Goal: Task Accomplishment & Management: Use online tool/utility

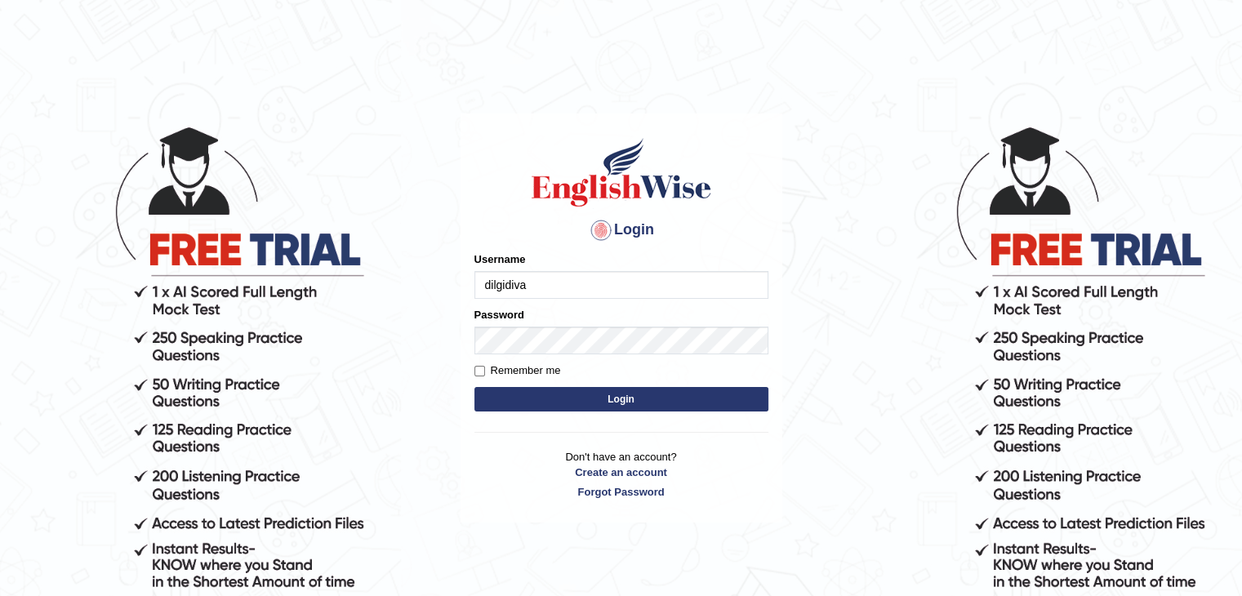
type input "dilgidiva"
click at [474, 387] on button "Login" at bounding box center [621, 399] width 294 height 24
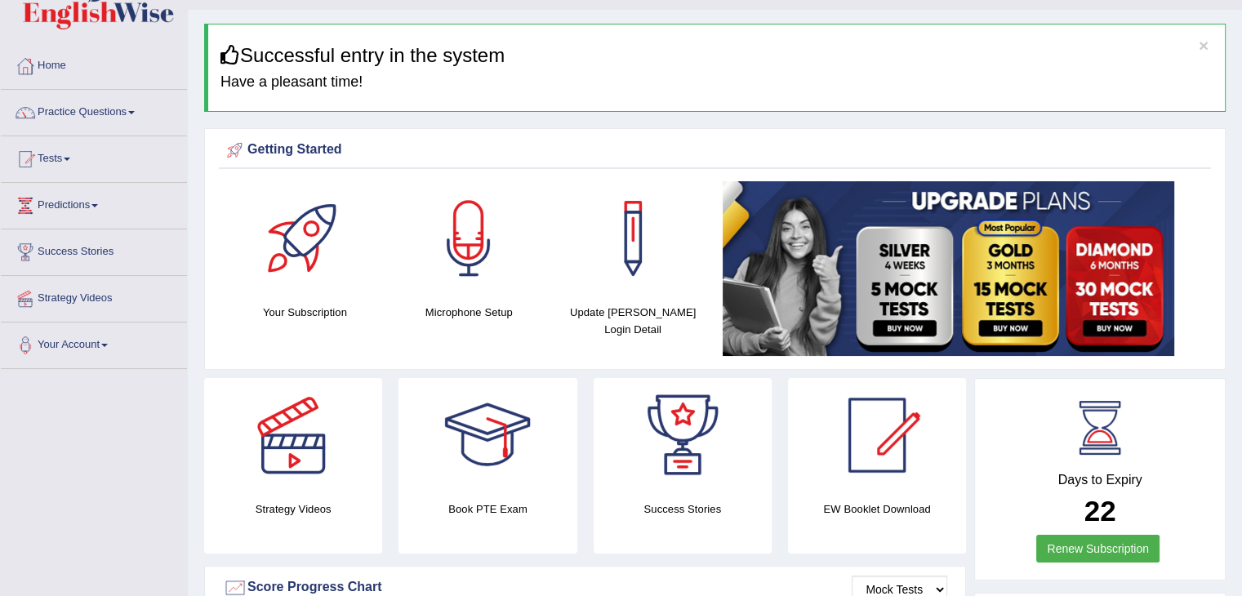
scroll to position [31, 0]
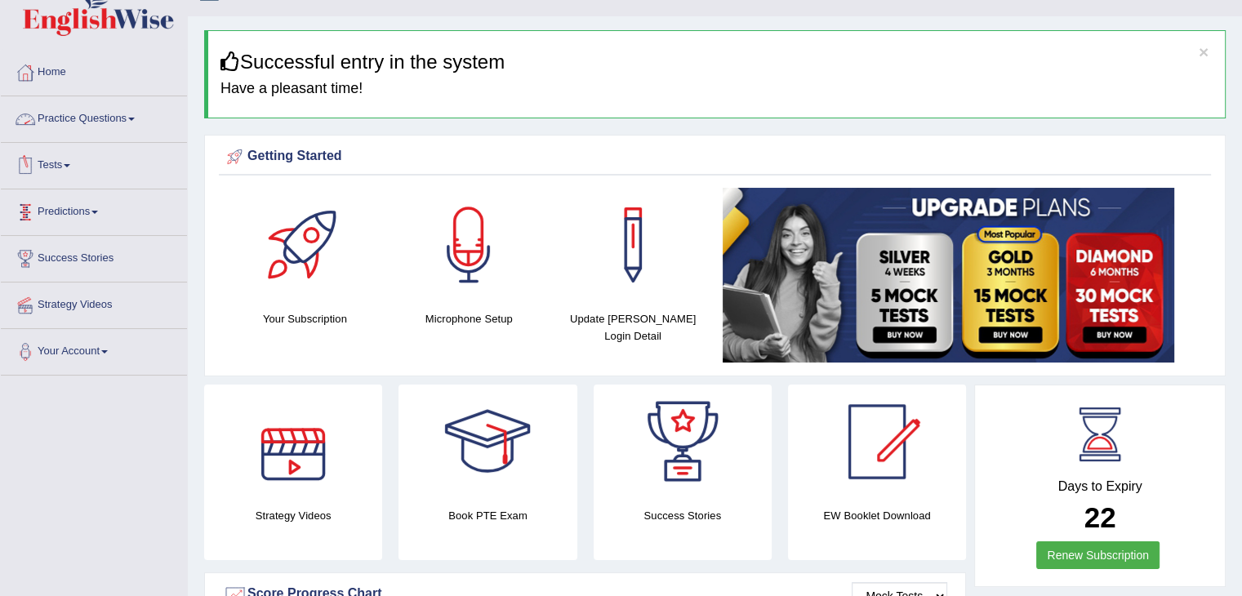
click at [114, 111] on link "Practice Questions" at bounding box center [94, 116] width 186 height 41
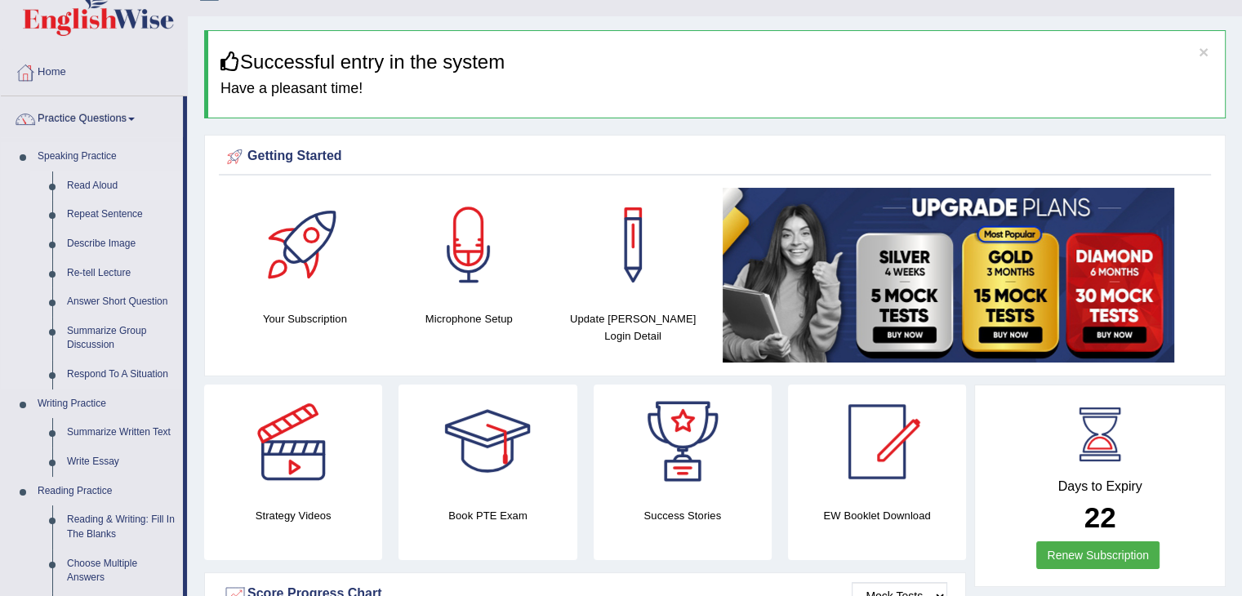
click at [88, 180] on link "Read Aloud" at bounding box center [121, 185] width 123 height 29
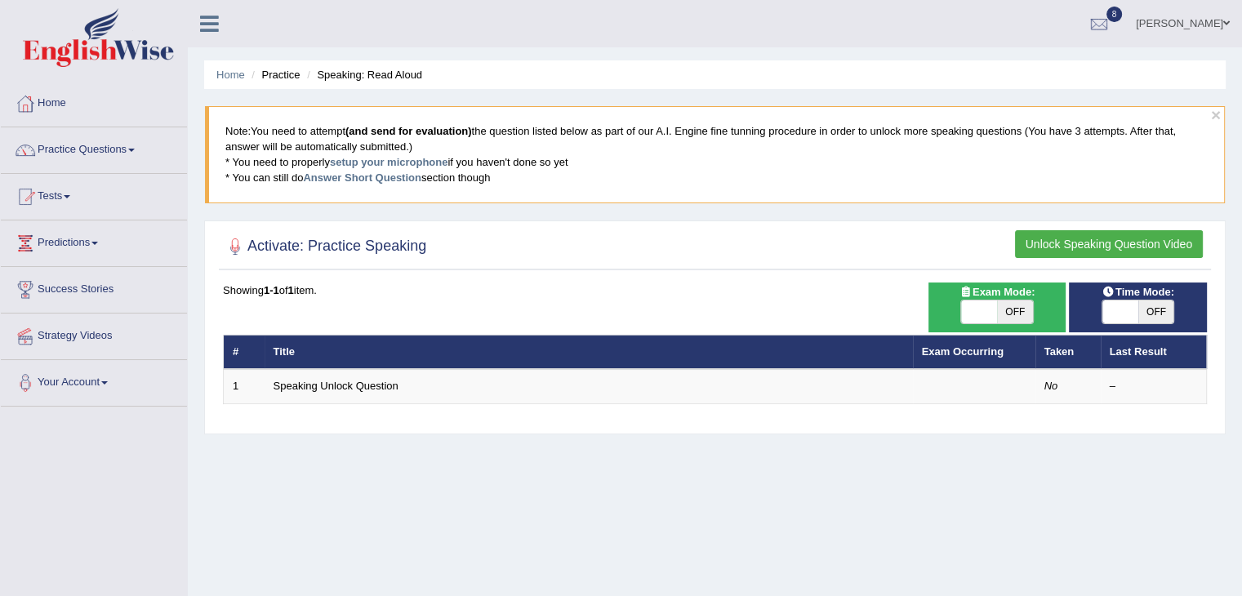
click at [1098, 246] on button "Unlock Speaking Question Video" at bounding box center [1109, 244] width 188 height 28
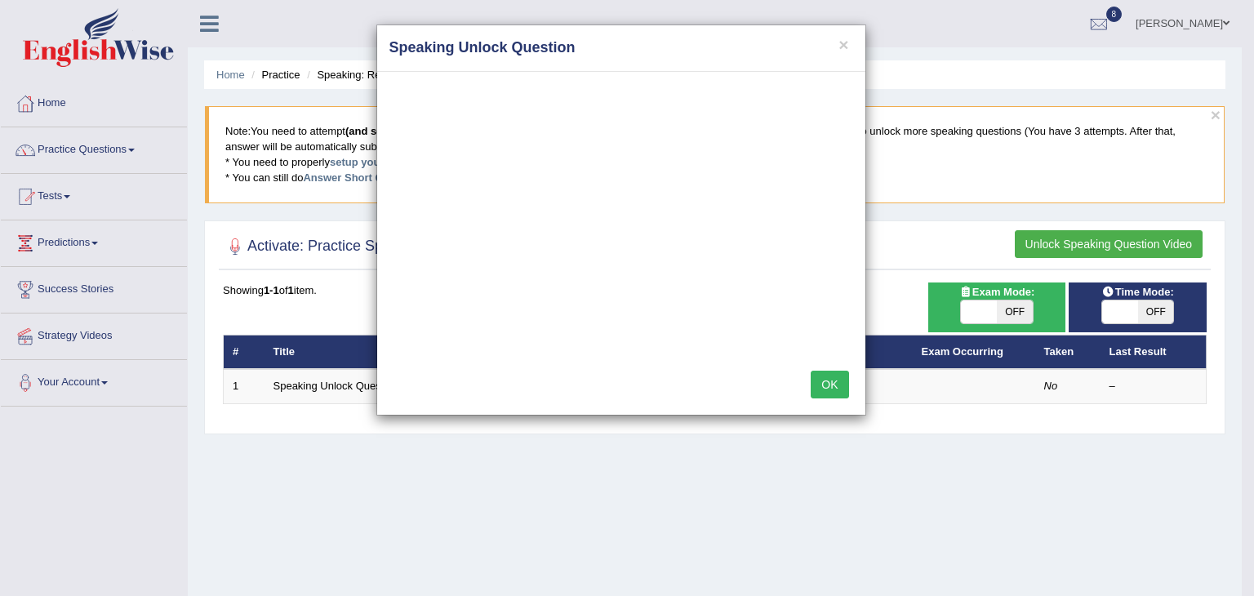
click at [829, 381] on button "OK" at bounding box center [830, 385] width 38 height 28
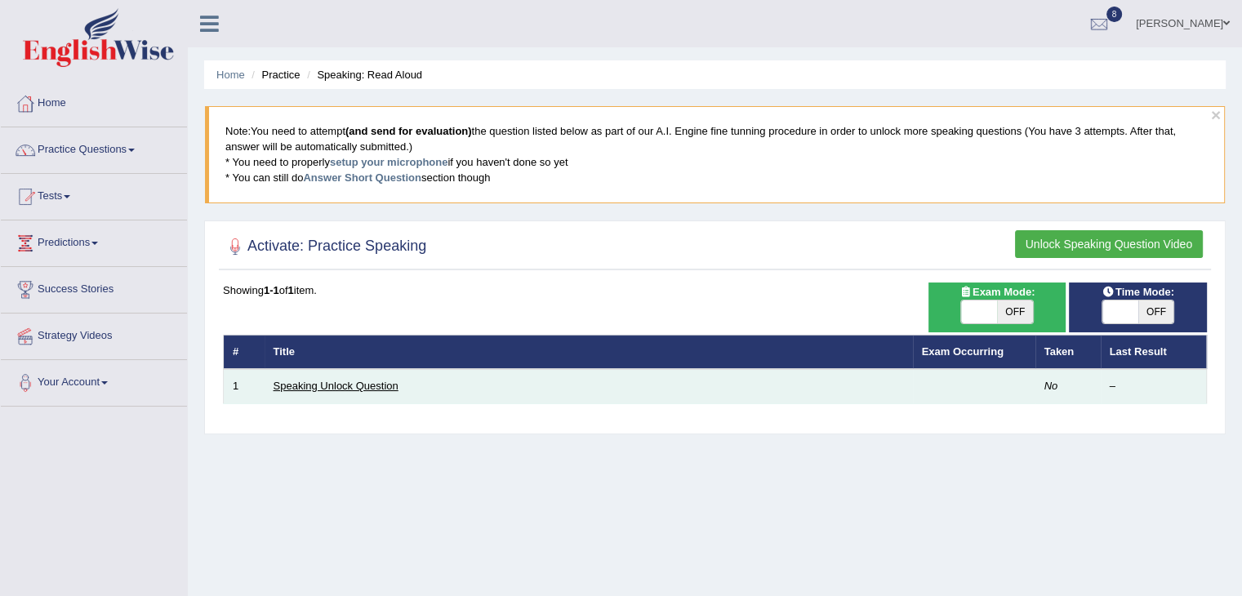
click at [342, 380] on link "Speaking Unlock Question" at bounding box center [336, 386] width 125 height 12
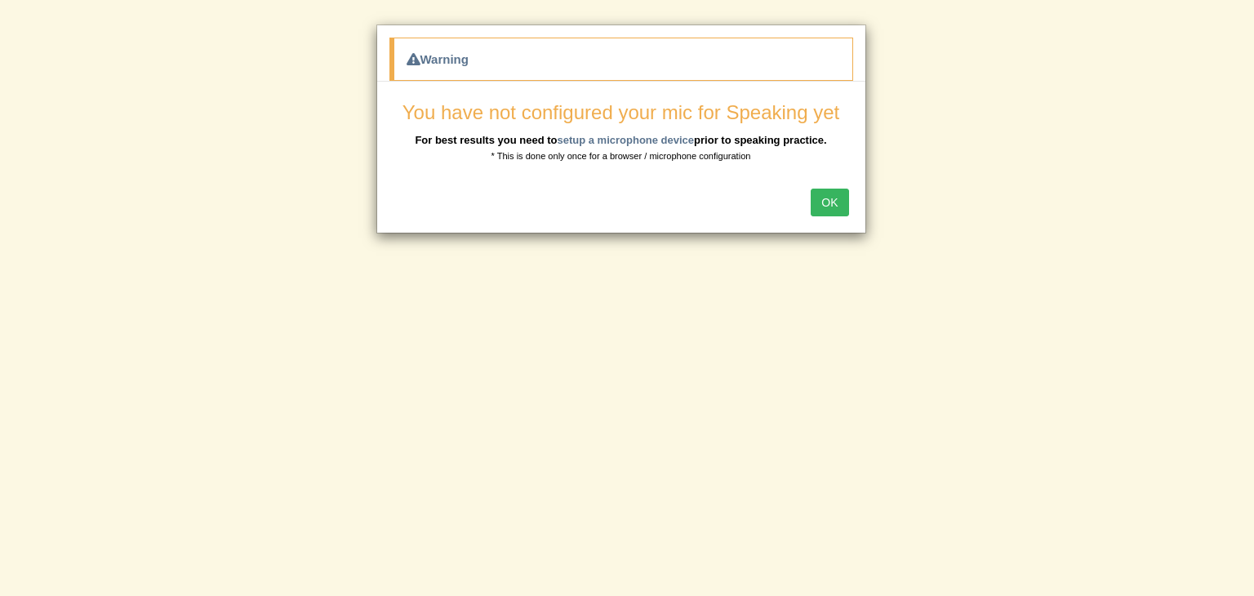
click at [826, 203] on button "OK" at bounding box center [830, 203] width 38 height 28
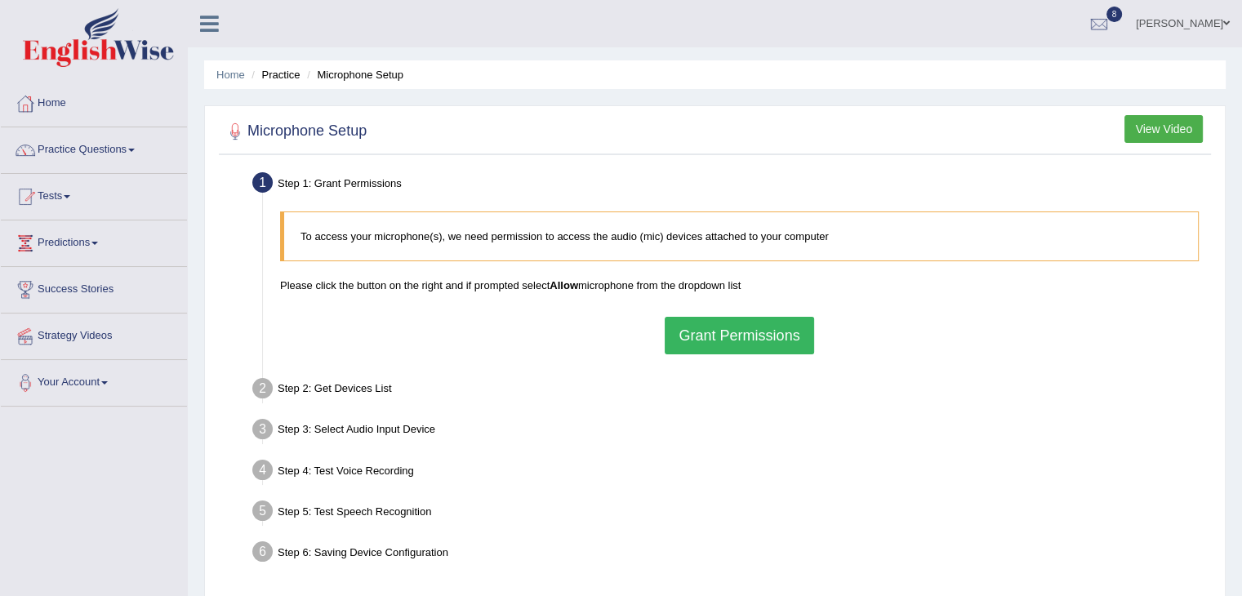
click at [741, 326] on button "Grant Permissions" at bounding box center [739, 336] width 149 height 38
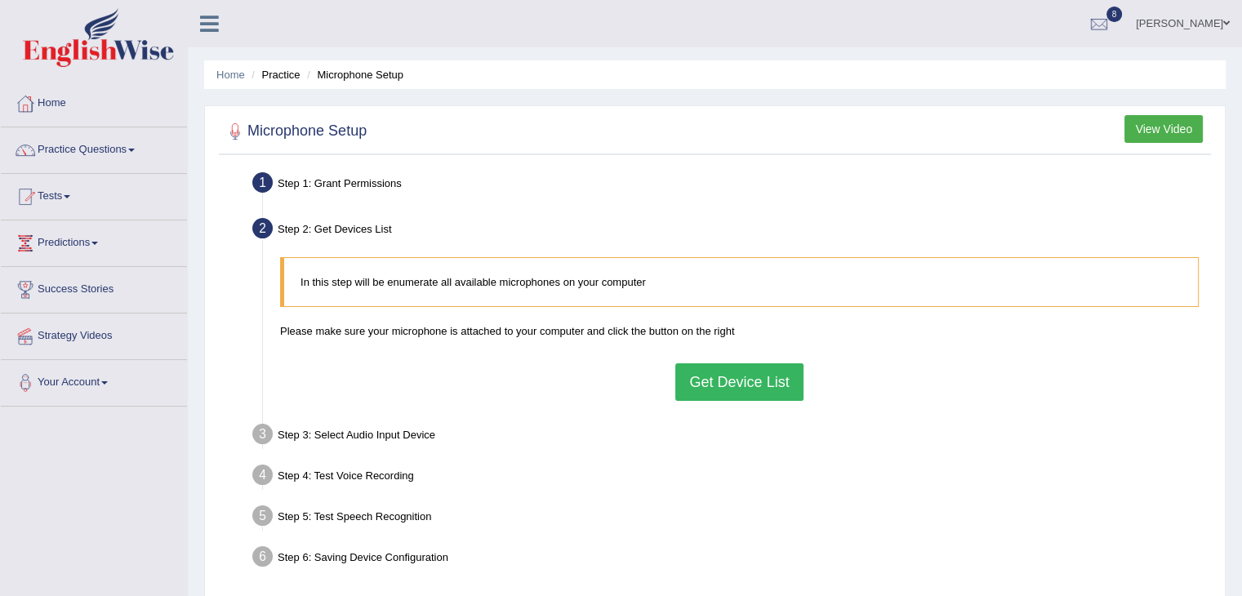
click at [753, 382] on button "Get Device List" at bounding box center [738, 382] width 127 height 38
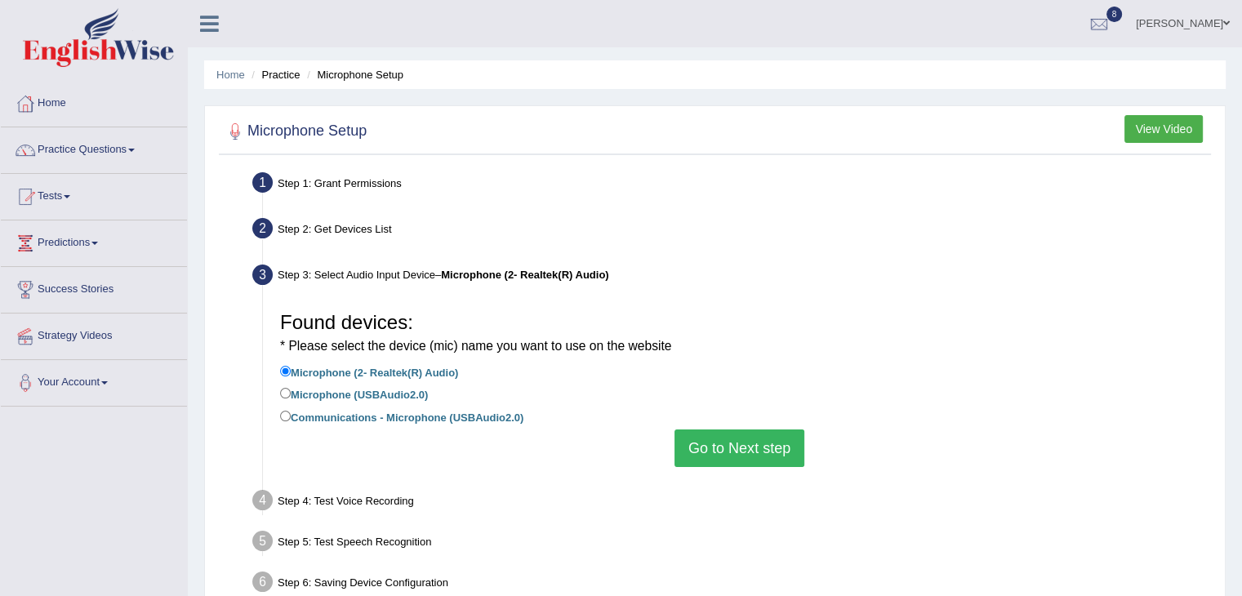
click at [738, 443] on button "Go to Next step" at bounding box center [740, 449] width 130 height 38
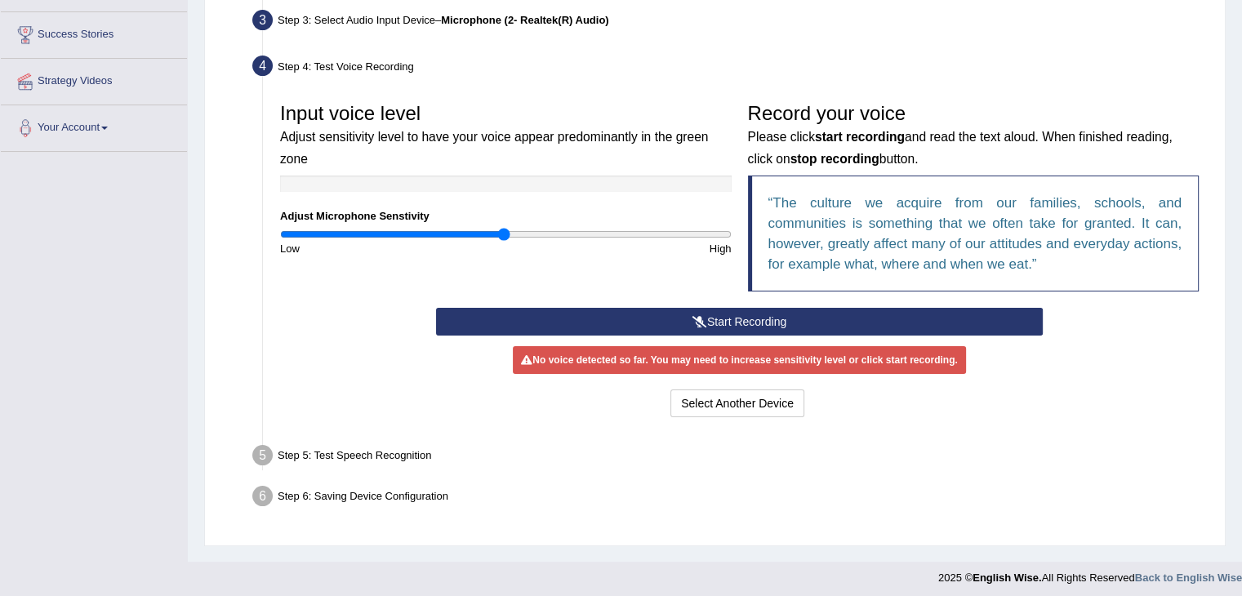
scroll to position [258, 0]
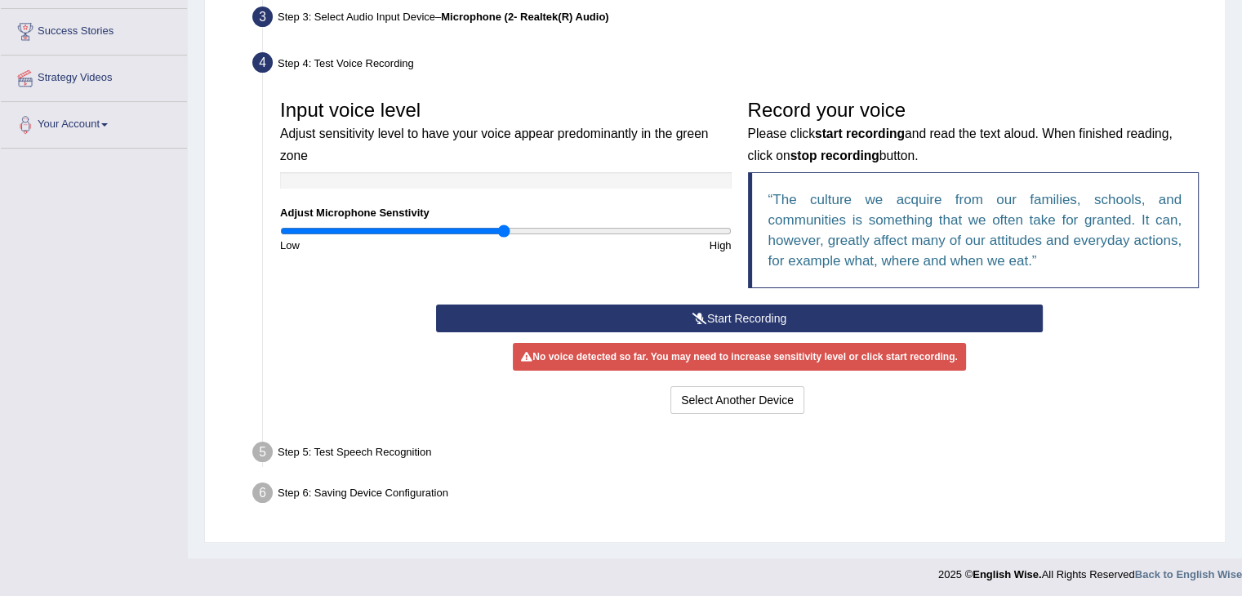
click at [761, 311] on button "Start Recording" at bounding box center [739, 319] width 607 height 28
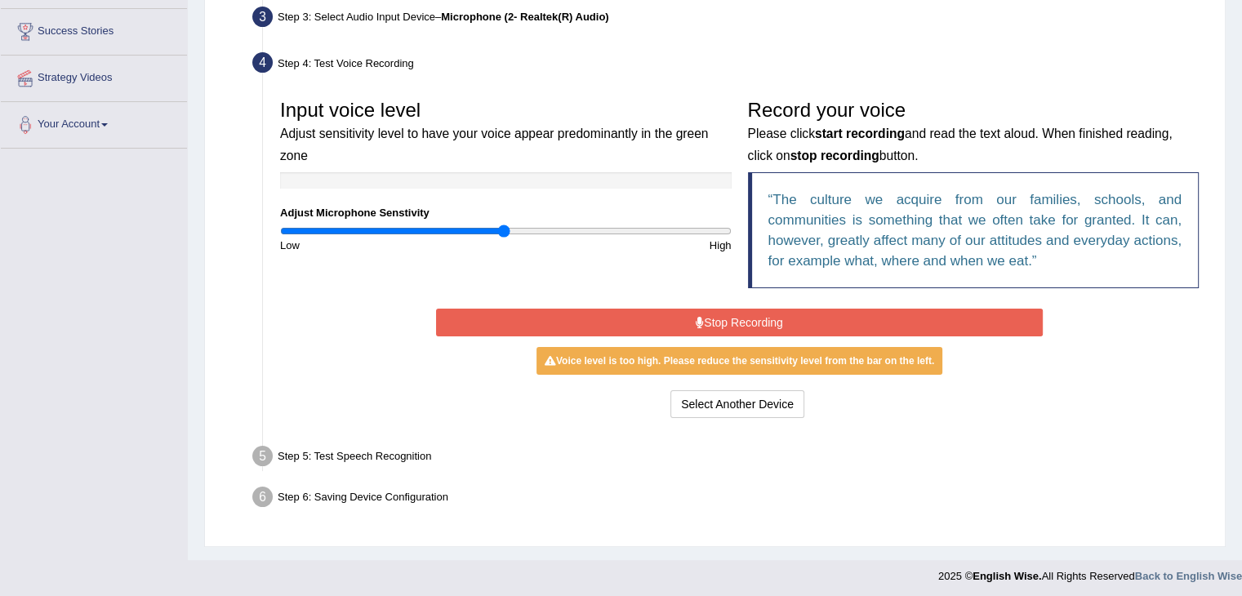
click at [764, 327] on button "Stop Recording" at bounding box center [739, 323] width 607 height 28
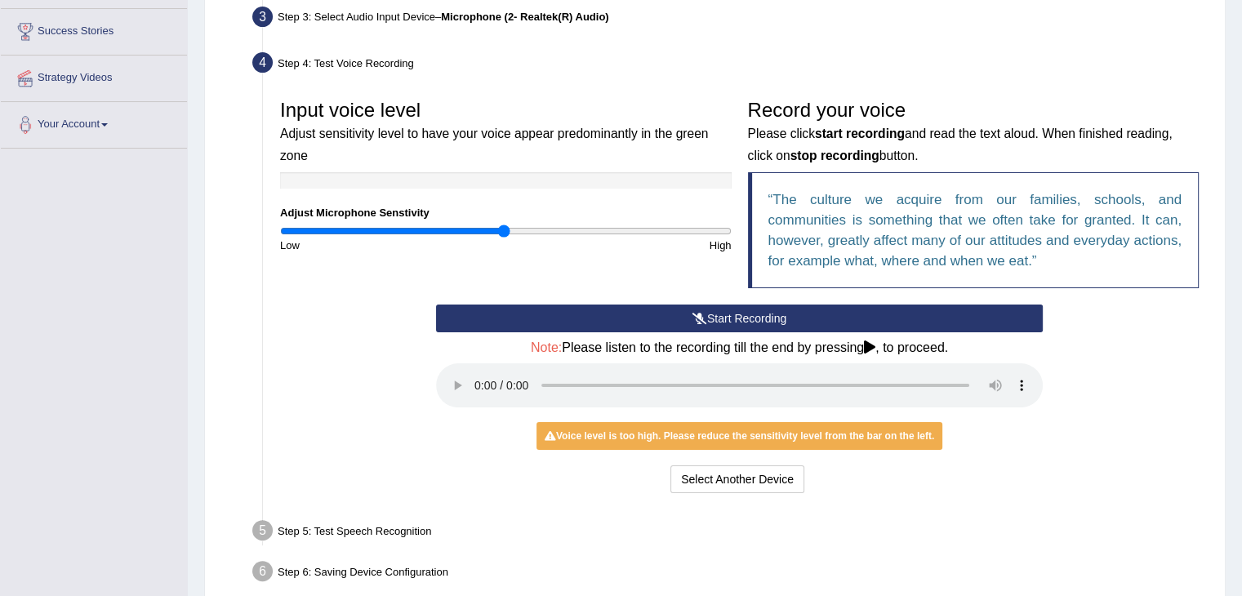
click at [610, 501] on div "Input voice level Adjust sensitivity level to have your voice appear predominan…" at bounding box center [739, 294] width 935 height 422
click at [574, 515] on div "Step 5: Test Speech Recognition" at bounding box center [731, 533] width 973 height 36
click at [387, 527] on div "Step 5: Test Speech Recognition" at bounding box center [731, 533] width 973 height 36
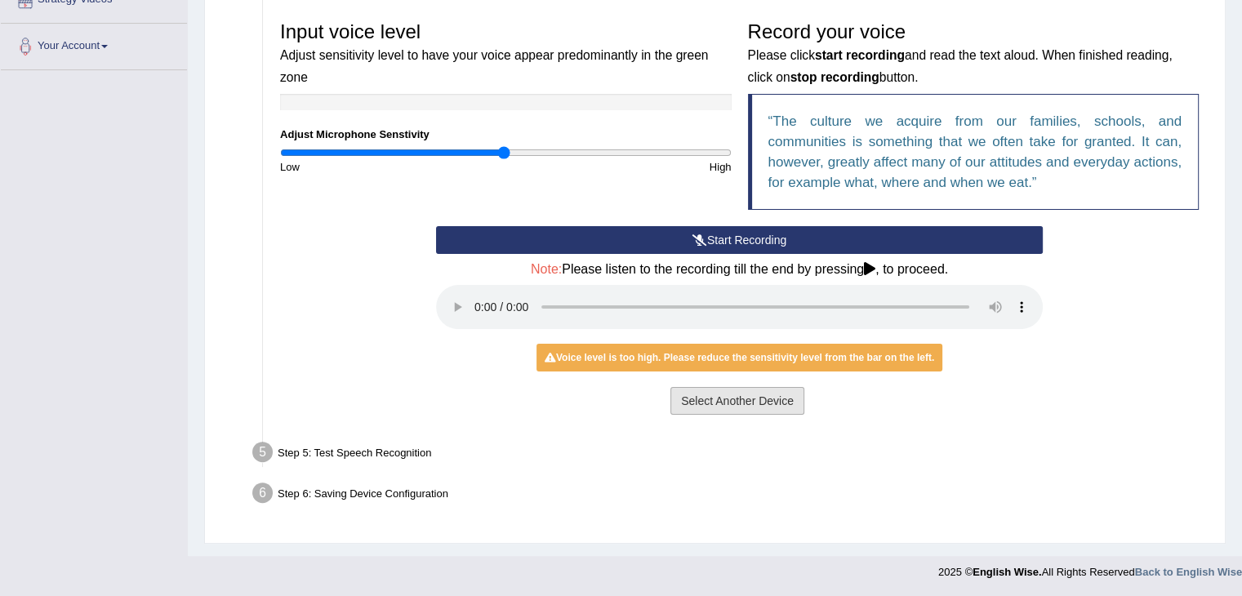
click at [754, 406] on button "Select Another Device" at bounding box center [737, 401] width 134 height 28
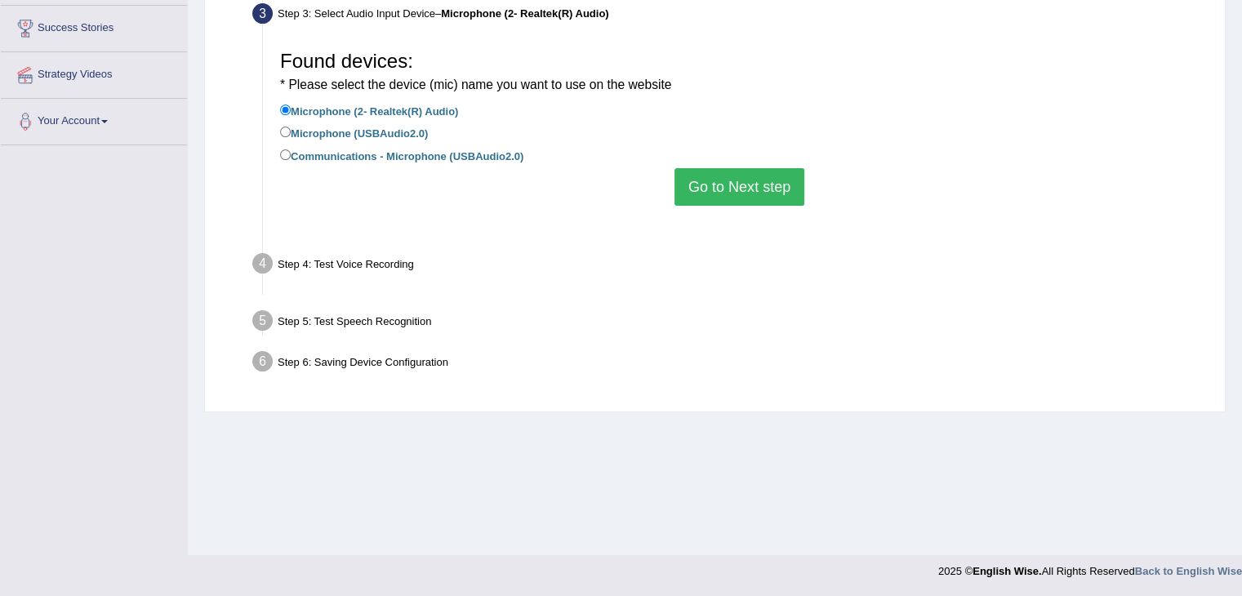
scroll to position [261, 0]
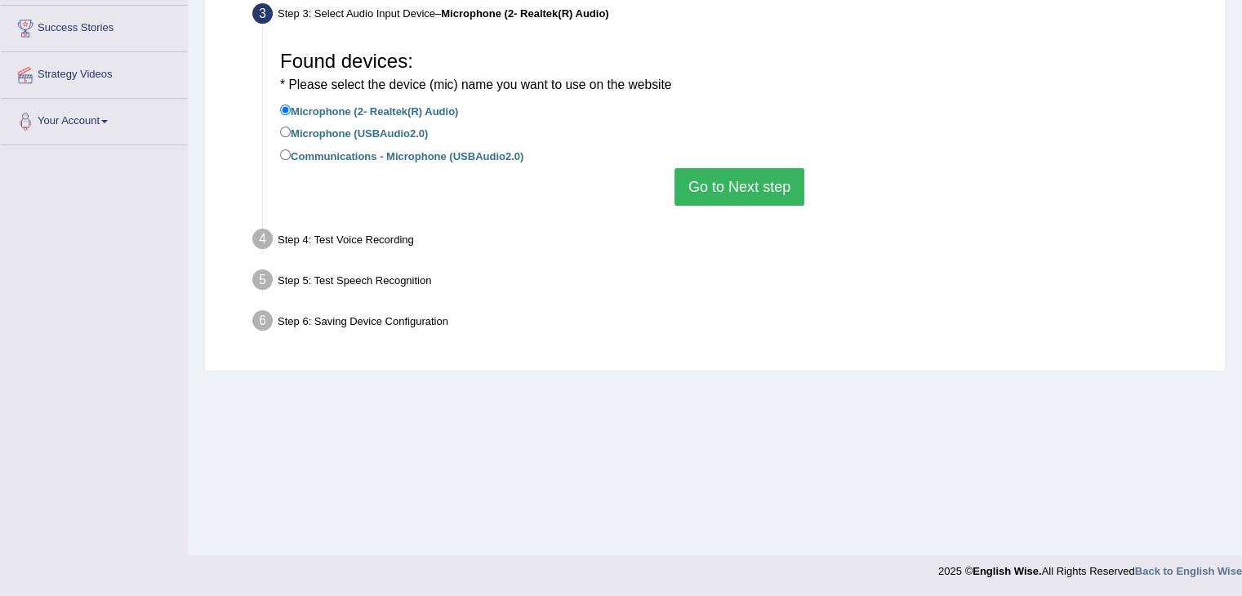
click at [724, 191] on button "Go to Next step" at bounding box center [740, 187] width 130 height 38
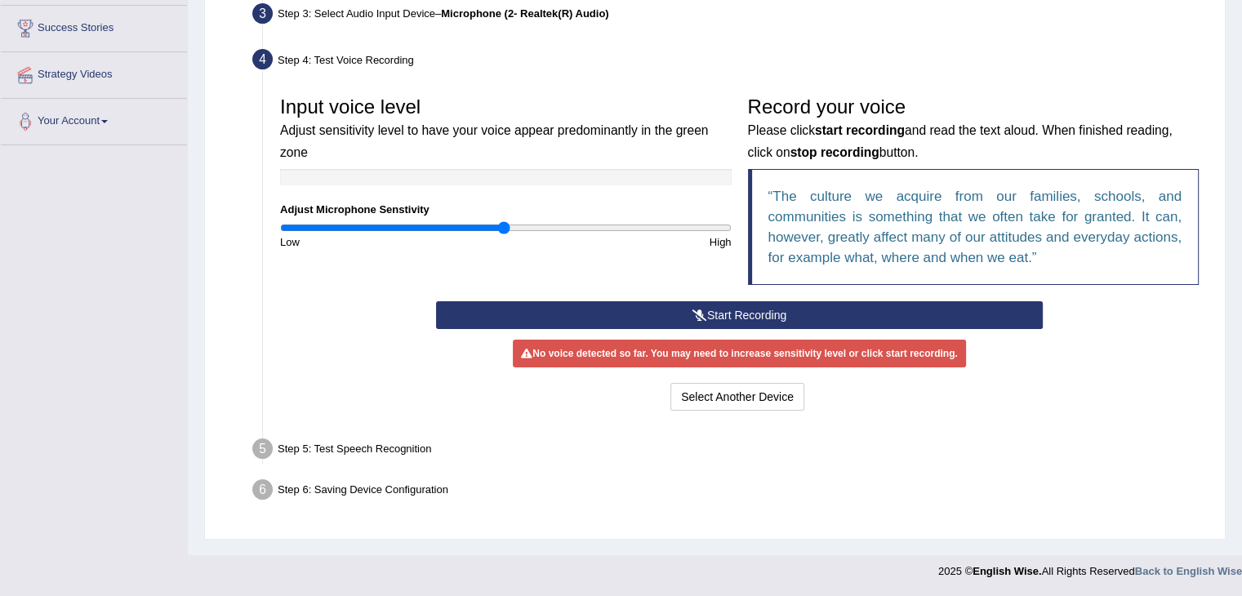
click at [751, 318] on button "Start Recording" at bounding box center [739, 315] width 607 height 28
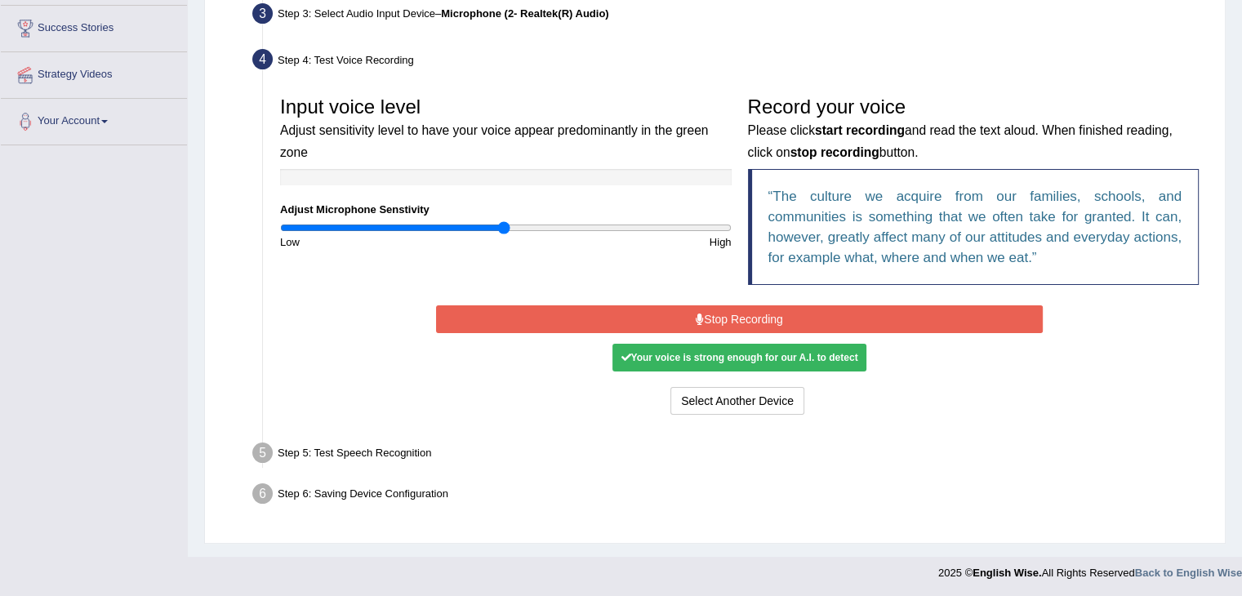
click at [661, 315] on button "Stop Recording" at bounding box center [739, 319] width 607 height 28
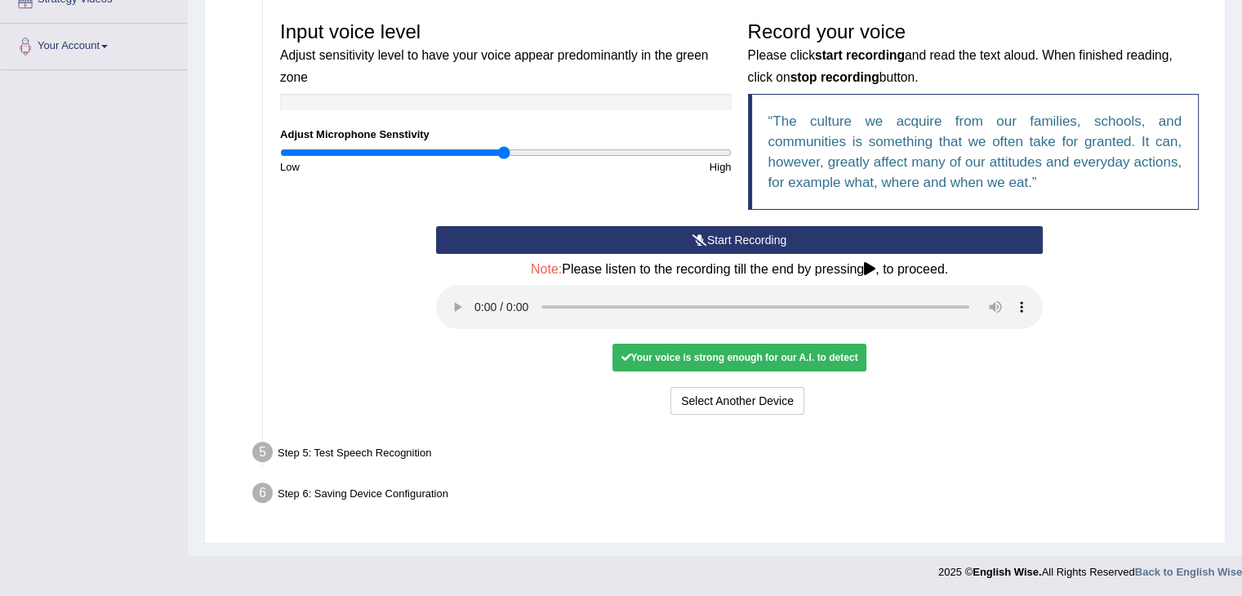
scroll to position [336, 0]
click at [750, 362] on div "Your voice is strong enough for our A.I. to detect" at bounding box center [738, 358] width 253 height 28
click at [346, 452] on div "Step 5: Test Speech Recognition" at bounding box center [731, 455] width 973 height 36
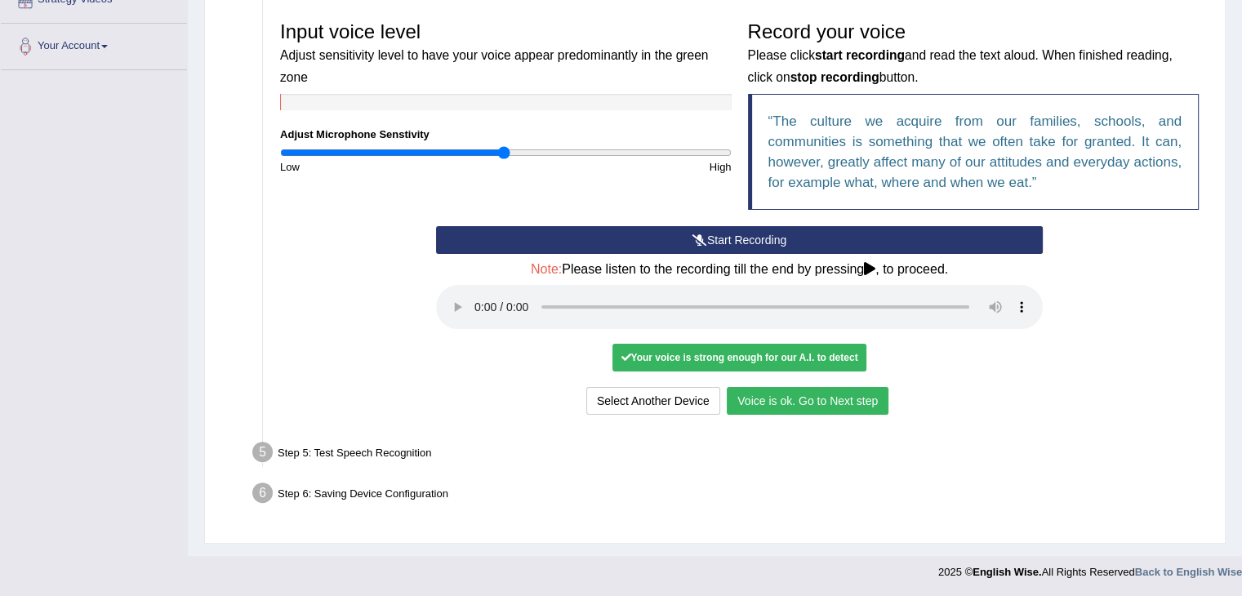
click at [781, 403] on button "Voice is ok. Go to Next step" at bounding box center [808, 401] width 162 height 28
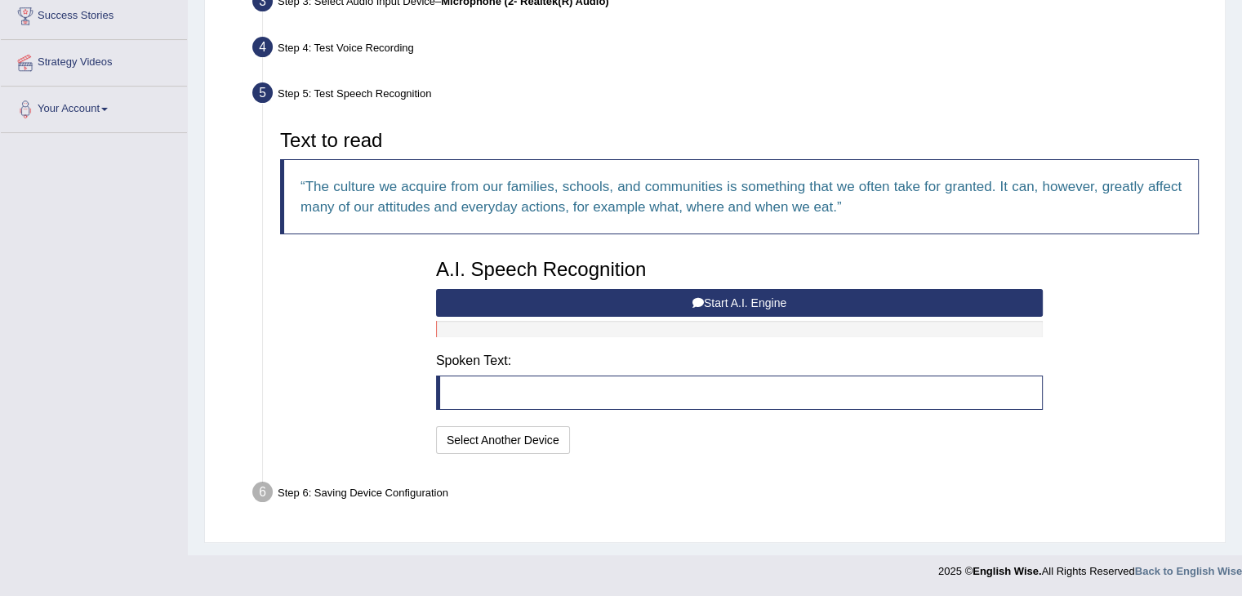
scroll to position [272, 0]
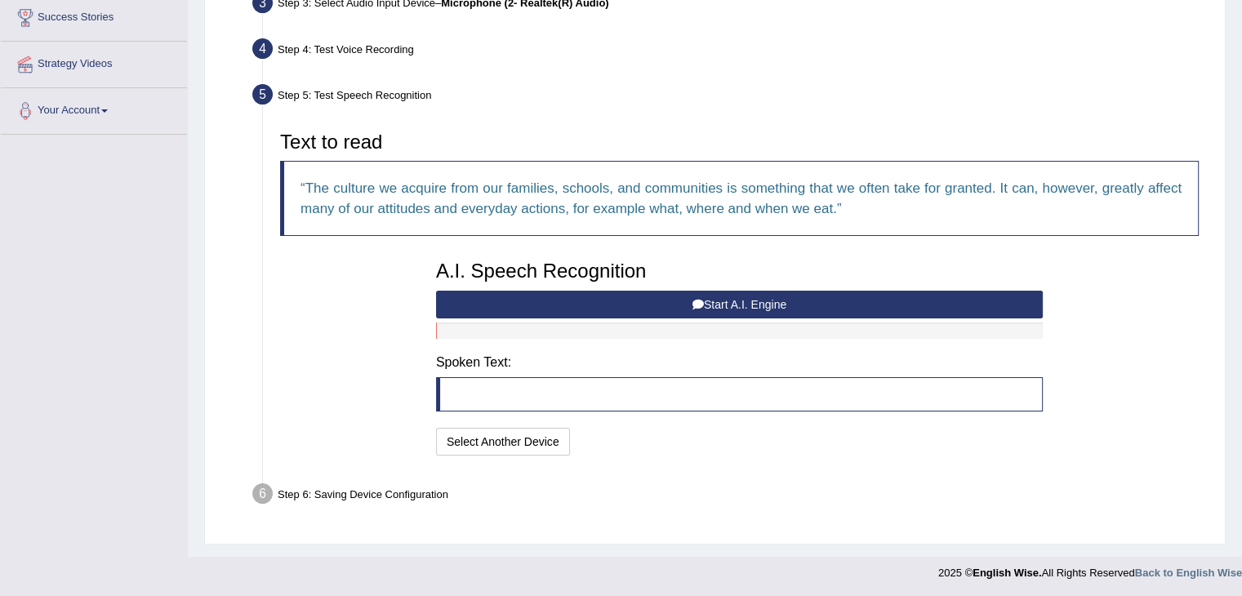
click at [685, 305] on button "Start A.I. Engine" at bounding box center [739, 305] width 607 height 28
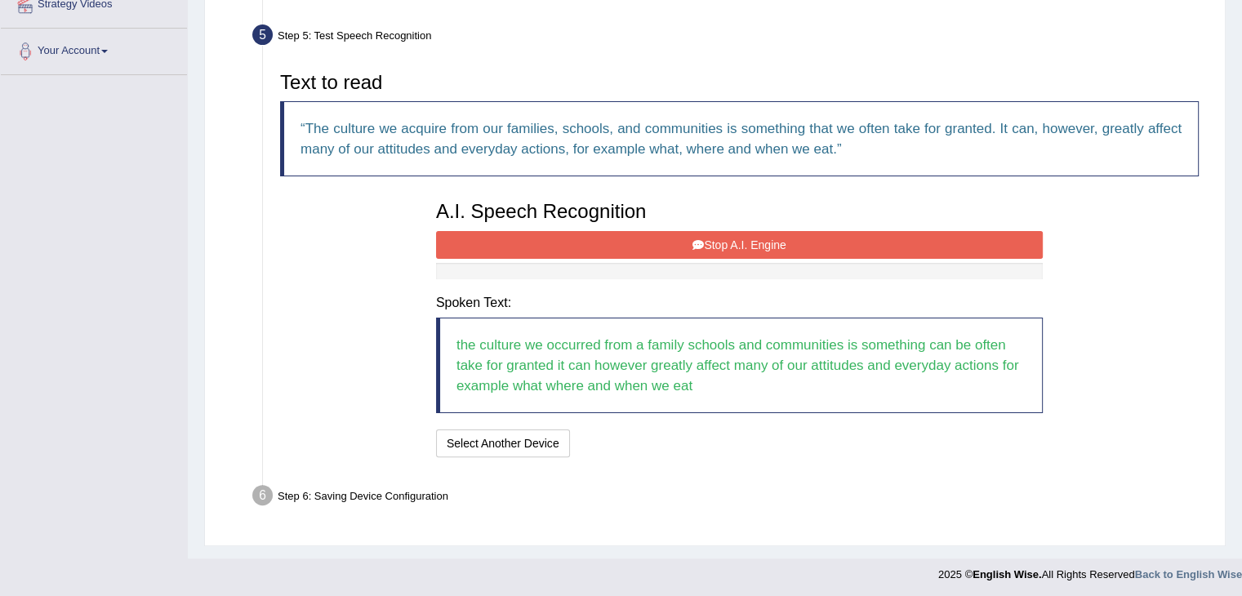
scroll to position [333, 0]
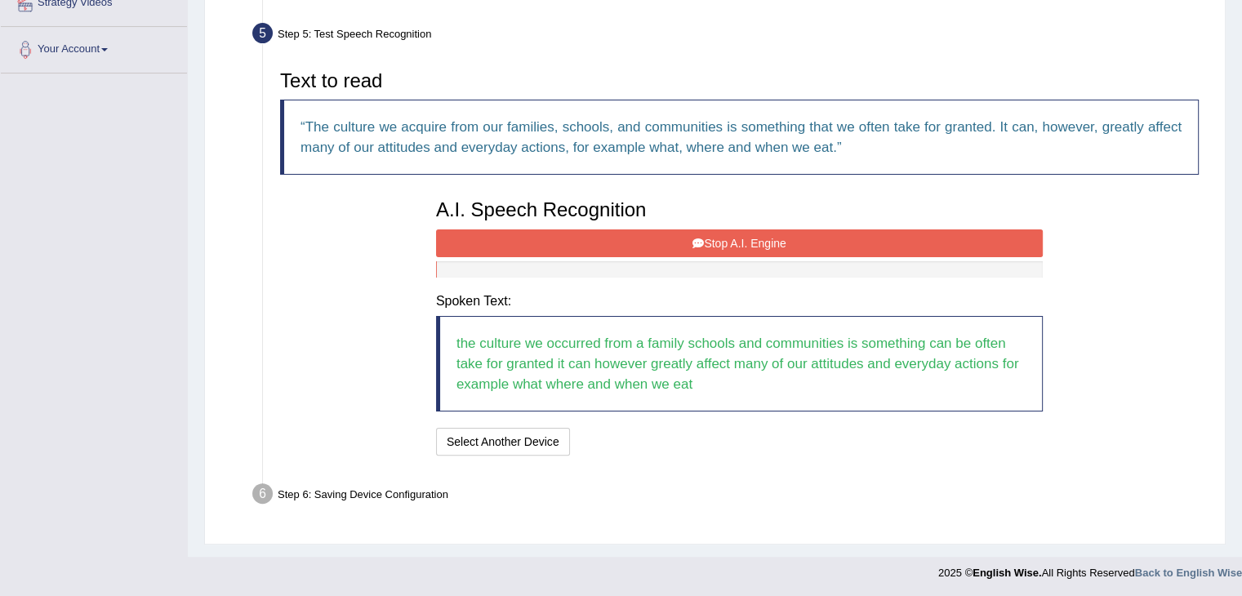
click at [724, 394] on blockquote "the culture we occurred from a family schools and communities is something can …" at bounding box center [739, 364] width 607 height 96
click at [746, 236] on button "Stop A.I. Engine" at bounding box center [739, 243] width 607 height 28
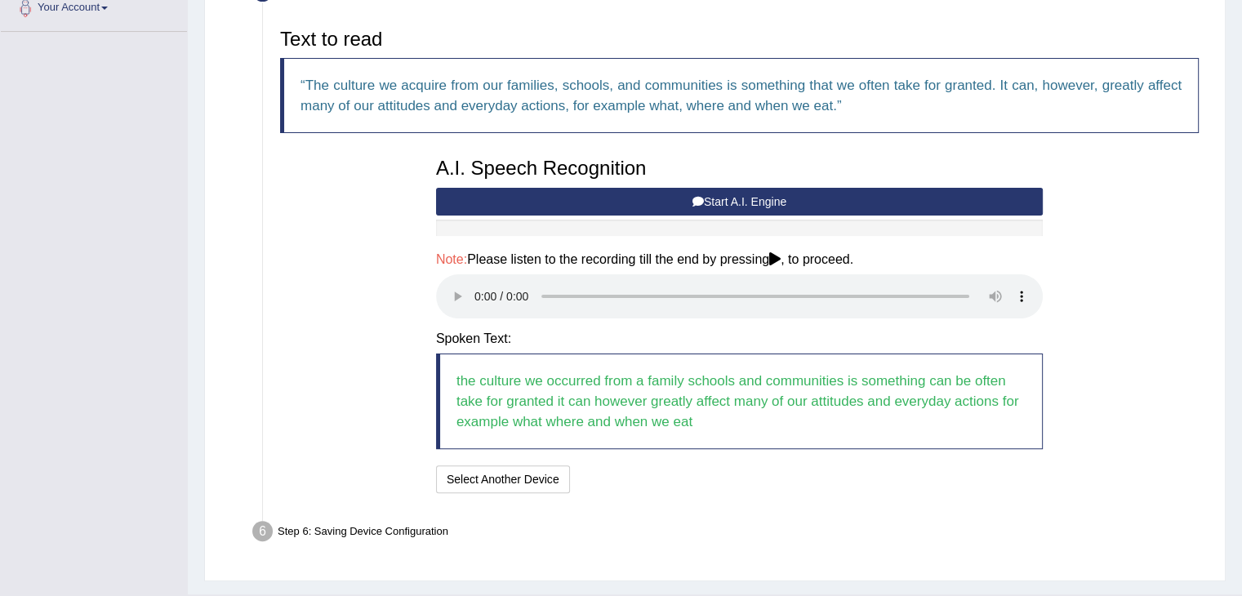
scroll to position [412, 0]
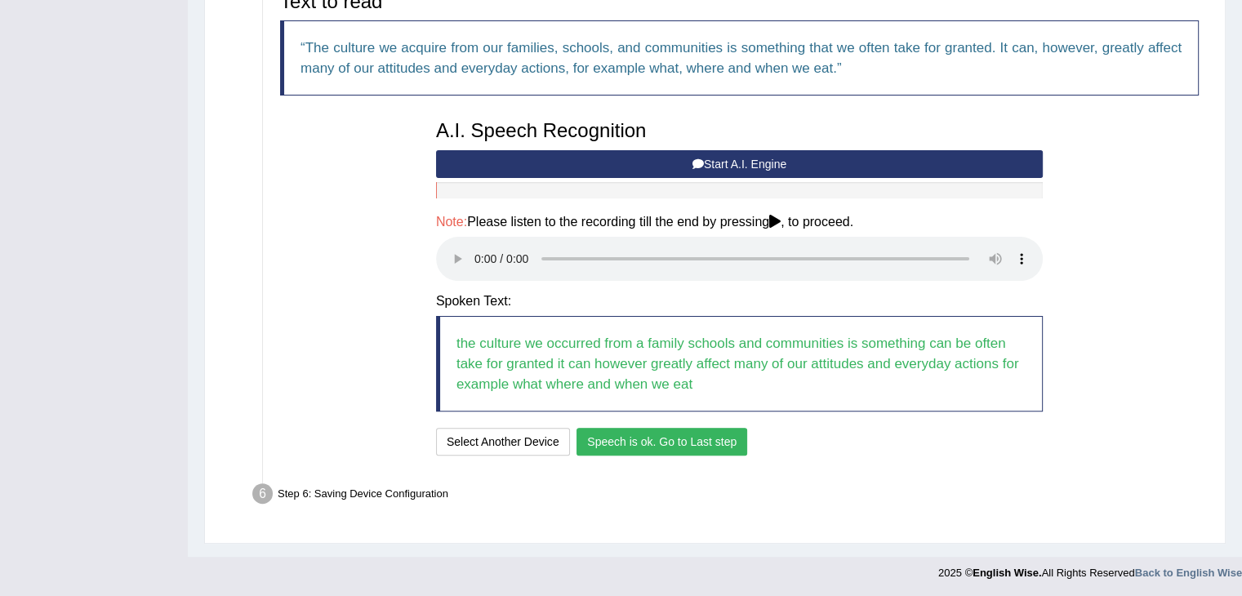
click at [712, 443] on button "Speech is ok. Go to Last step" at bounding box center [662, 442] width 171 height 28
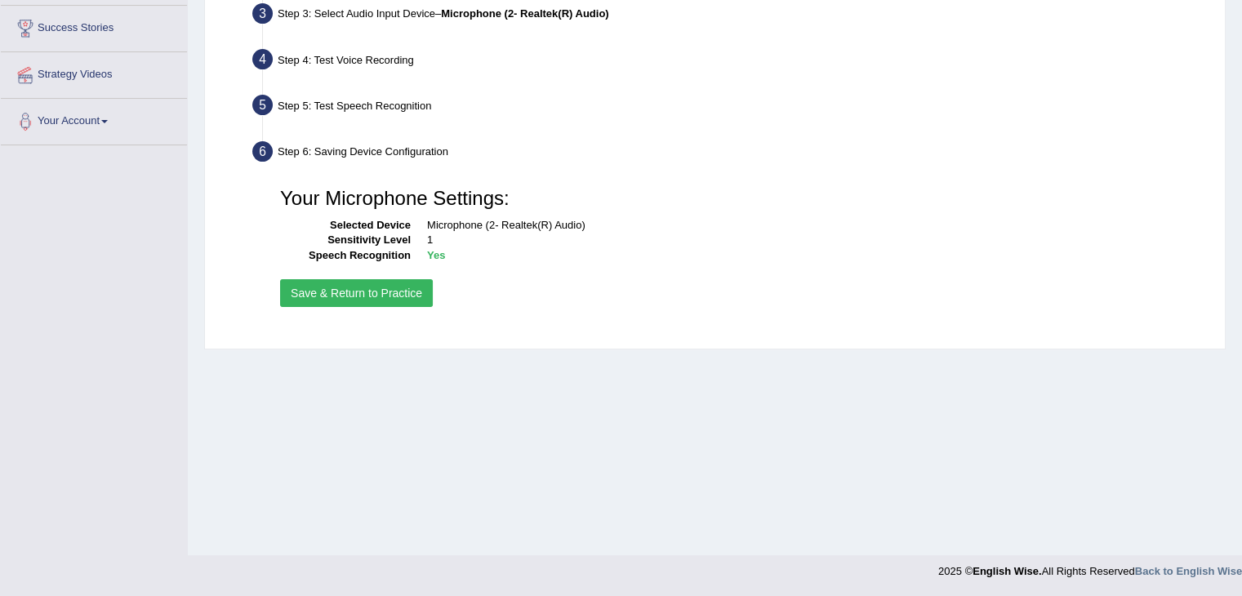
click at [394, 292] on button "Save & Return to Practice" at bounding box center [356, 293] width 153 height 28
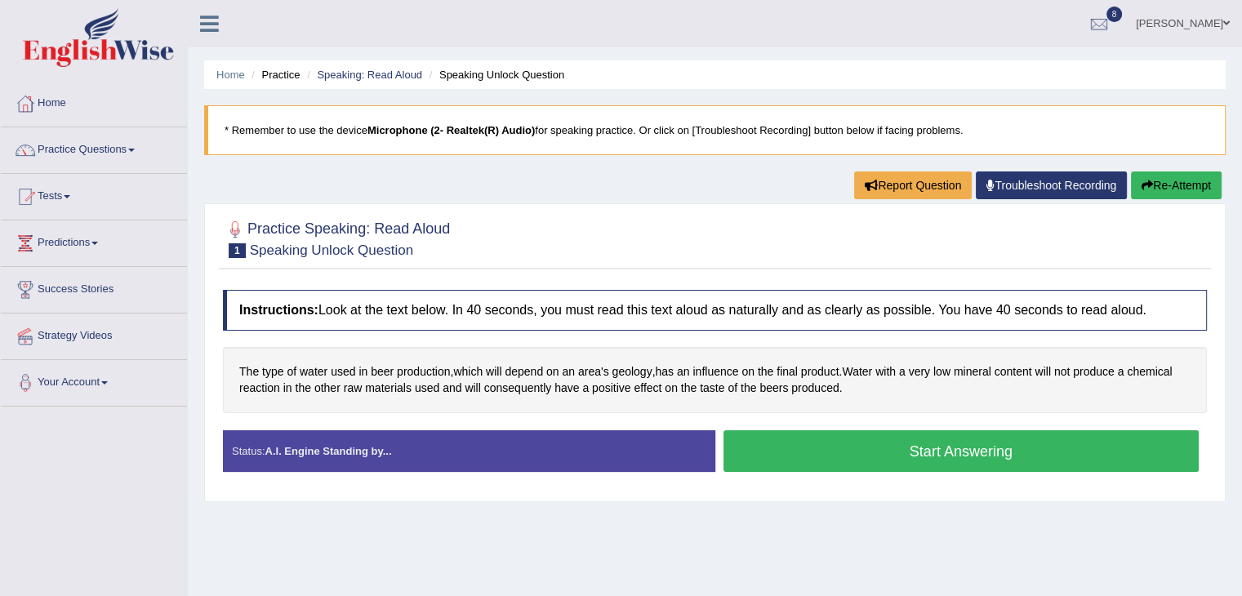
click at [789, 450] on button "Start Answering" at bounding box center [962, 451] width 476 height 42
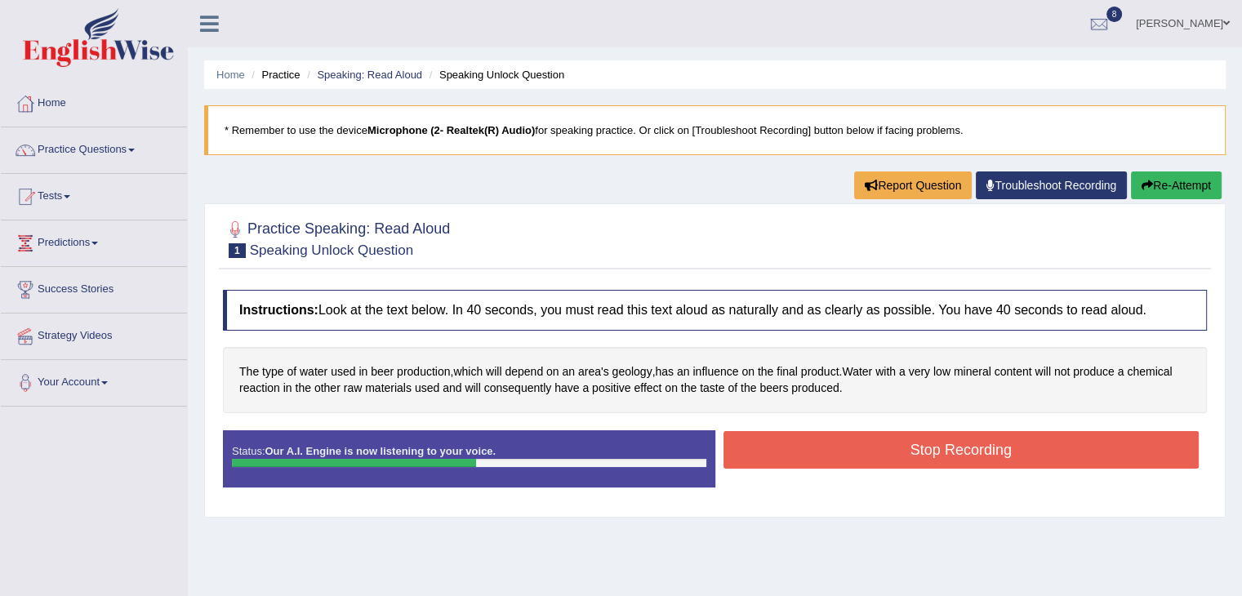
click at [789, 450] on button "Stop Recording" at bounding box center [962, 450] width 476 height 38
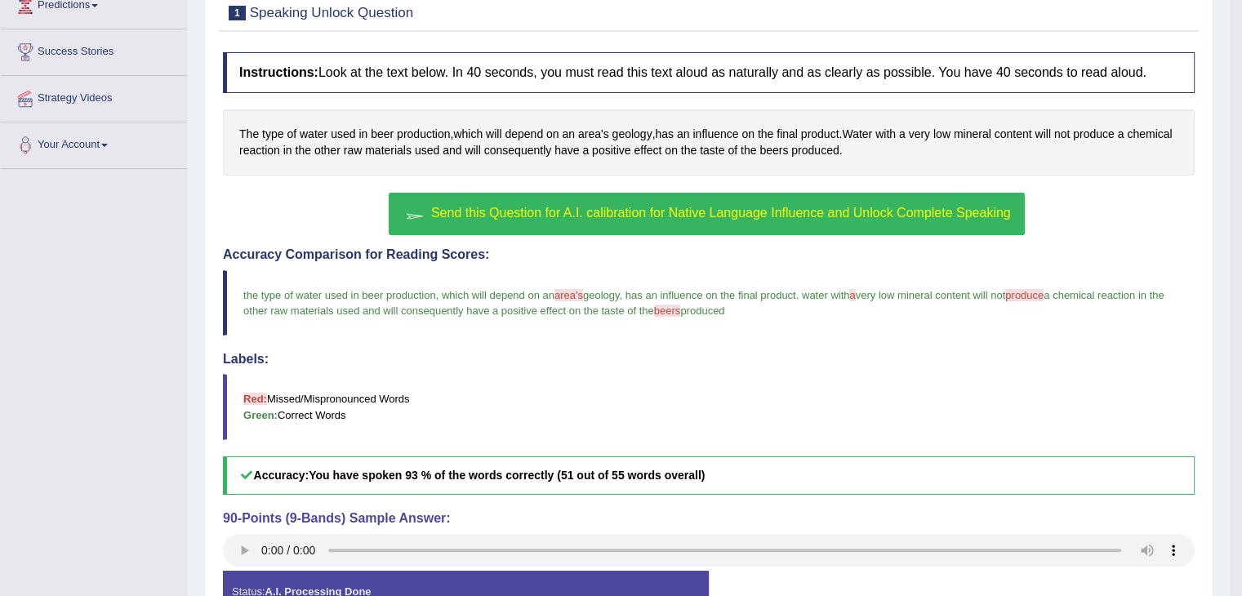
scroll to position [235, 0]
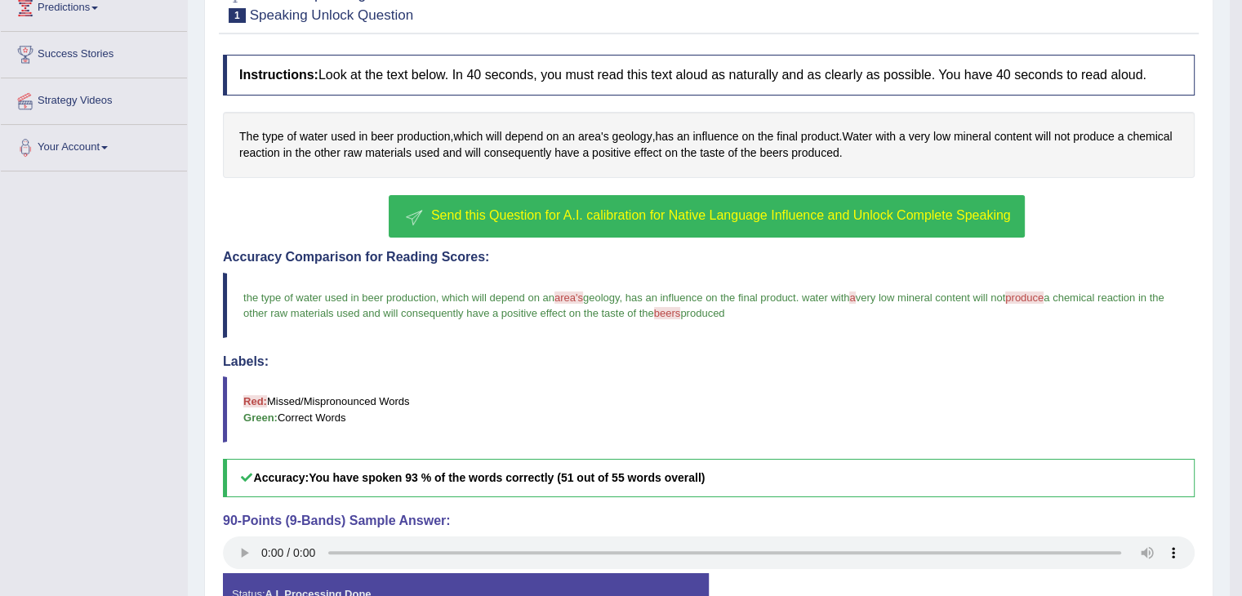
click at [666, 215] on span "Send this Question for A.I. calibration for Native Language Influence and Unloc…" at bounding box center [721, 215] width 580 height 14
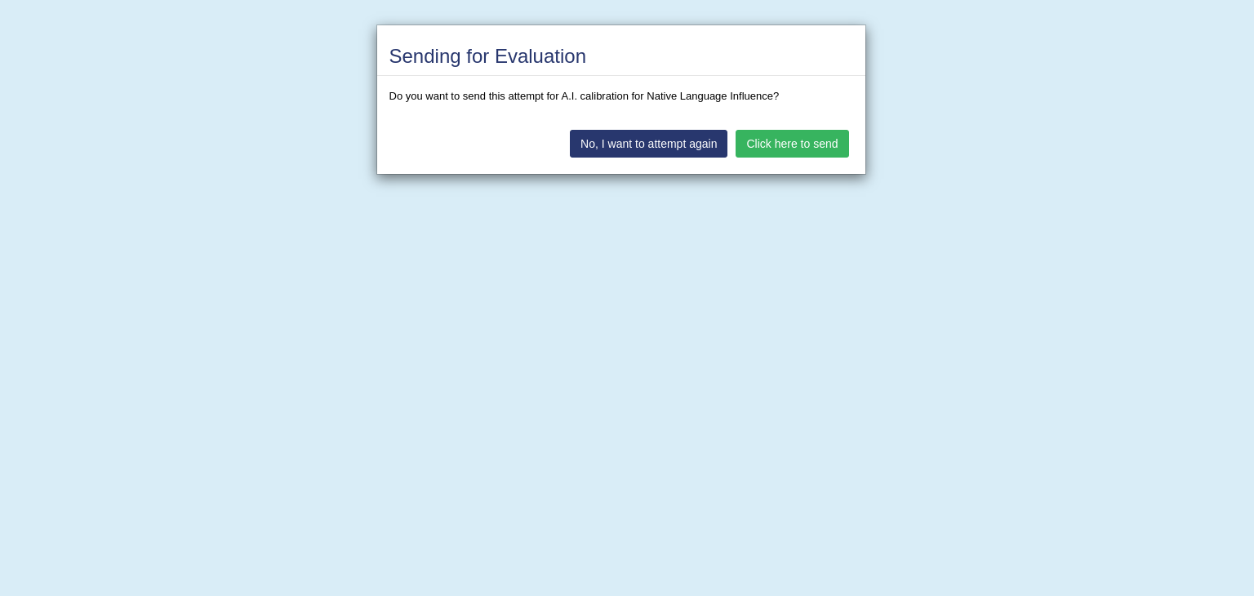
click at [768, 154] on button "Click here to send" at bounding box center [792, 144] width 113 height 28
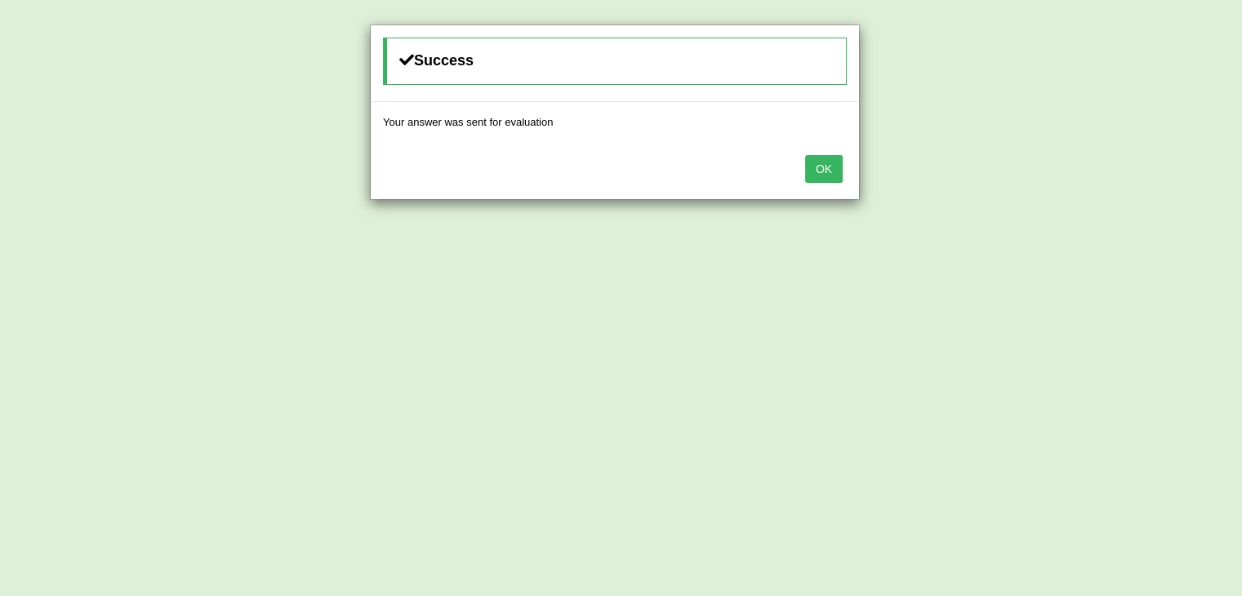
click at [835, 171] on button "OK" at bounding box center [824, 169] width 38 height 28
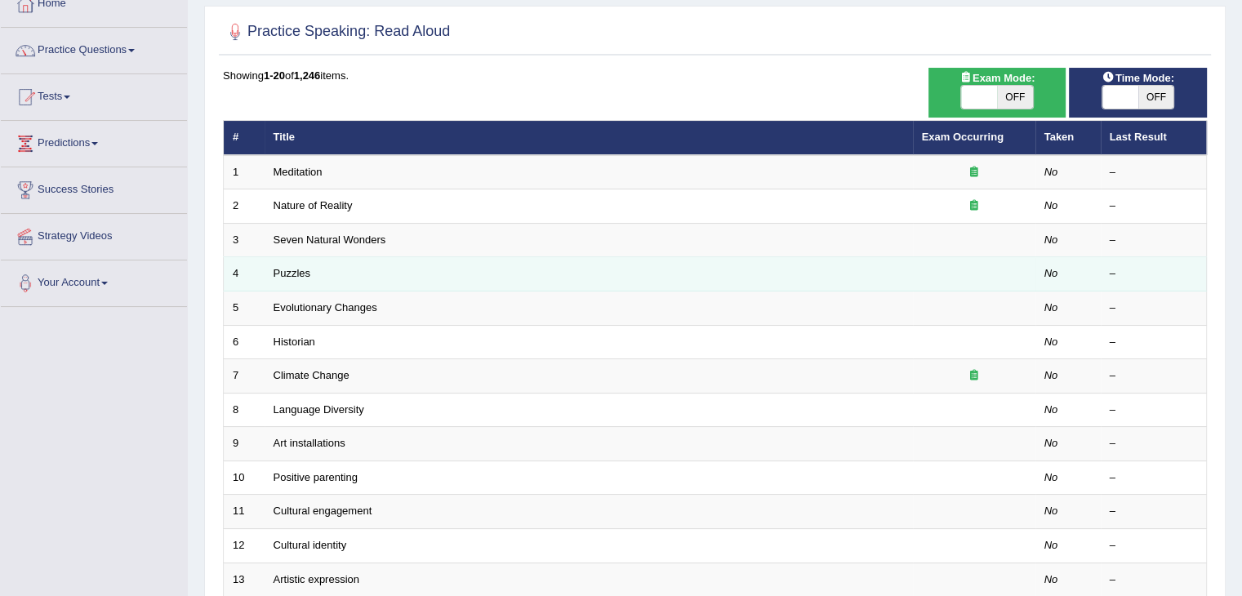
scroll to position [107, 0]
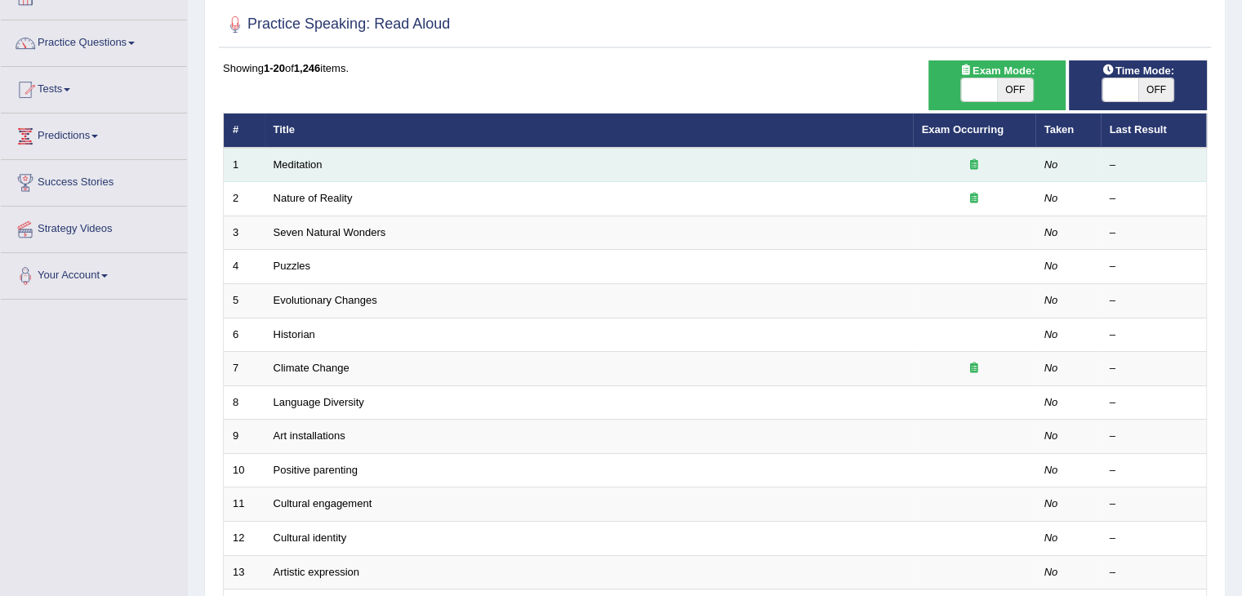
click at [551, 178] on td "Meditation" at bounding box center [589, 165] width 648 height 34
click at [311, 167] on link "Meditation" at bounding box center [298, 164] width 49 height 12
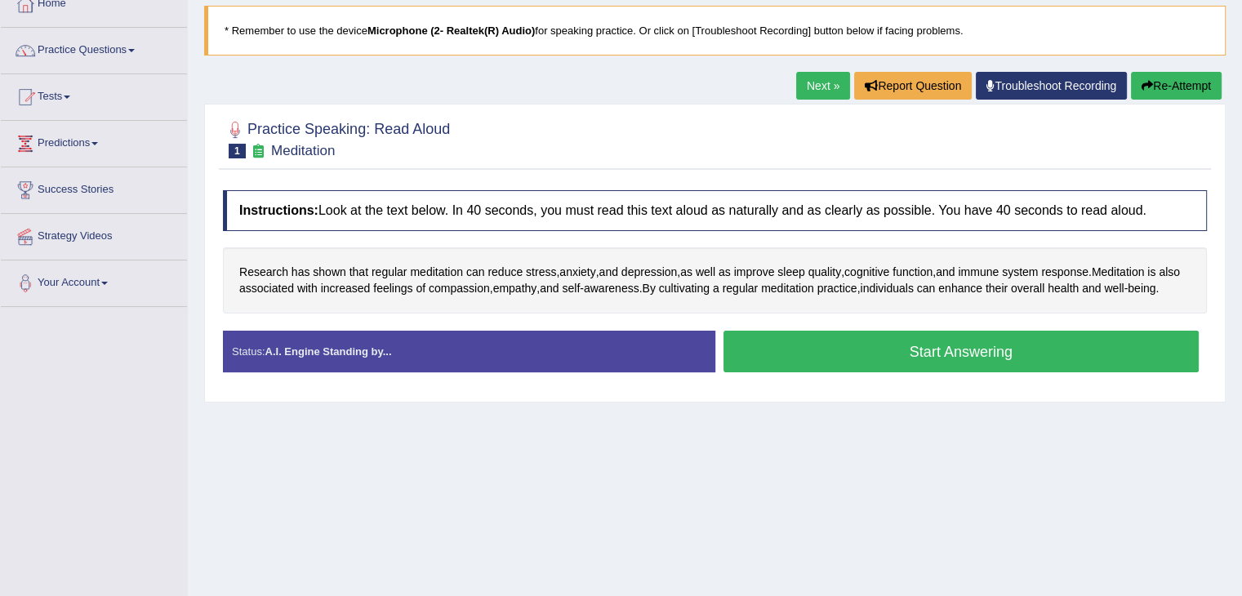
scroll to position [105, 0]
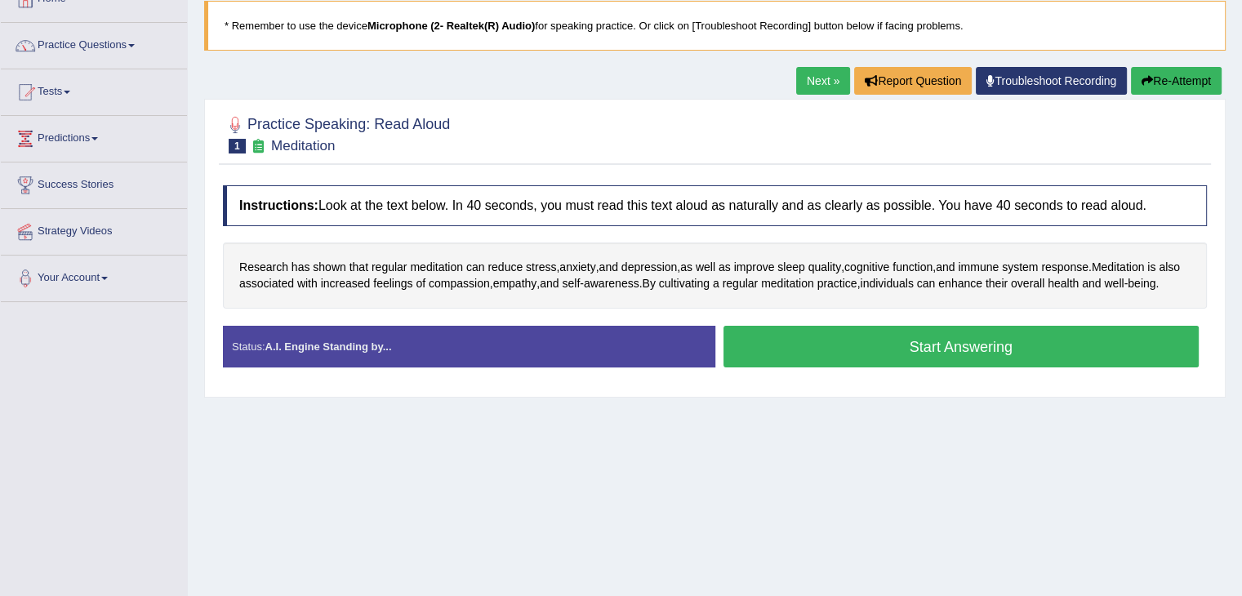
click at [802, 361] on button "Start Answering" at bounding box center [962, 347] width 476 height 42
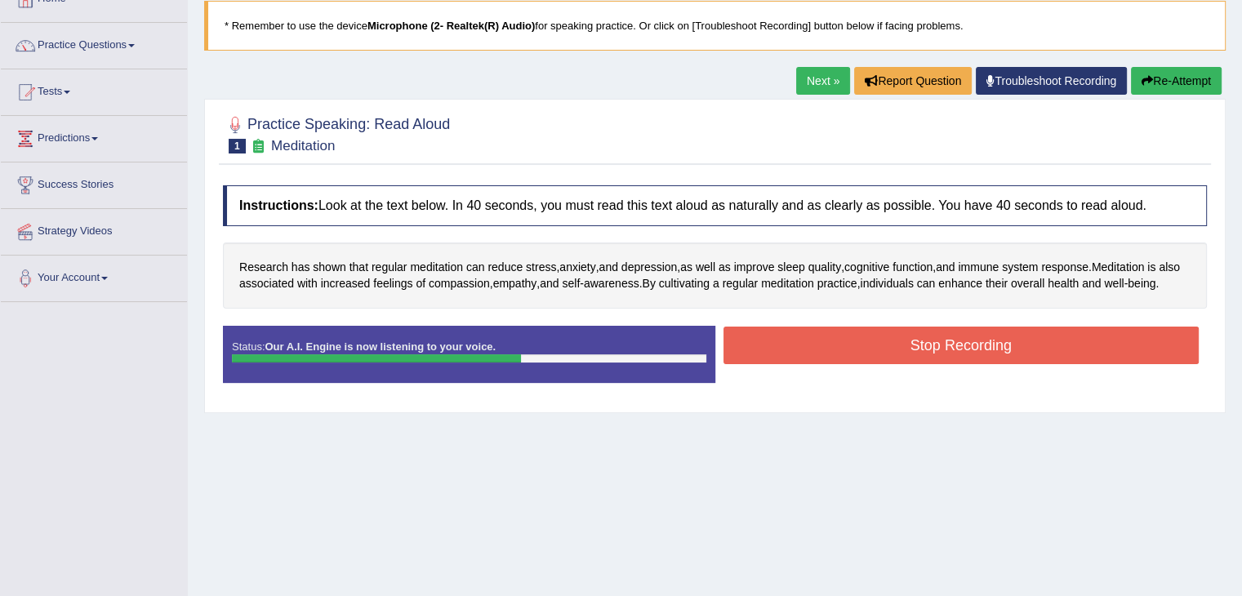
click at [802, 361] on button "Stop Recording" at bounding box center [962, 346] width 476 height 38
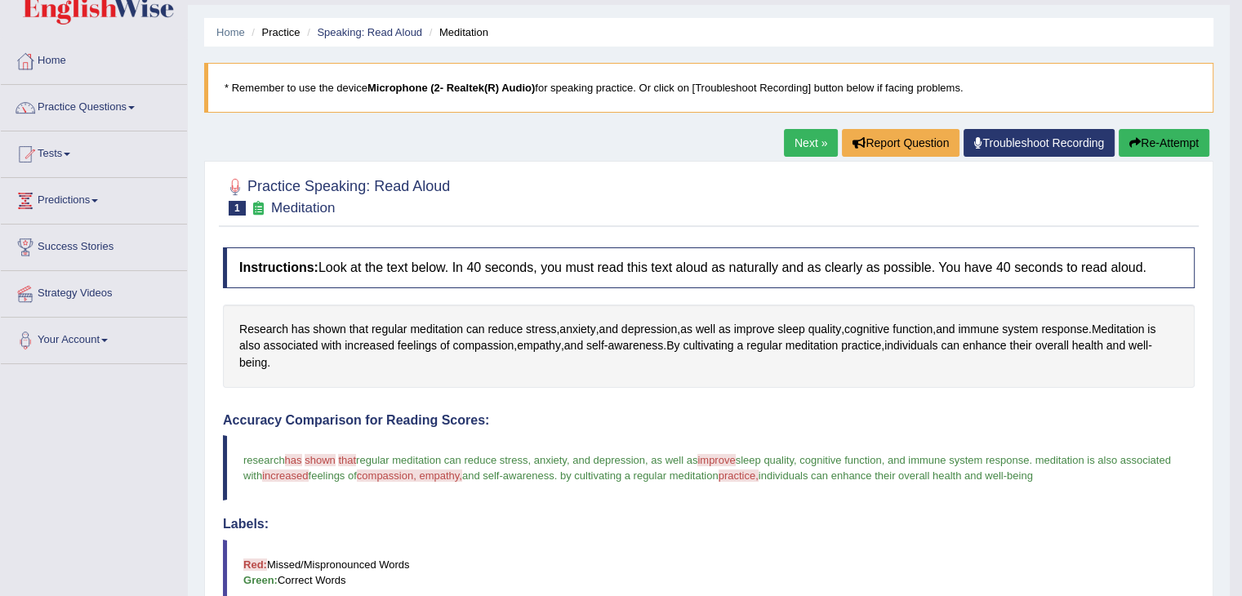
scroll to position [33, 0]
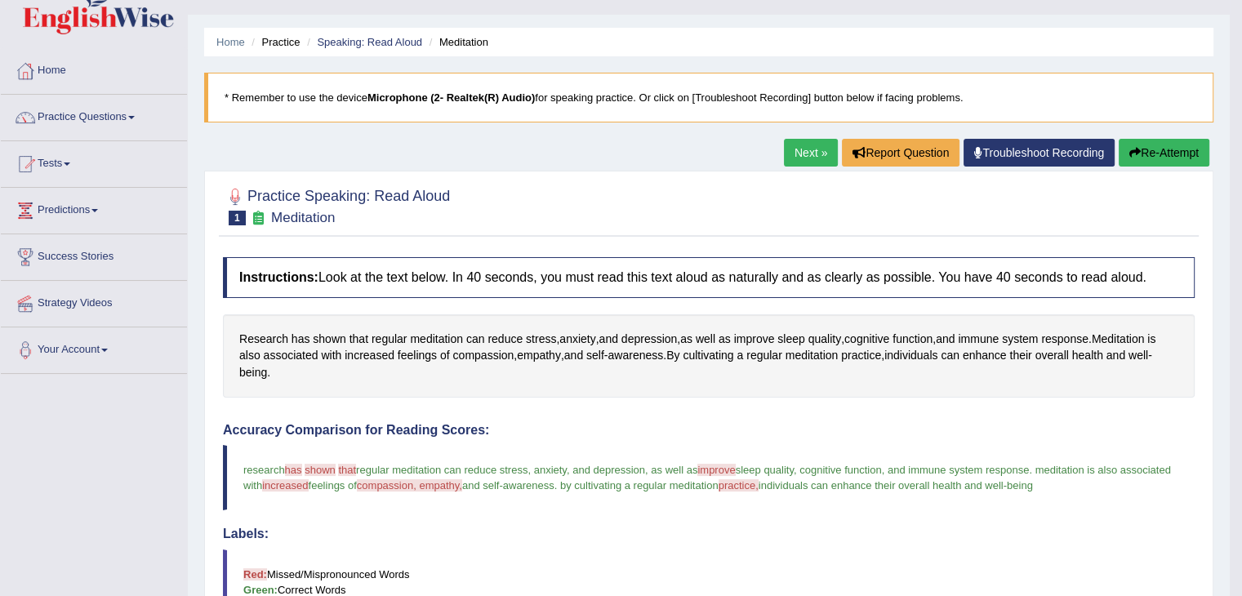
click at [810, 147] on link "Next »" at bounding box center [811, 153] width 54 height 28
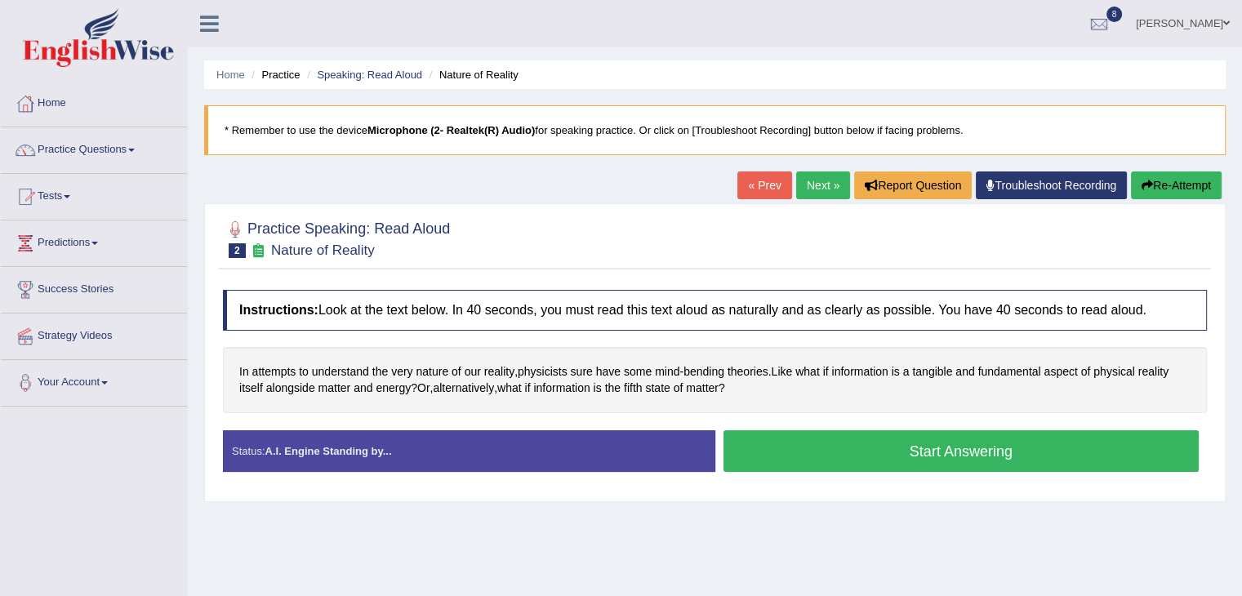
click at [799, 448] on button "Start Answering" at bounding box center [962, 451] width 476 height 42
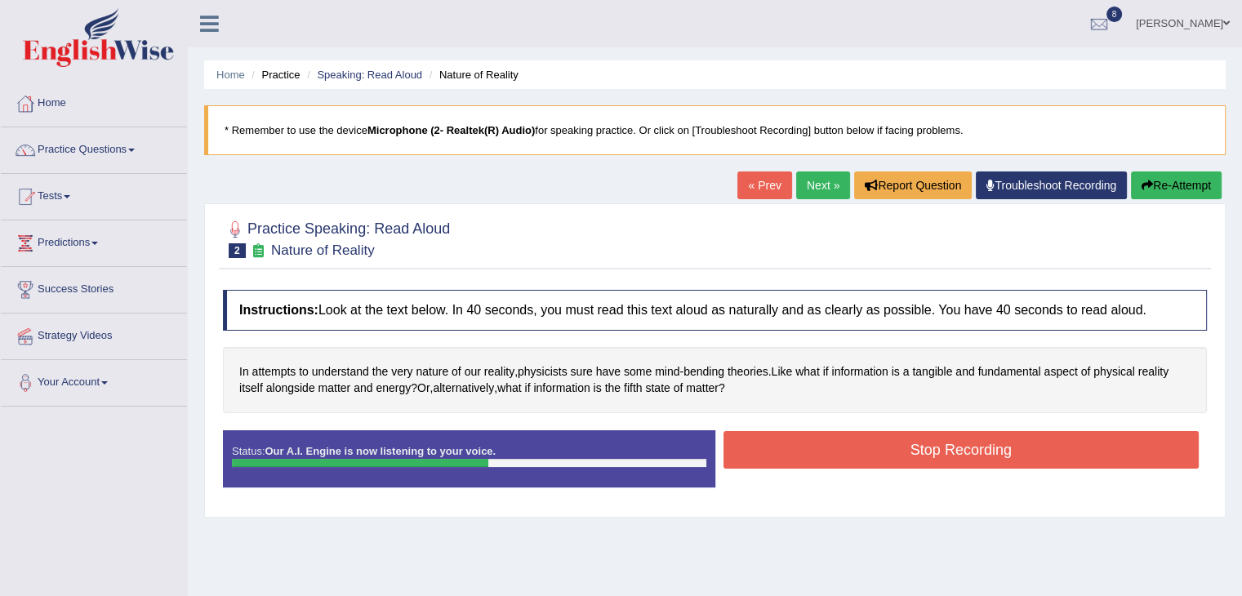
click at [799, 448] on button "Stop Recording" at bounding box center [962, 450] width 476 height 38
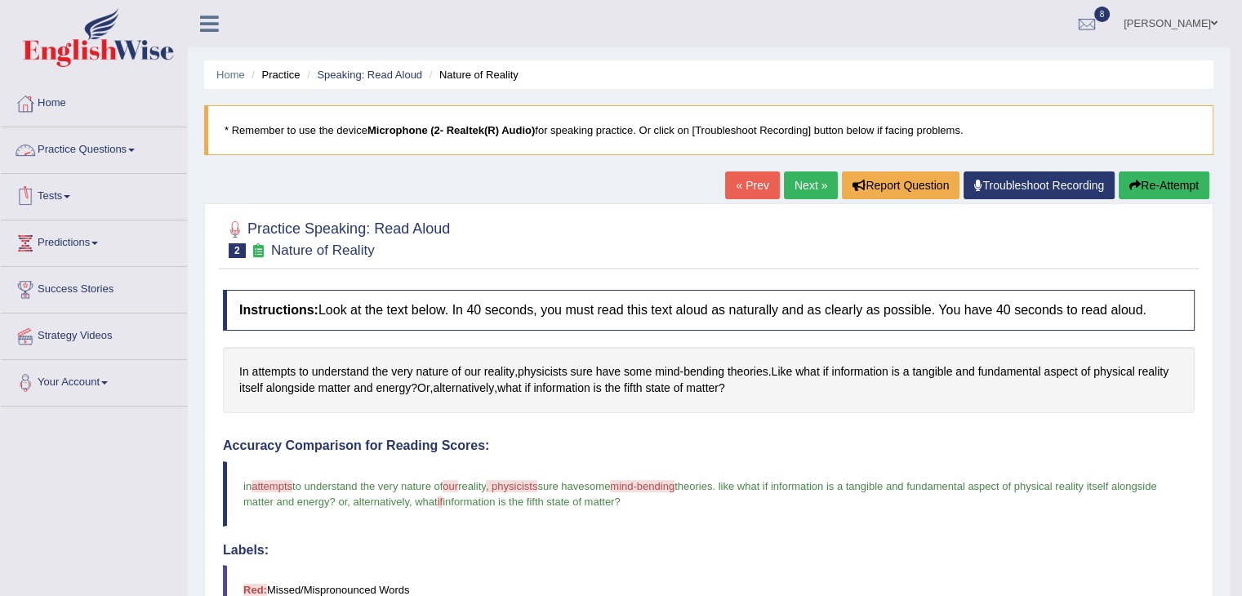
click at [127, 146] on link "Practice Questions" at bounding box center [94, 147] width 186 height 41
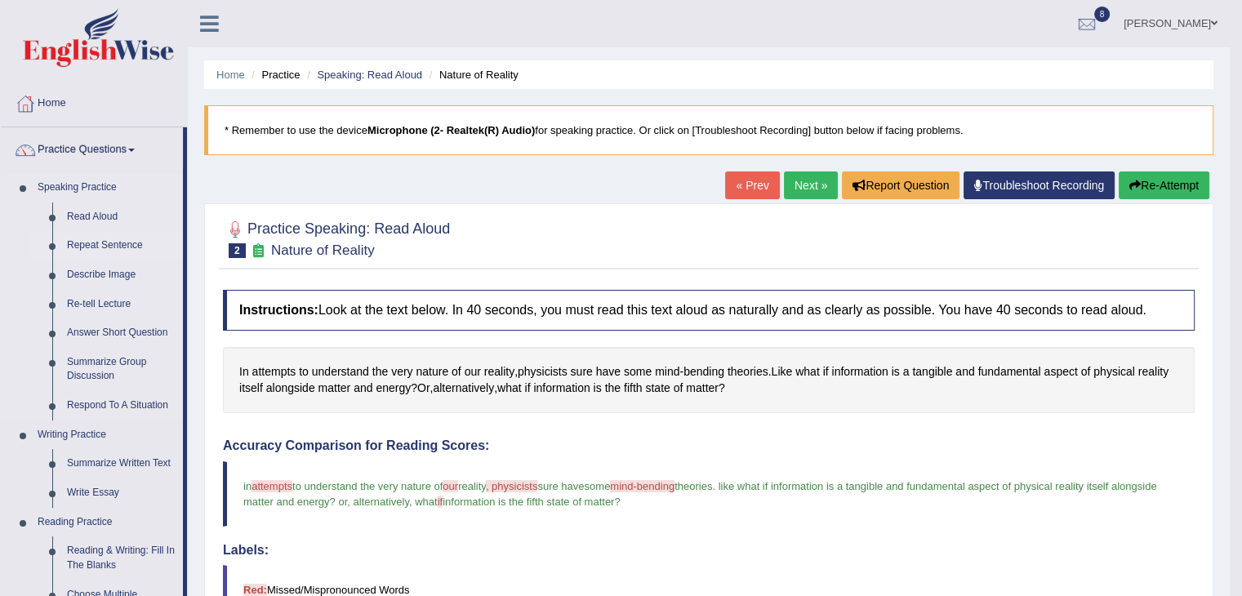
click at [112, 247] on link "Repeat Sentence" at bounding box center [121, 245] width 123 height 29
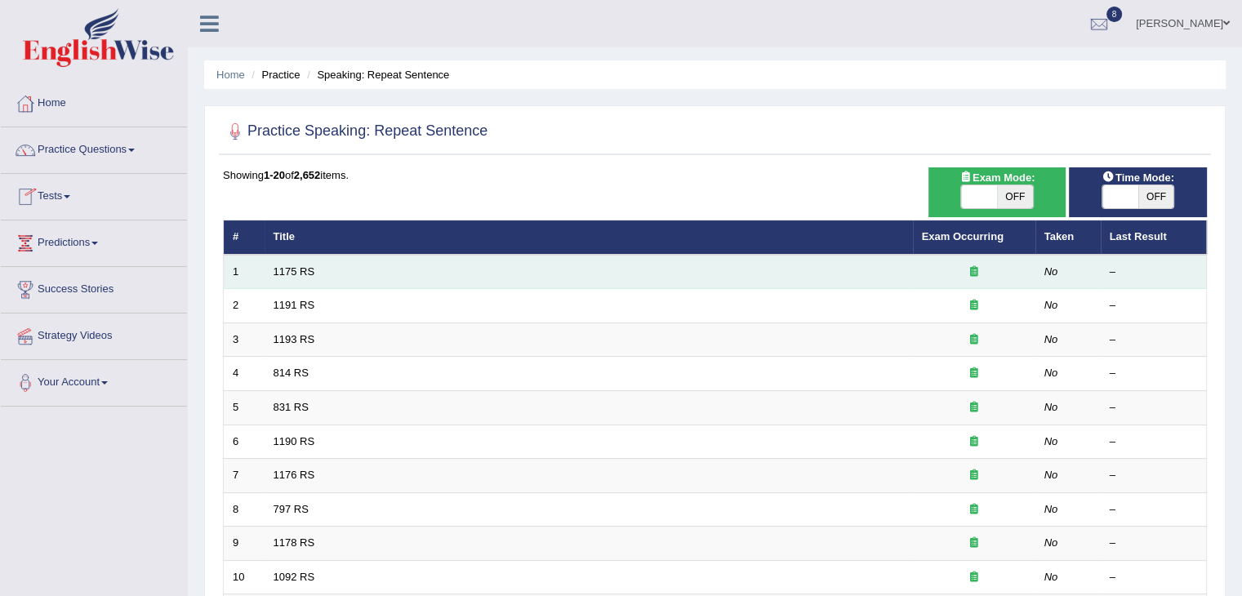
click at [381, 259] on td "1175 RS" at bounding box center [589, 272] width 648 height 34
click at [298, 272] on link "1175 RS" at bounding box center [295, 271] width 42 height 12
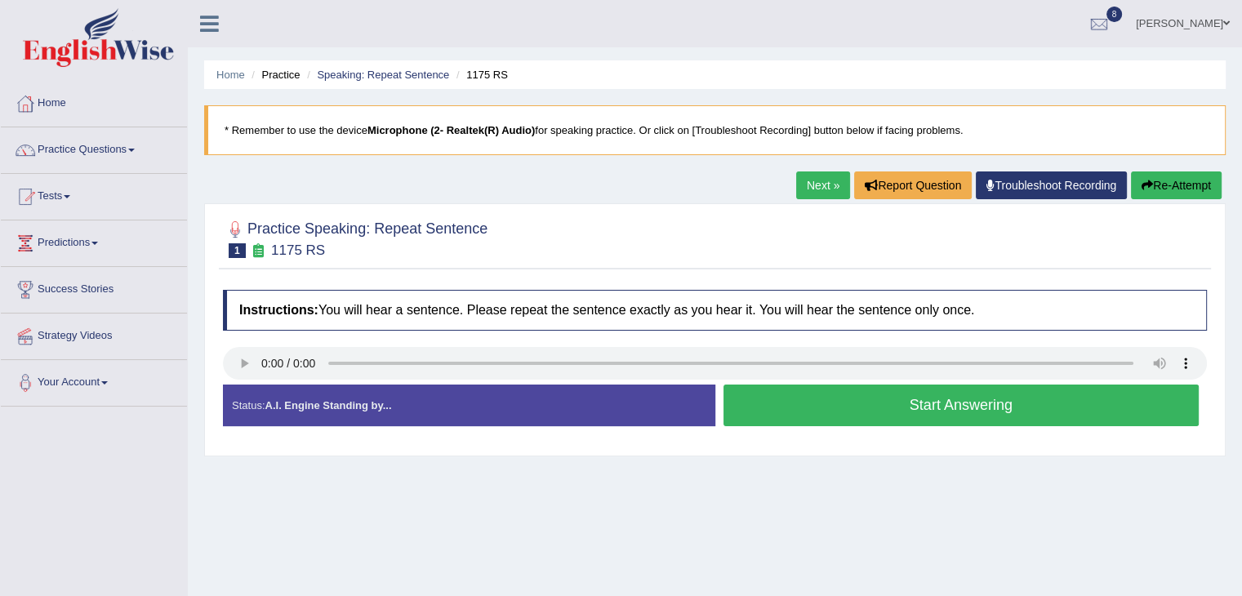
click at [866, 409] on button "Start Answering" at bounding box center [962, 406] width 476 height 42
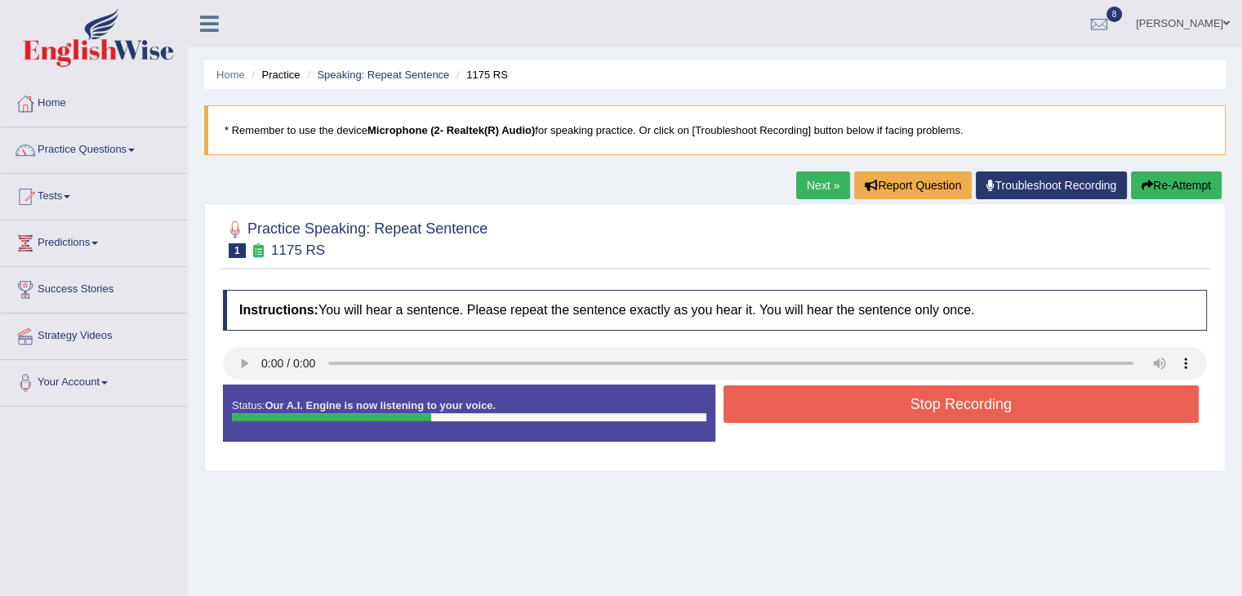
click at [866, 409] on button "Stop Recording" at bounding box center [962, 404] width 476 height 38
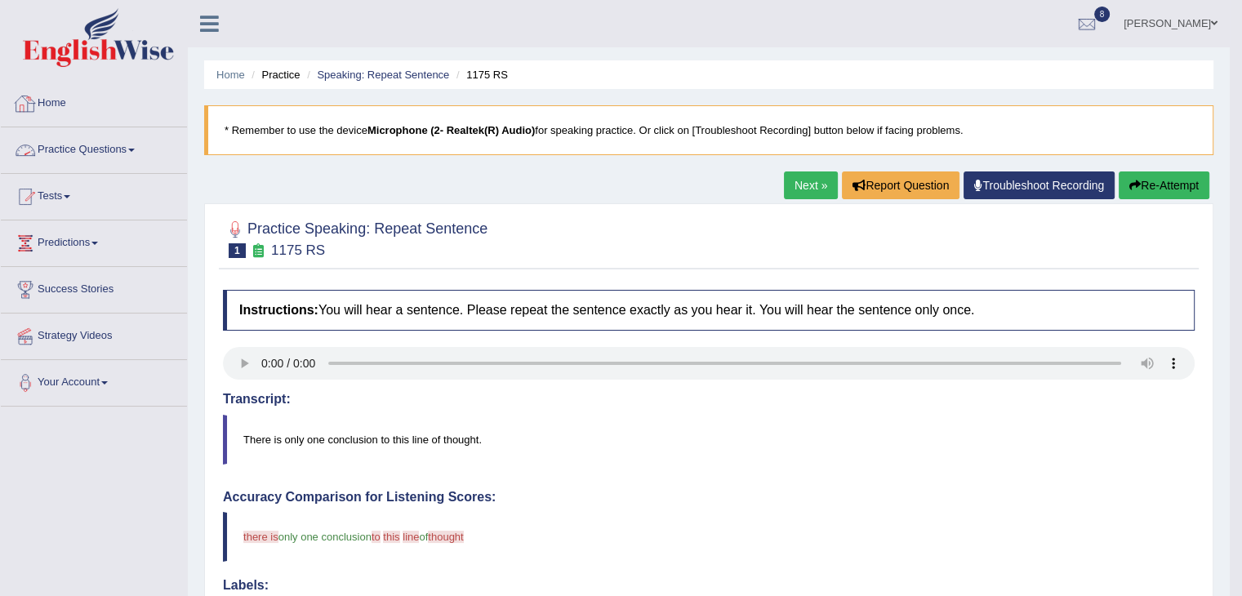
click at [131, 166] on link "Practice Questions" at bounding box center [94, 147] width 186 height 41
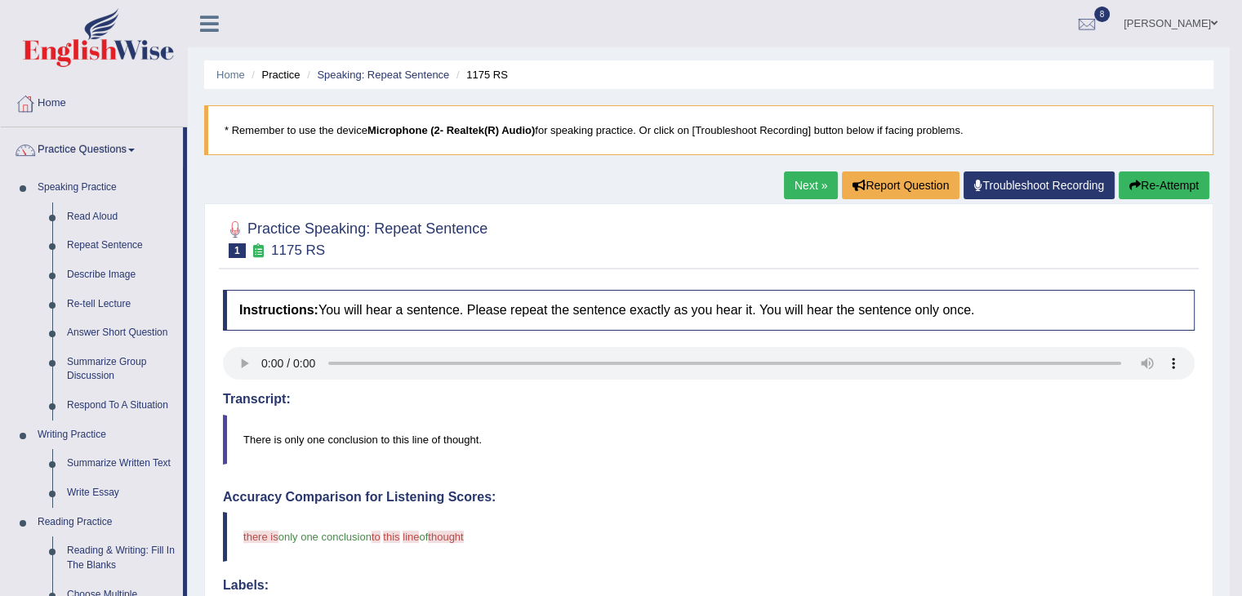
click at [803, 191] on link "Next »" at bounding box center [811, 185] width 54 height 28
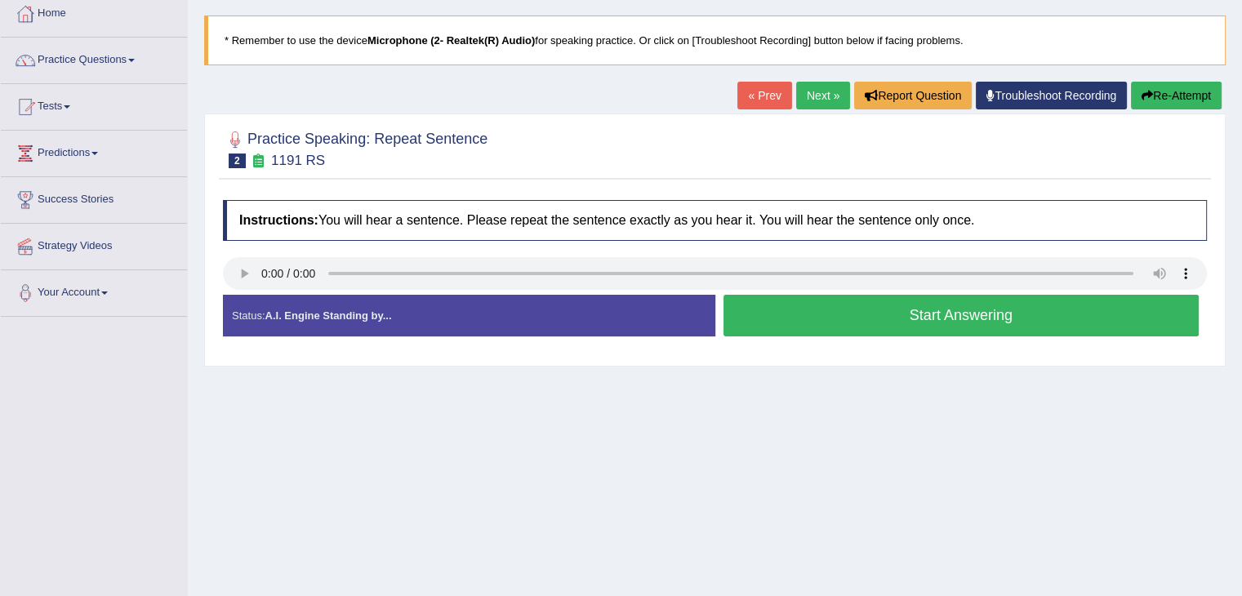
click at [808, 320] on button "Start Answering" at bounding box center [962, 316] width 476 height 42
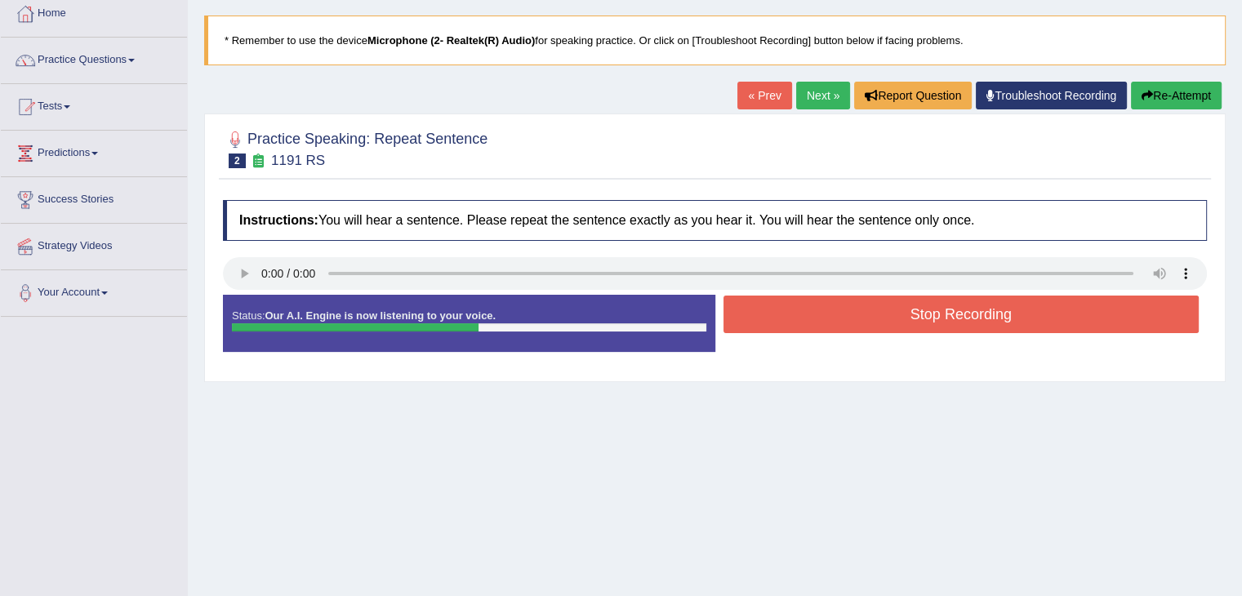
click at [808, 320] on button "Stop Recording" at bounding box center [962, 315] width 476 height 38
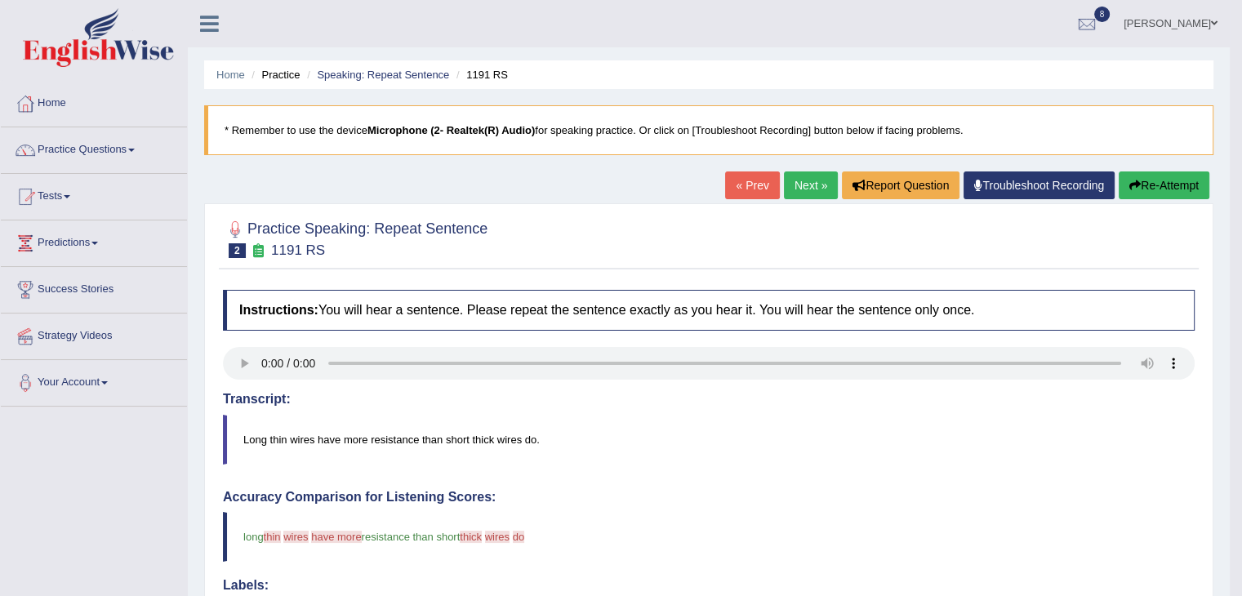
click at [807, 179] on link "Next »" at bounding box center [811, 185] width 54 height 28
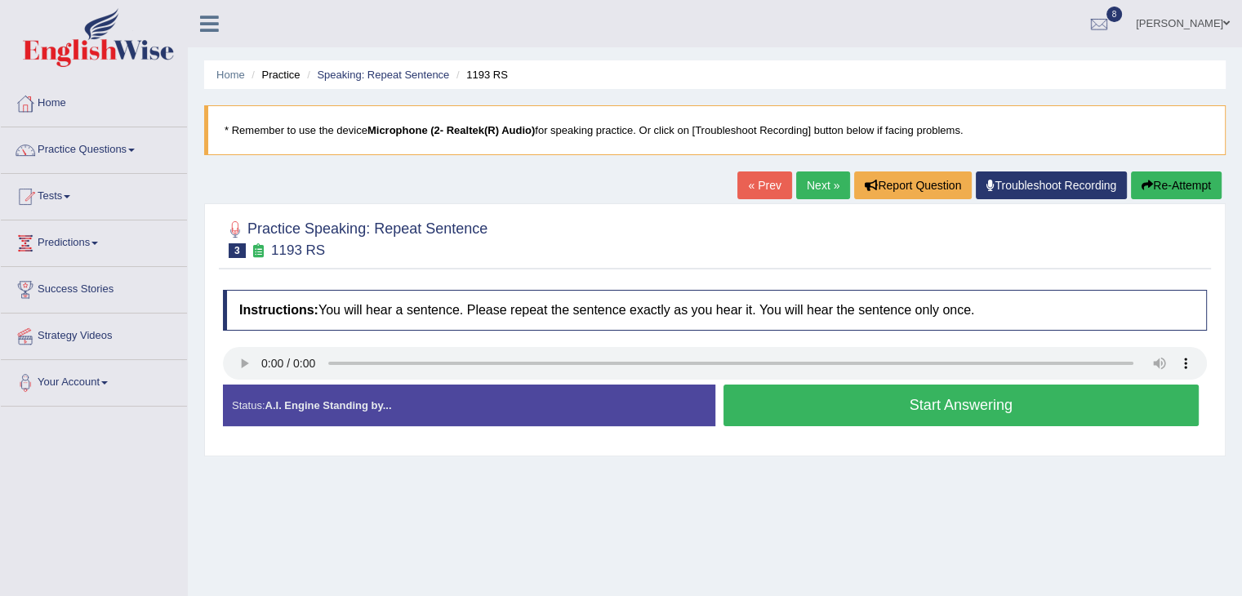
click at [781, 409] on button "Start Answering" at bounding box center [962, 406] width 476 height 42
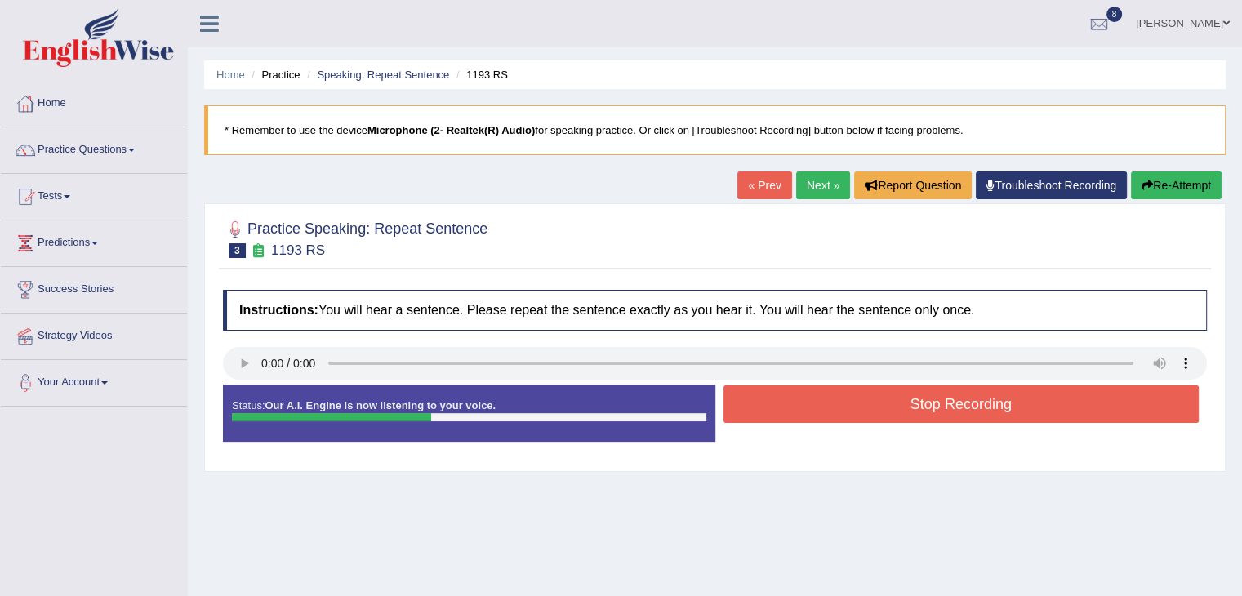
click at [781, 409] on button "Stop Recording" at bounding box center [962, 404] width 476 height 38
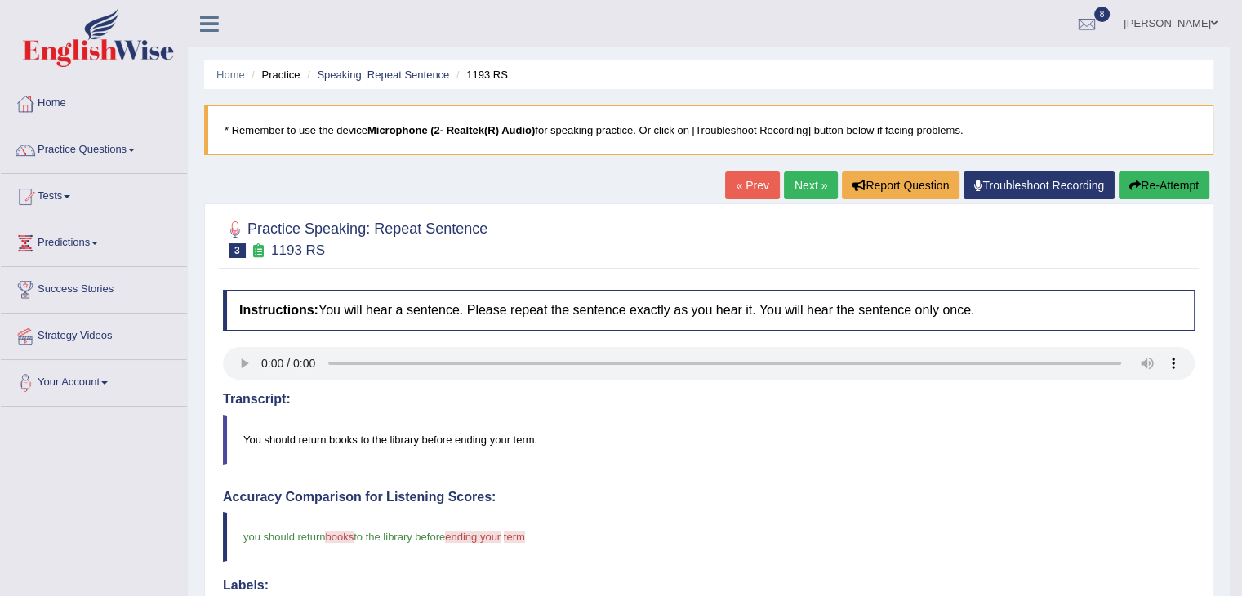
click at [790, 187] on link "Next »" at bounding box center [811, 185] width 54 height 28
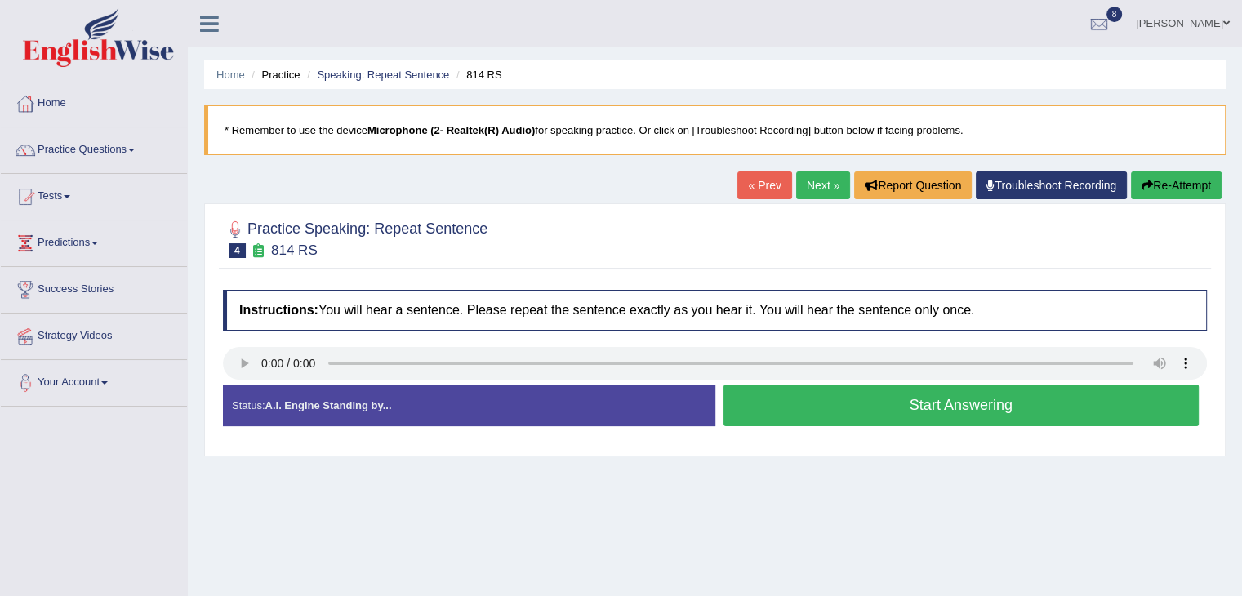
click at [127, 154] on link "Practice Questions" at bounding box center [94, 147] width 186 height 41
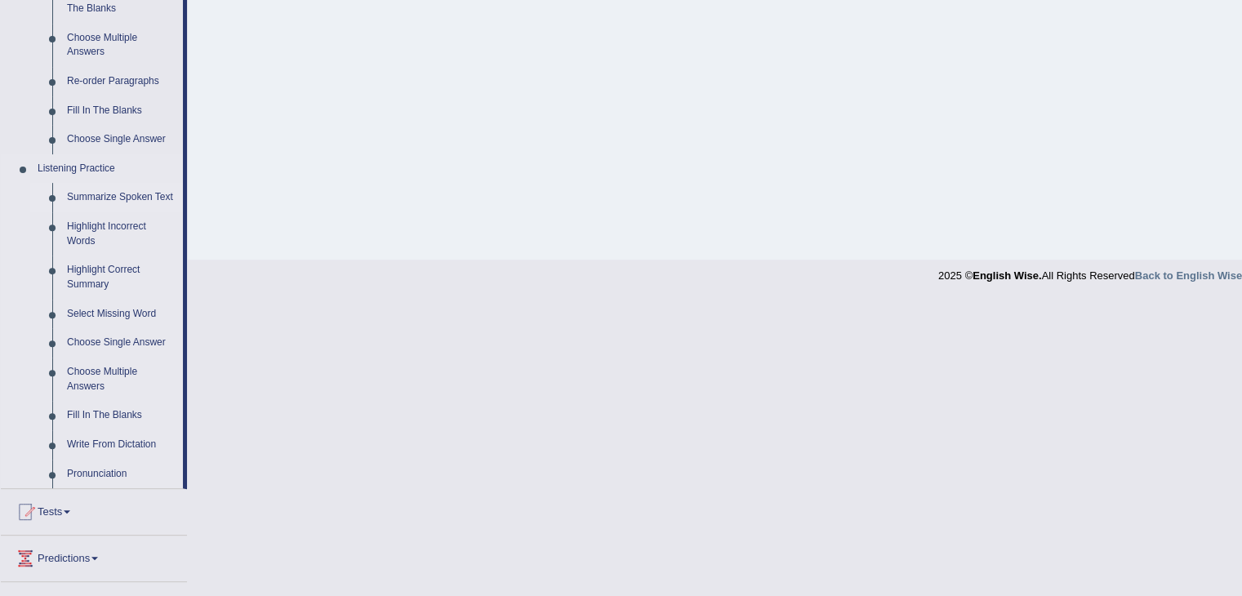
scroll to position [600, 0]
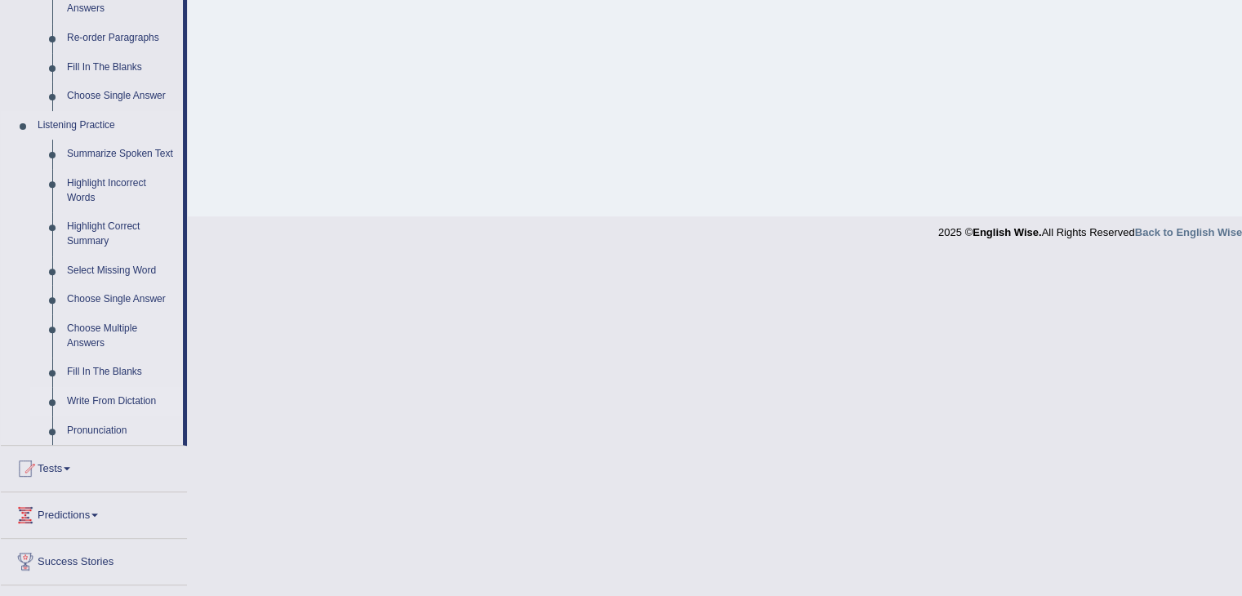
click at [121, 409] on link "Write From Dictation" at bounding box center [121, 401] width 123 height 29
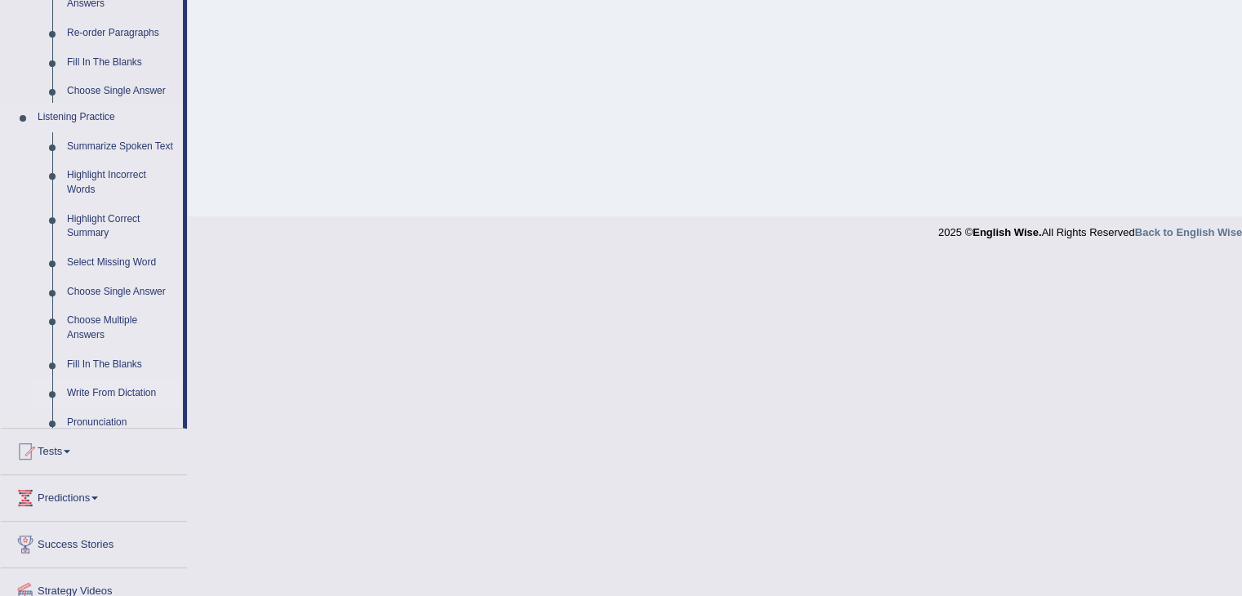
scroll to position [261, 0]
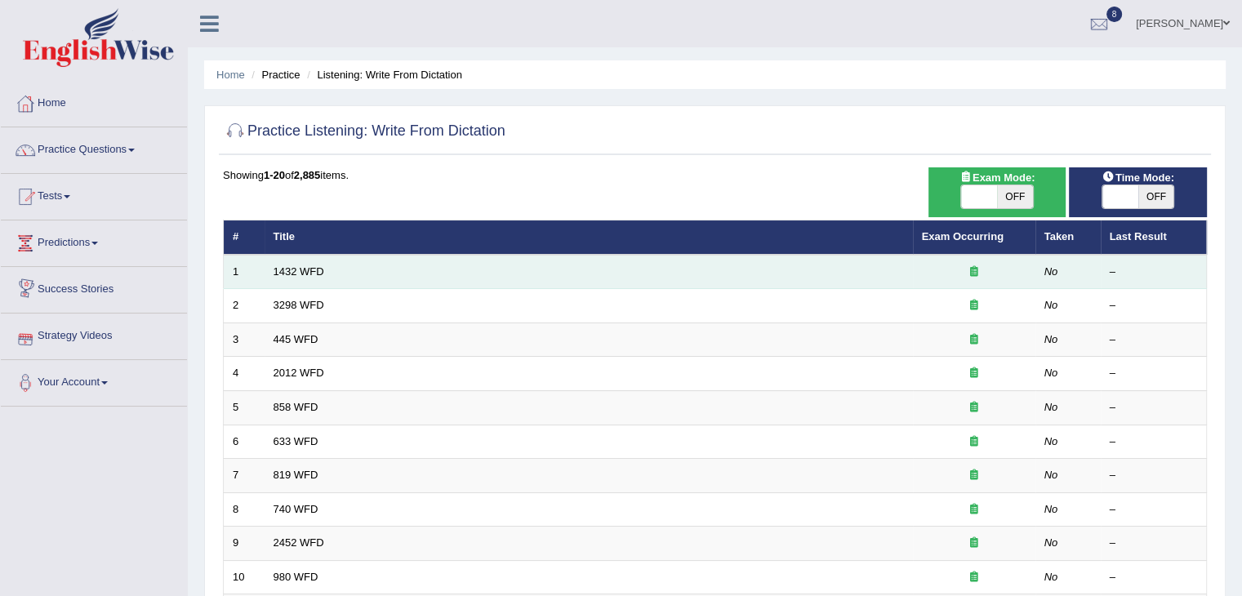
click at [304, 278] on td "1432 WFD" at bounding box center [589, 272] width 648 height 34
click at [304, 274] on link "1432 WFD" at bounding box center [299, 271] width 51 height 12
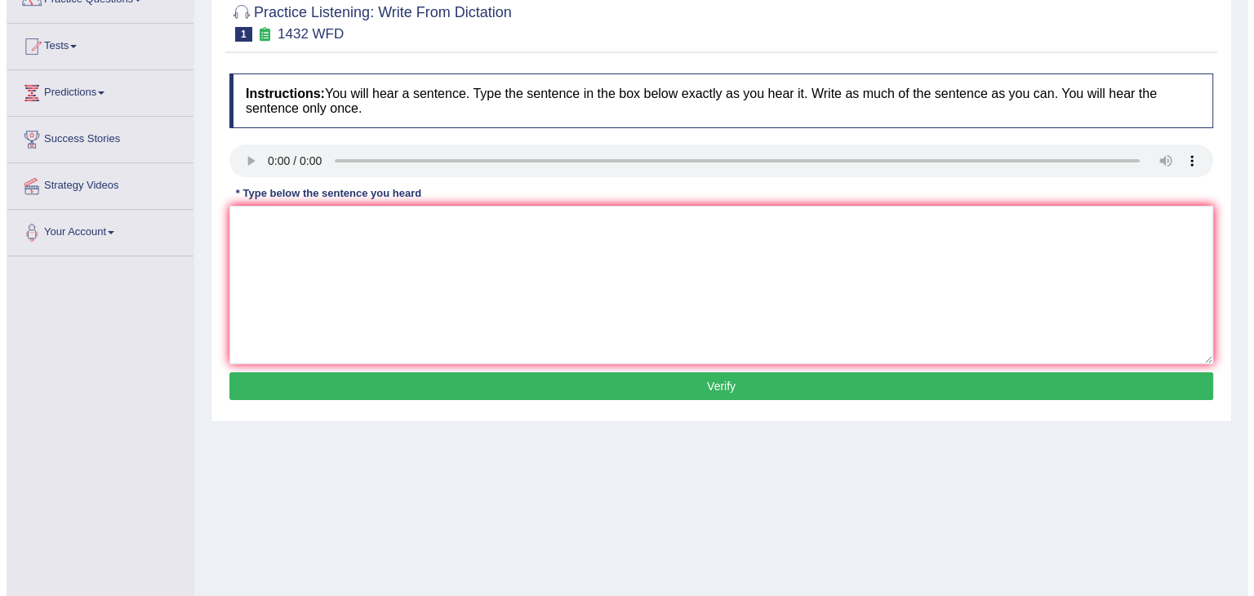
scroll to position [160, 0]
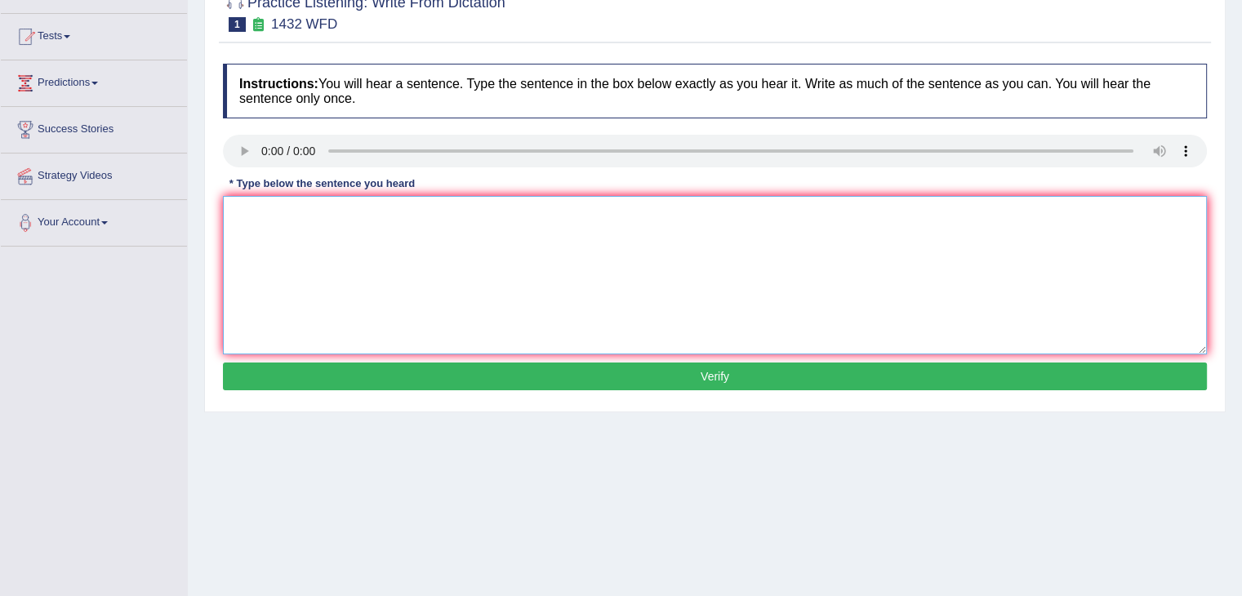
click at [296, 233] on textarea at bounding box center [715, 275] width 984 height 158
click at [316, 207] on textarea "More beneficial activity is beneficial to your health." at bounding box center [715, 275] width 984 height 158
type textarea "More physical activity is beneficial to your health."
click at [608, 367] on button "Verify" at bounding box center [715, 377] width 984 height 28
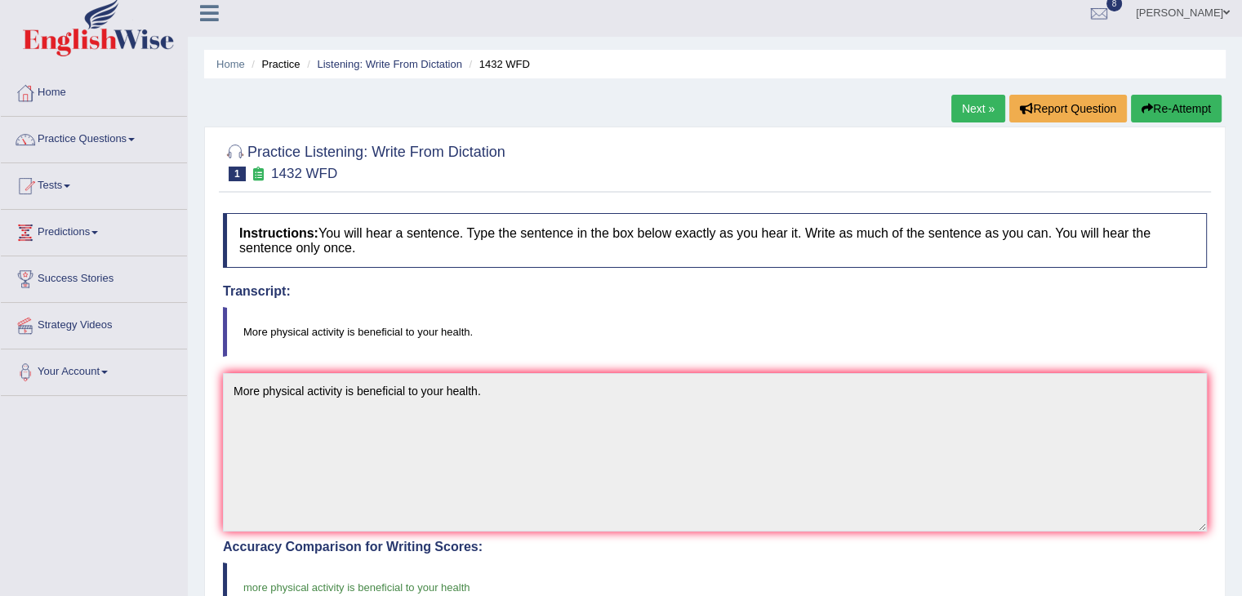
scroll to position [0, 0]
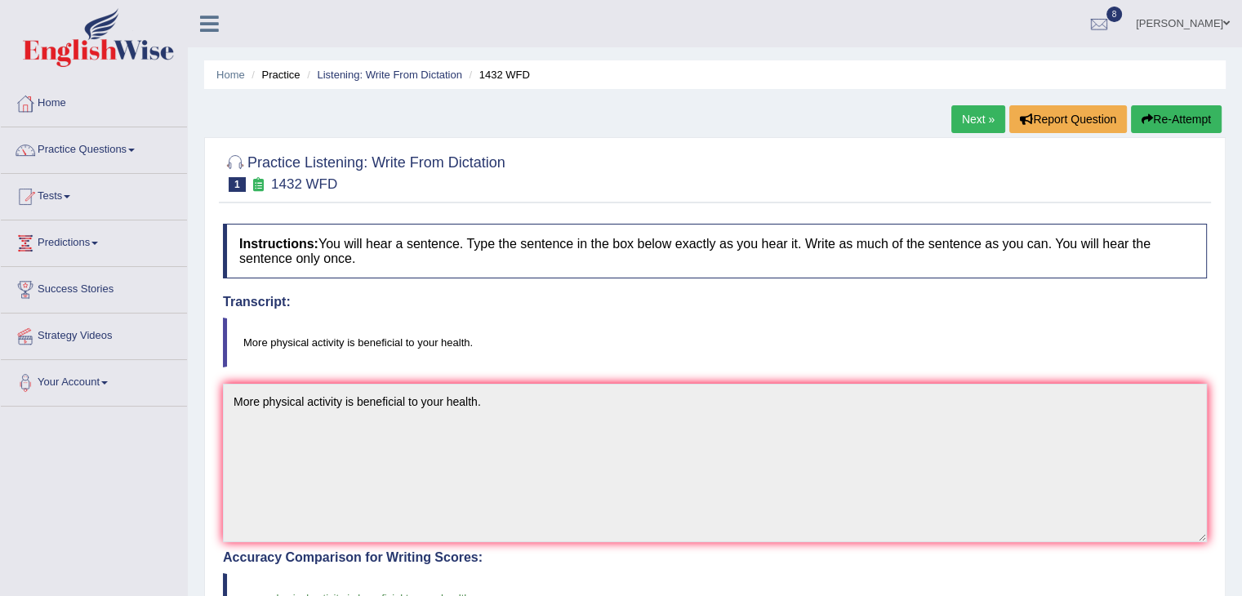
click at [966, 118] on link "Next »" at bounding box center [978, 119] width 54 height 28
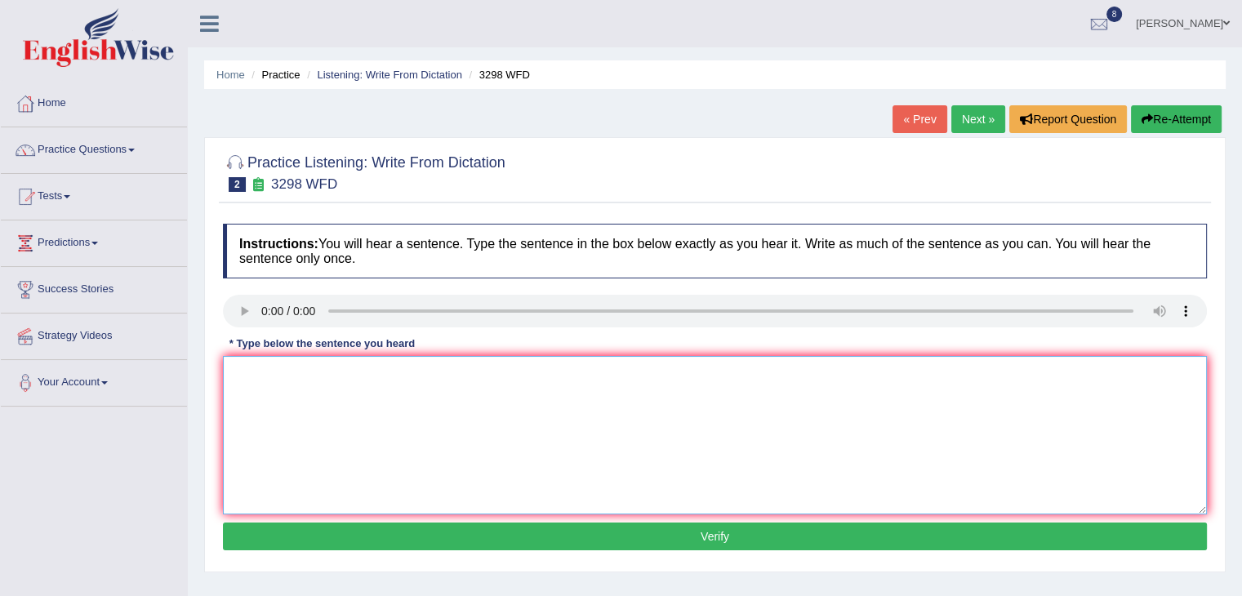
click at [318, 393] on textarea at bounding box center [715, 435] width 984 height 158
click at [479, 383] on textarea "Animal behaviour" at bounding box center [715, 435] width 984 height 158
click at [435, 381] on textarea "Animal behaviour appers to be" at bounding box center [715, 435] width 984 height 158
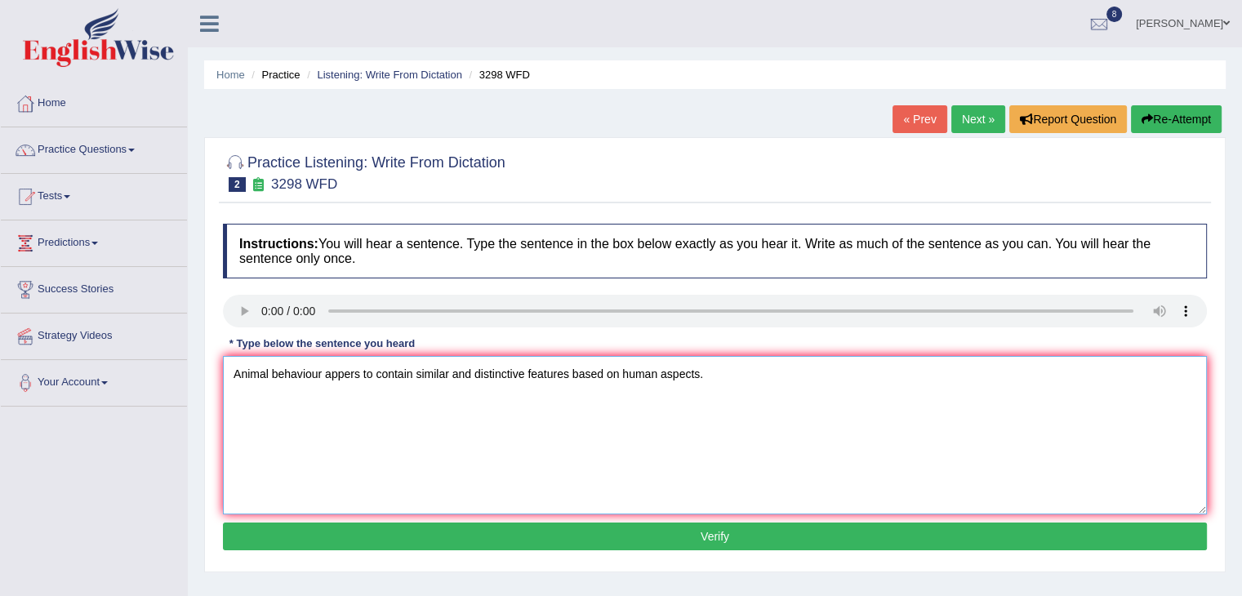
type textarea "Animal behaviour appers to contain similar and distinctive features based on hu…"
click at [523, 532] on button "Verify" at bounding box center [715, 537] width 984 height 28
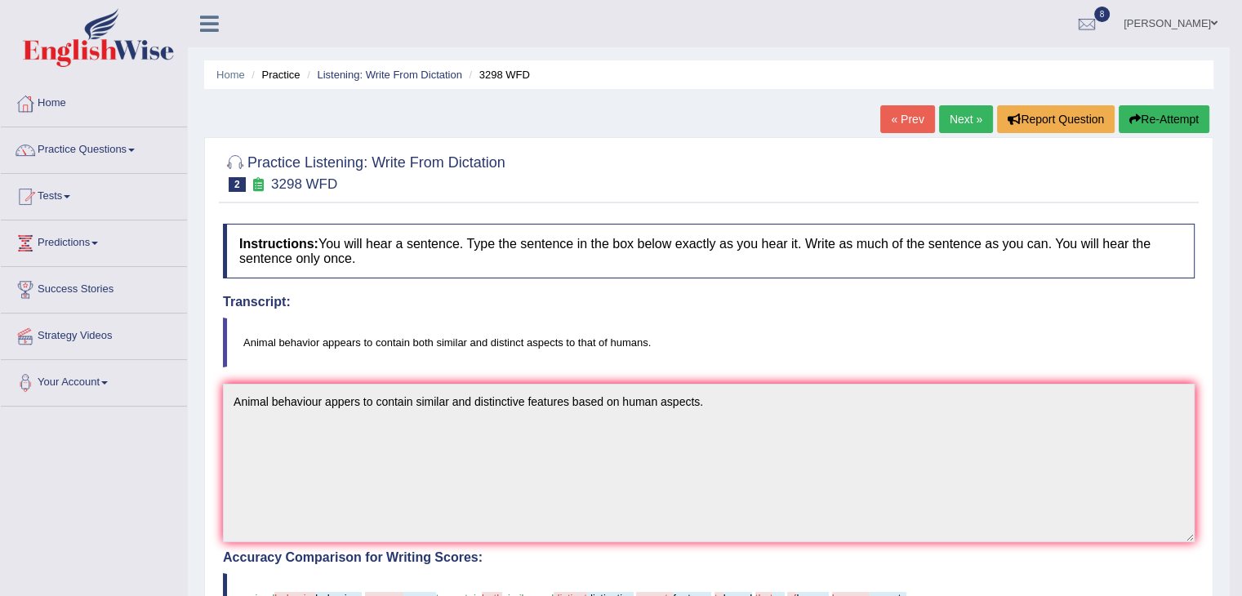
click at [965, 113] on link "Next »" at bounding box center [966, 119] width 54 height 28
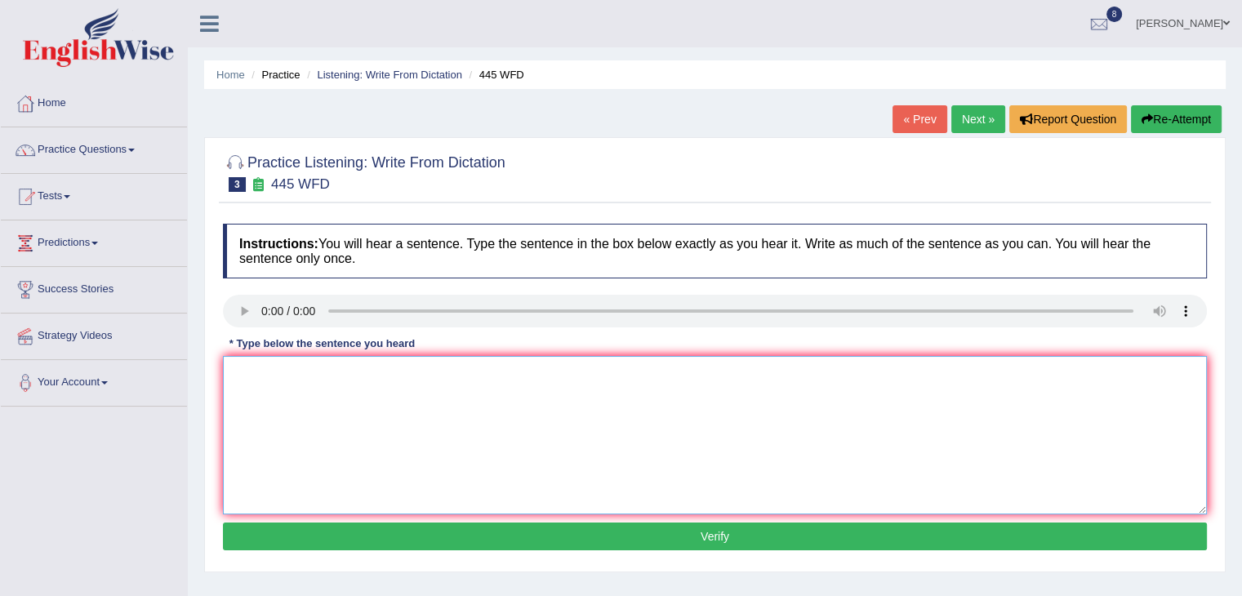
click at [429, 402] on textarea at bounding box center [715, 435] width 984 height 158
click at [309, 393] on textarea at bounding box center [715, 435] width 984 height 158
click at [462, 374] on textarea "the american astronomers made a plan for" at bounding box center [715, 435] width 984 height 158
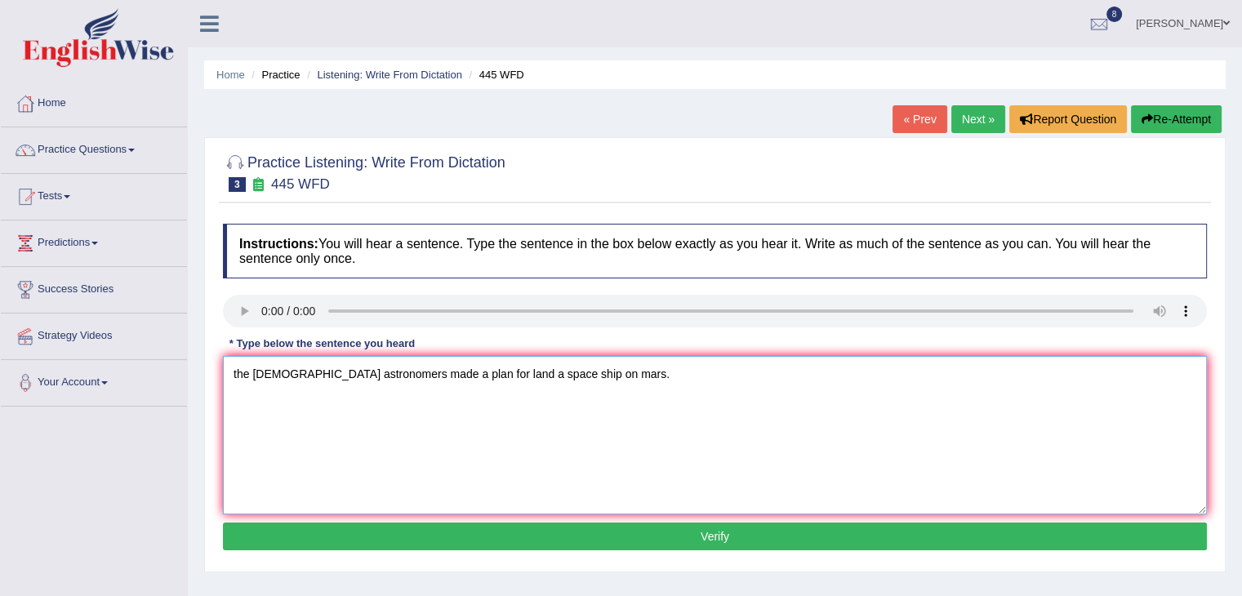
click at [234, 370] on textarea "the american astronomers made a plan for land a space ship on mars." at bounding box center [715, 435] width 984 height 158
click at [261, 366] on textarea "The american astronomers made a plan for land a space ship on mars." at bounding box center [715, 435] width 984 height 158
click at [686, 364] on textarea "The American astronomers made a plan for land a space ship on mars." at bounding box center [715, 435] width 984 height 158
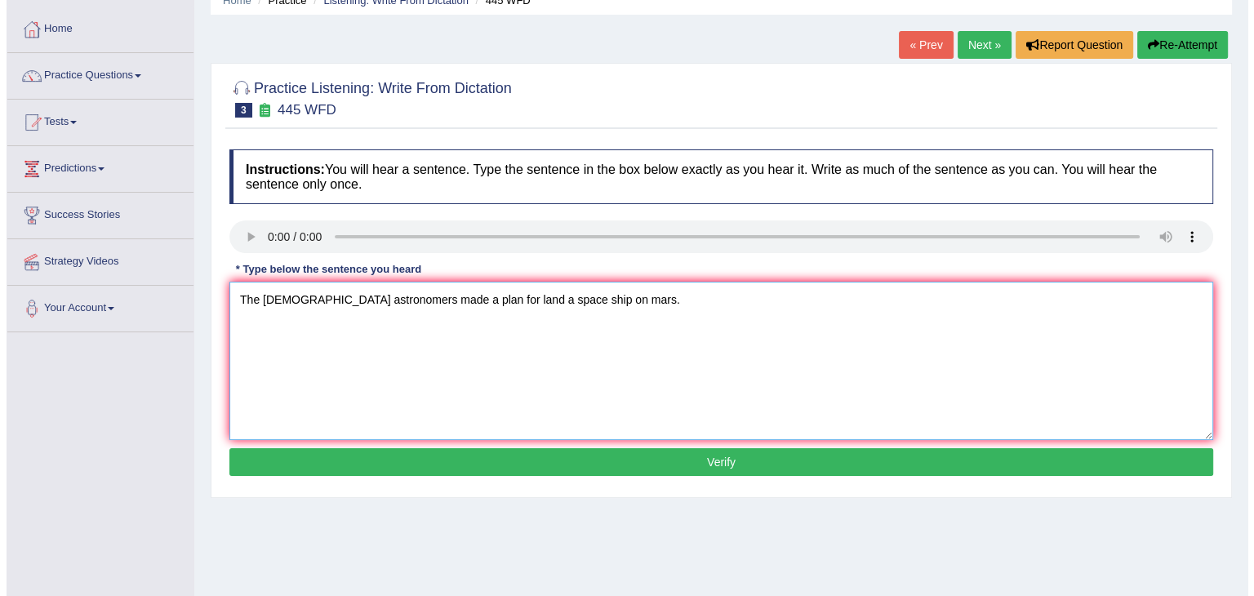
scroll to position [80, 0]
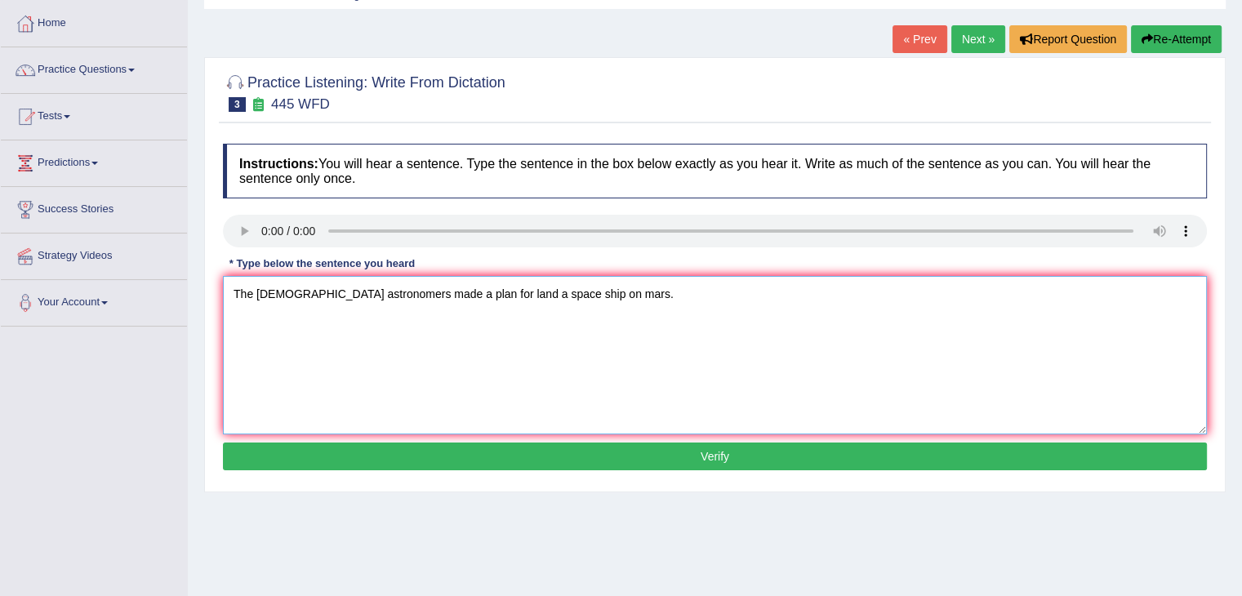
type textarea "The American astronomers made a plan for land a space ship on mars."
click at [684, 460] on button "Verify" at bounding box center [715, 457] width 984 height 28
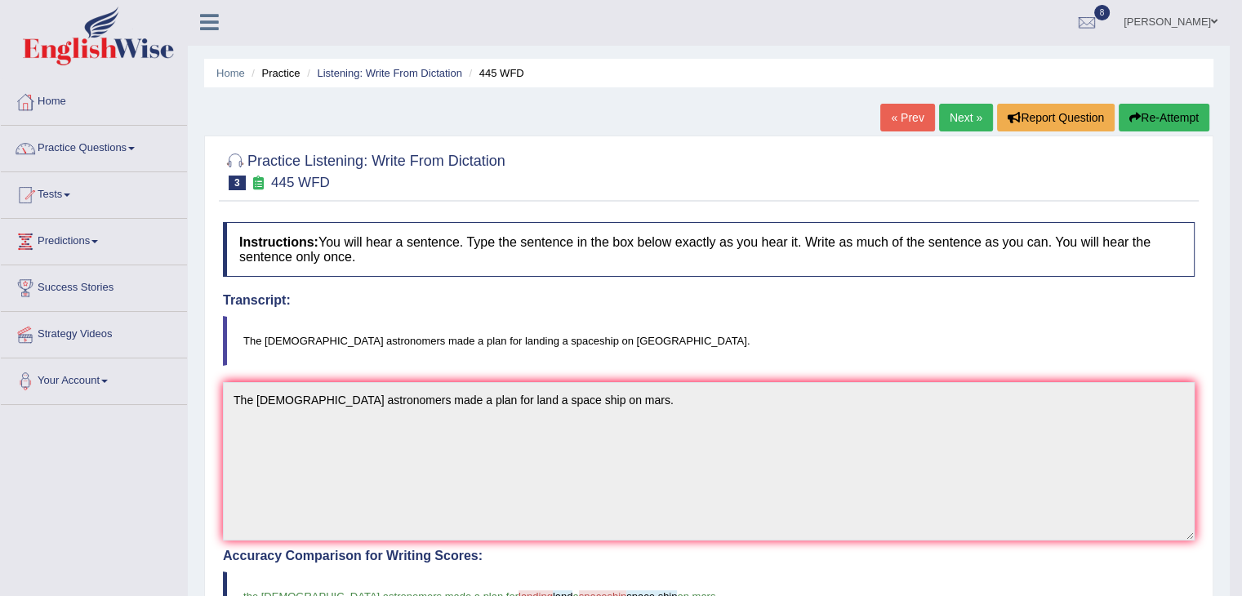
scroll to position [0, 0]
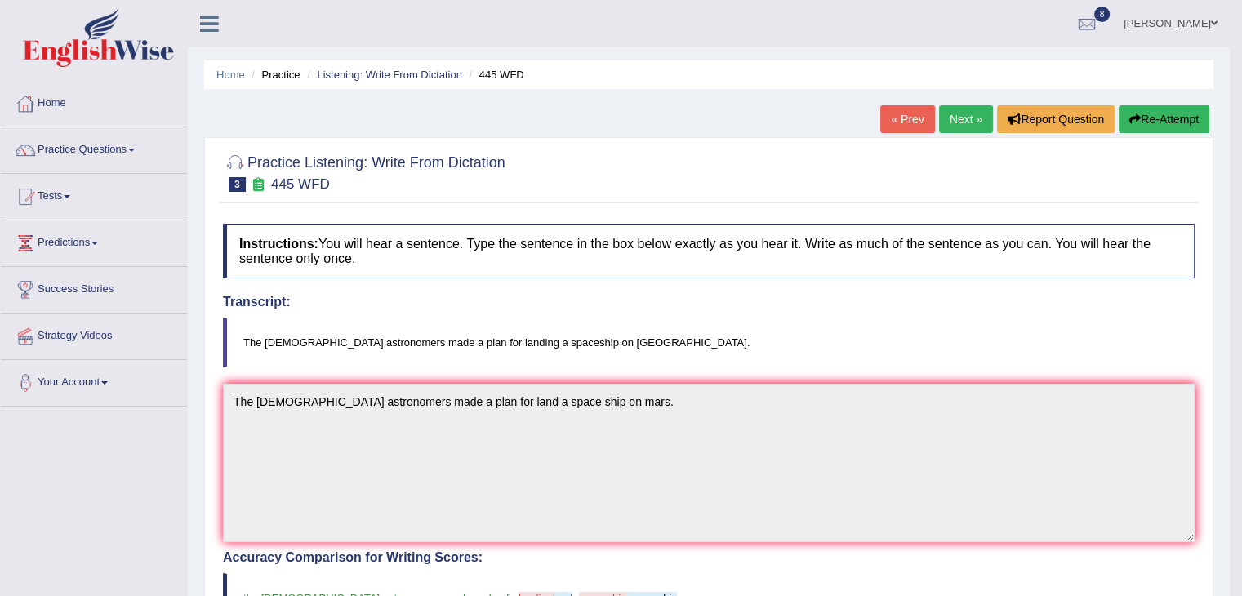
click at [956, 116] on link "Next »" at bounding box center [966, 119] width 54 height 28
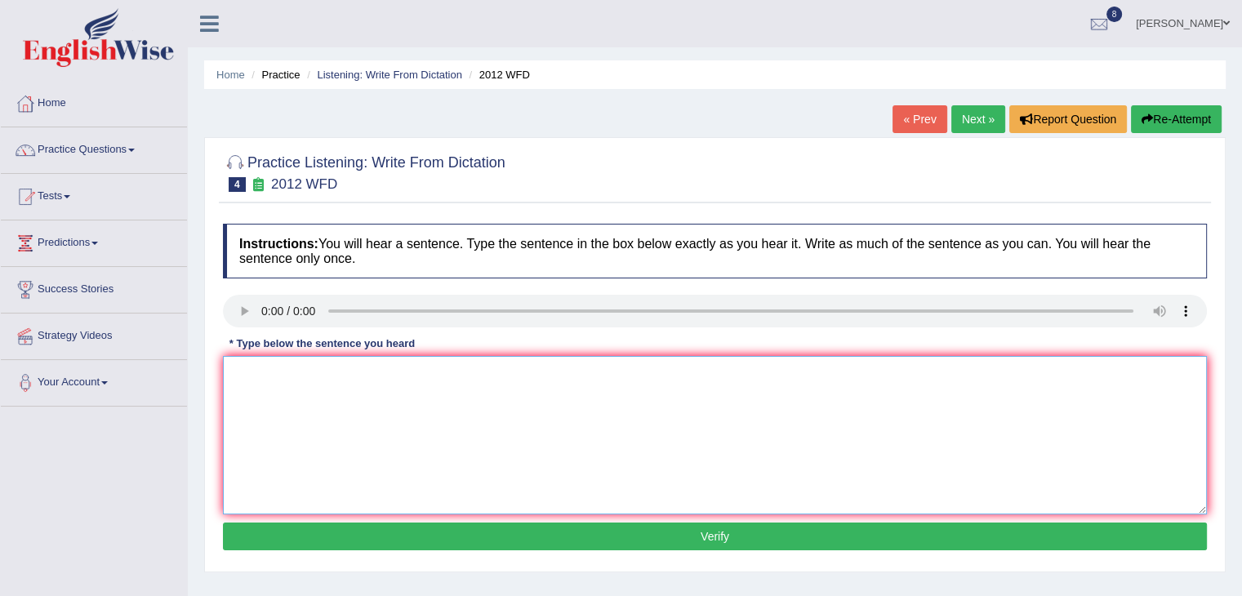
click at [398, 421] on textarea at bounding box center [715, 435] width 984 height 158
click at [291, 384] on textarea at bounding box center [715, 435] width 984 height 158
click at [385, 376] on textarea "there is a great deal on the" at bounding box center [715, 435] width 984 height 158
click at [235, 367] on textarea "there is a great deal on the debate on this topic." at bounding box center [715, 435] width 984 height 158
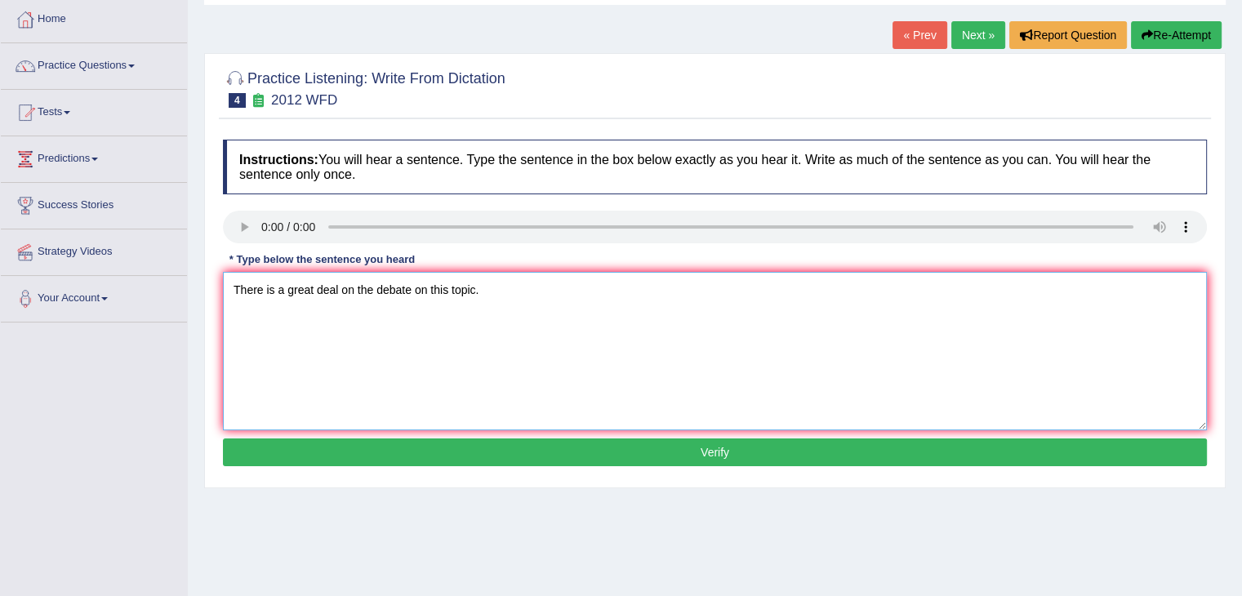
scroll to position [85, 0]
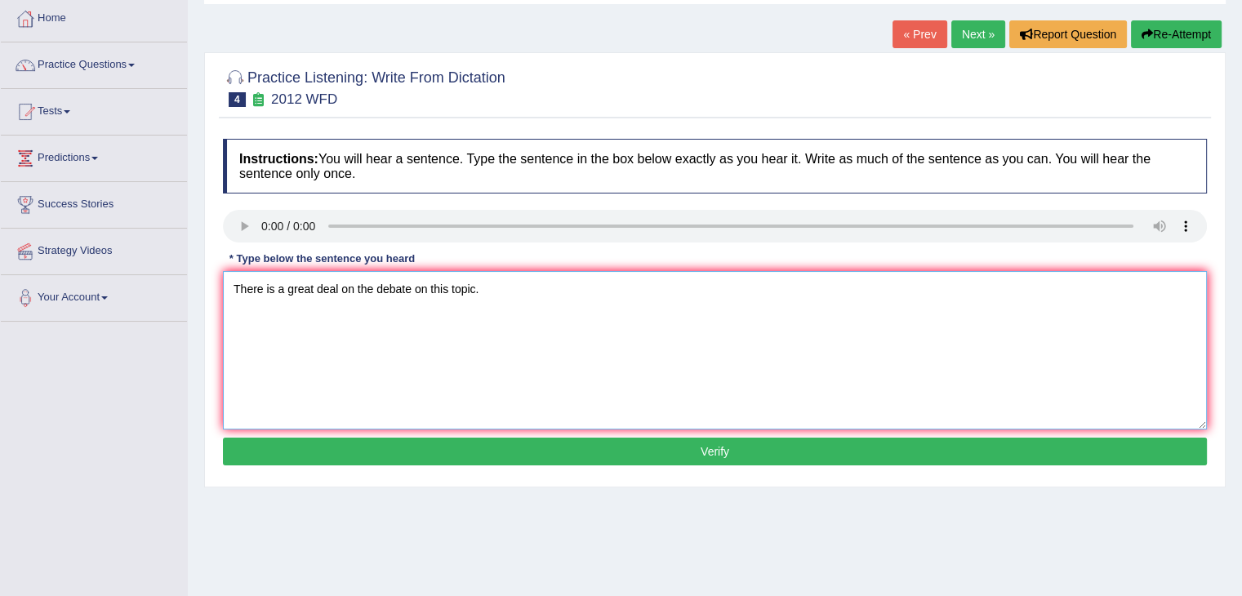
type textarea "There is a great deal on the debate on this topic."
click at [559, 452] on button "Verify" at bounding box center [715, 452] width 984 height 28
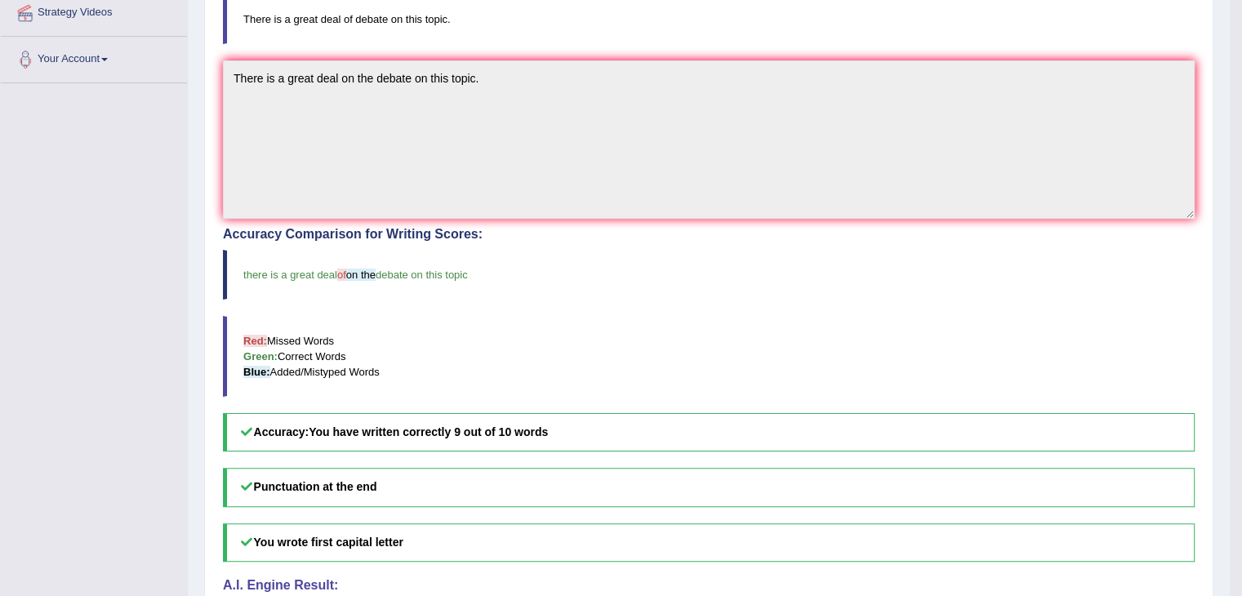
scroll to position [0, 0]
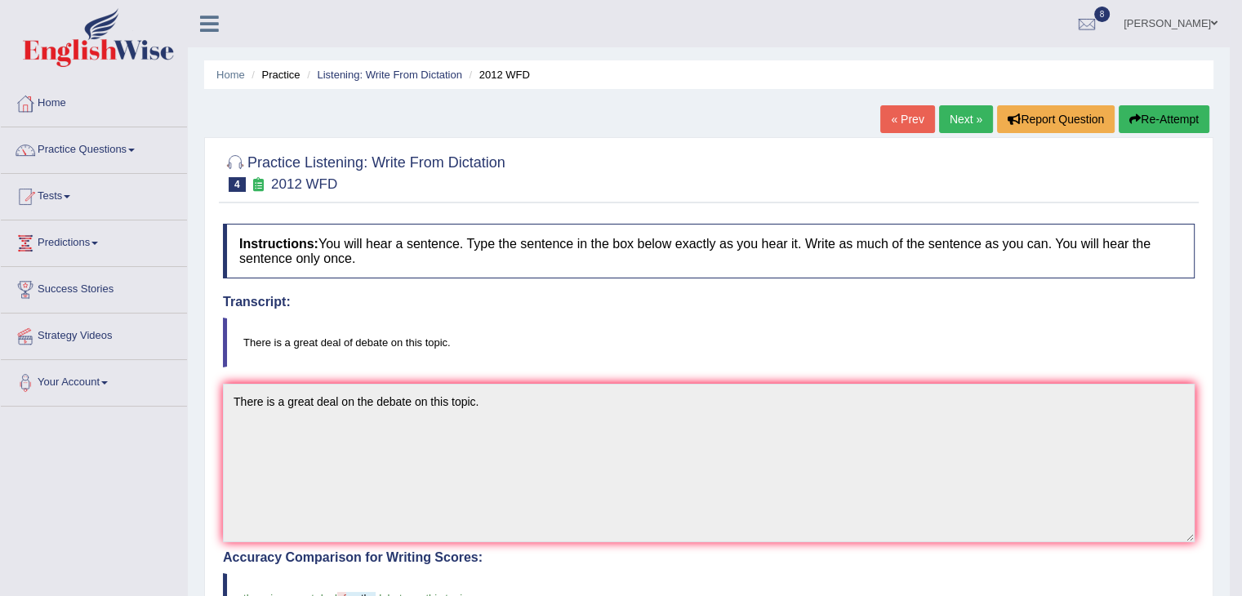
click at [957, 118] on link "Next »" at bounding box center [966, 119] width 54 height 28
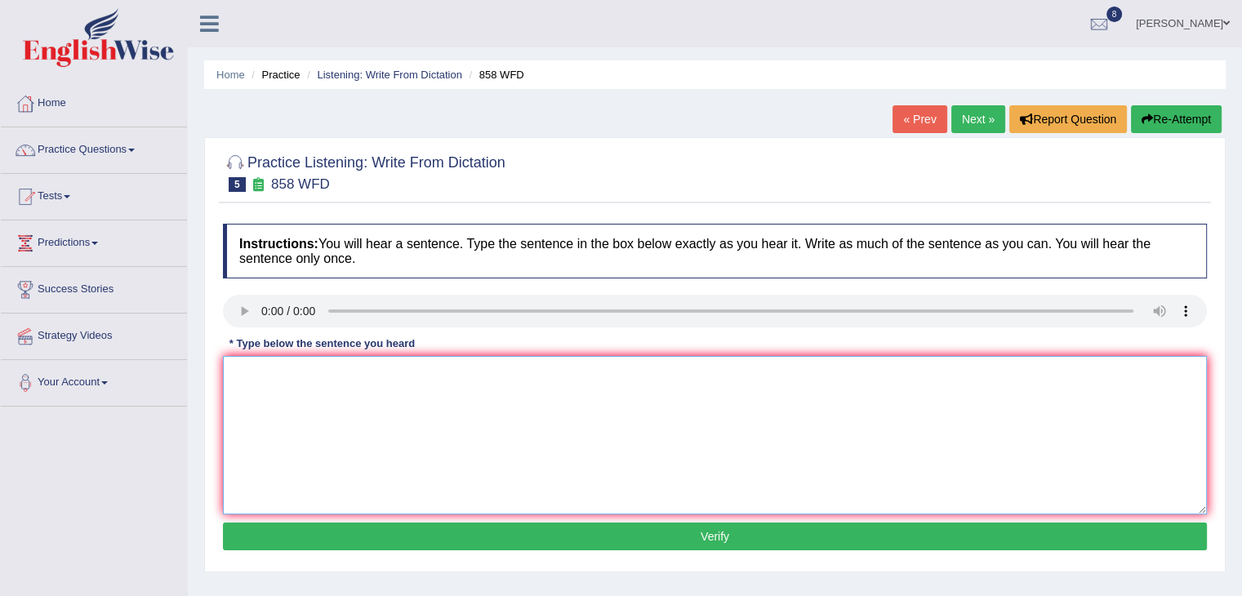
click at [424, 388] on textarea at bounding box center [715, 435] width 984 height 158
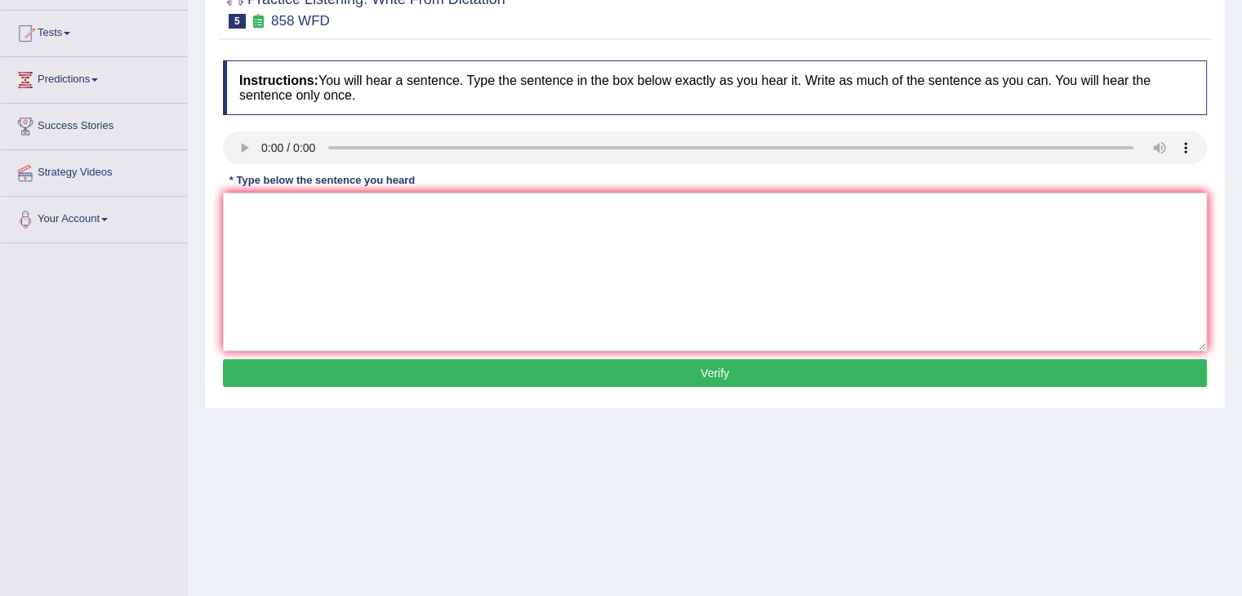
scroll to position [180, 0]
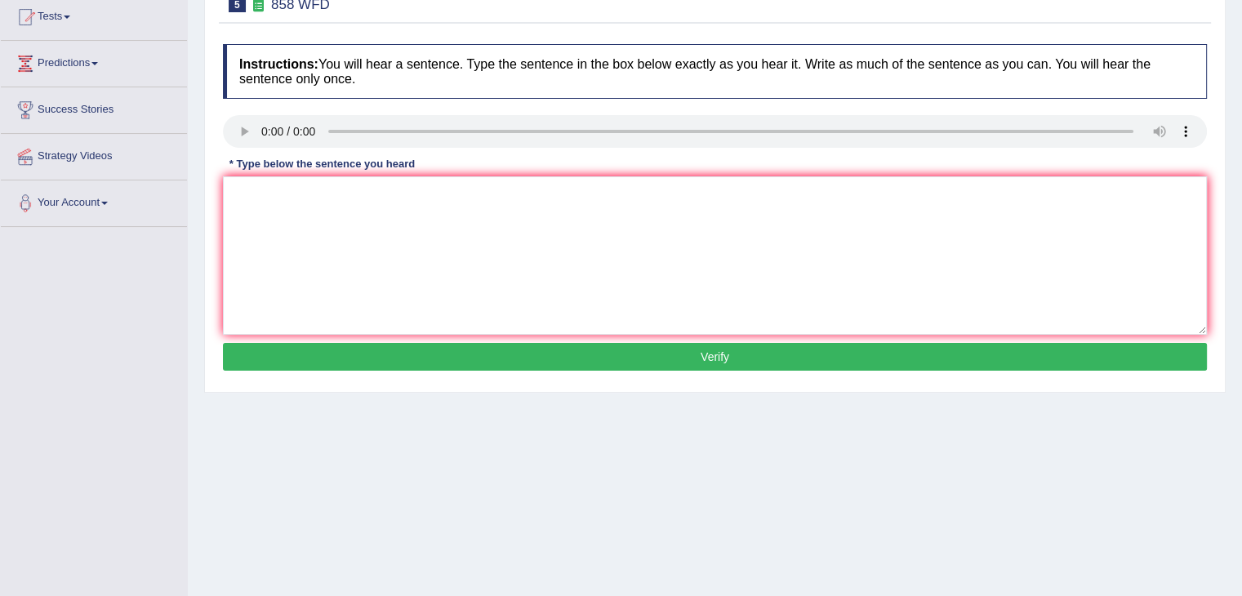
click at [475, 357] on button "Verify" at bounding box center [715, 357] width 984 height 28
click at [344, 208] on textarea at bounding box center [715, 255] width 984 height 158
type textarea "the year of end"
click at [428, 350] on button "Verify" at bounding box center [715, 357] width 984 height 28
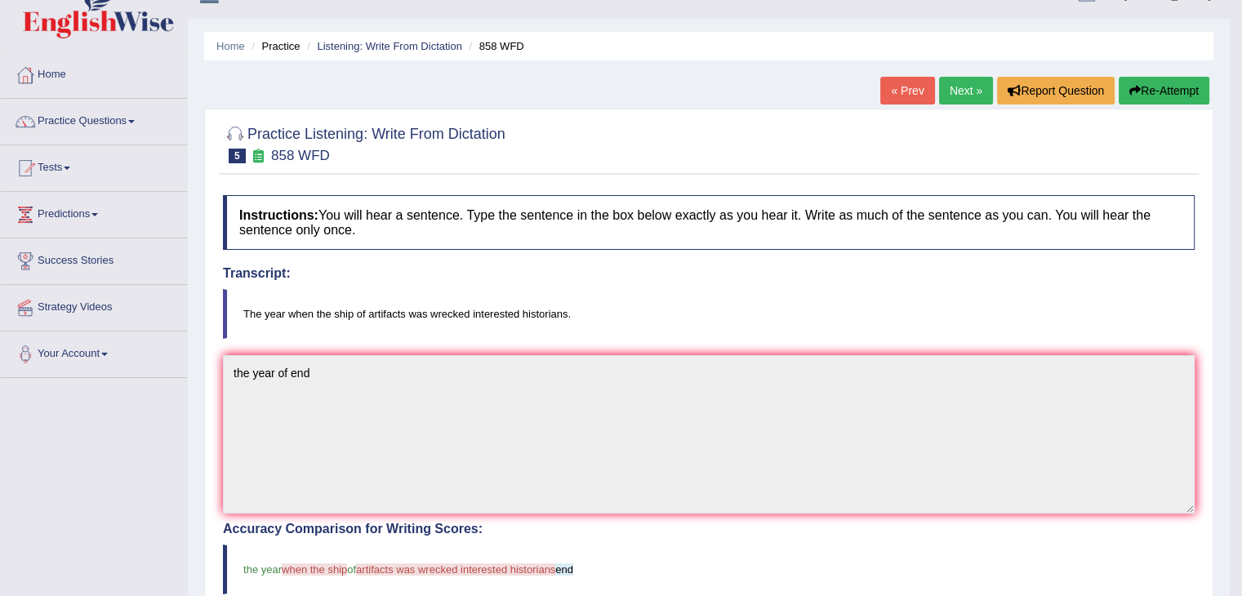
scroll to position [26, 0]
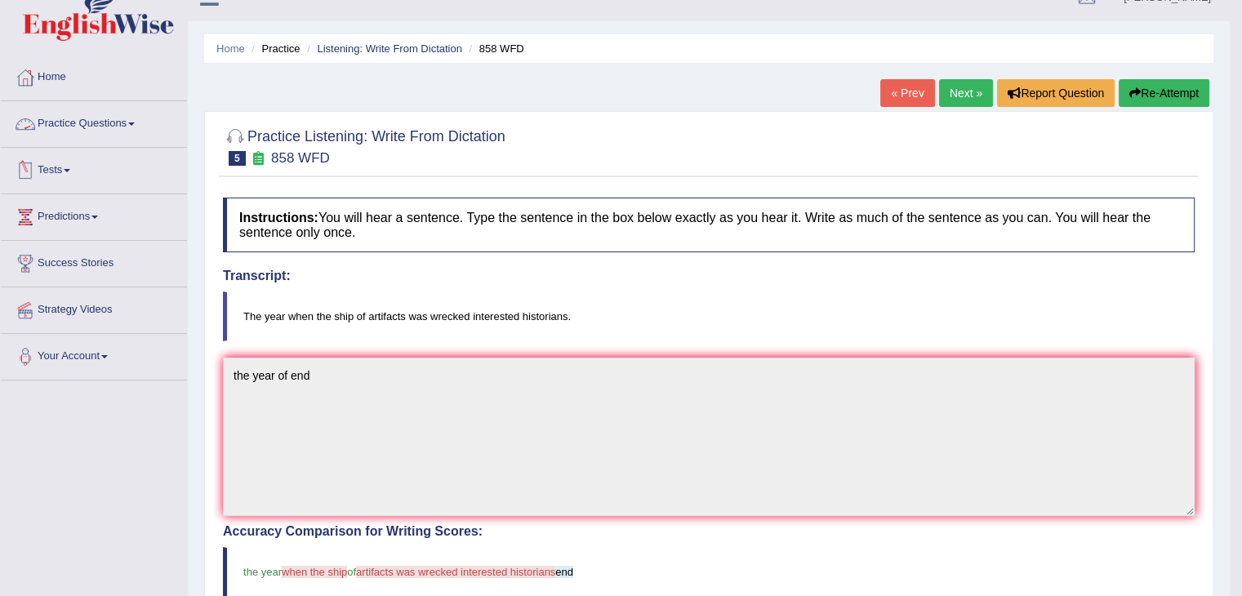
click at [111, 134] on link "Practice Questions" at bounding box center [94, 121] width 186 height 41
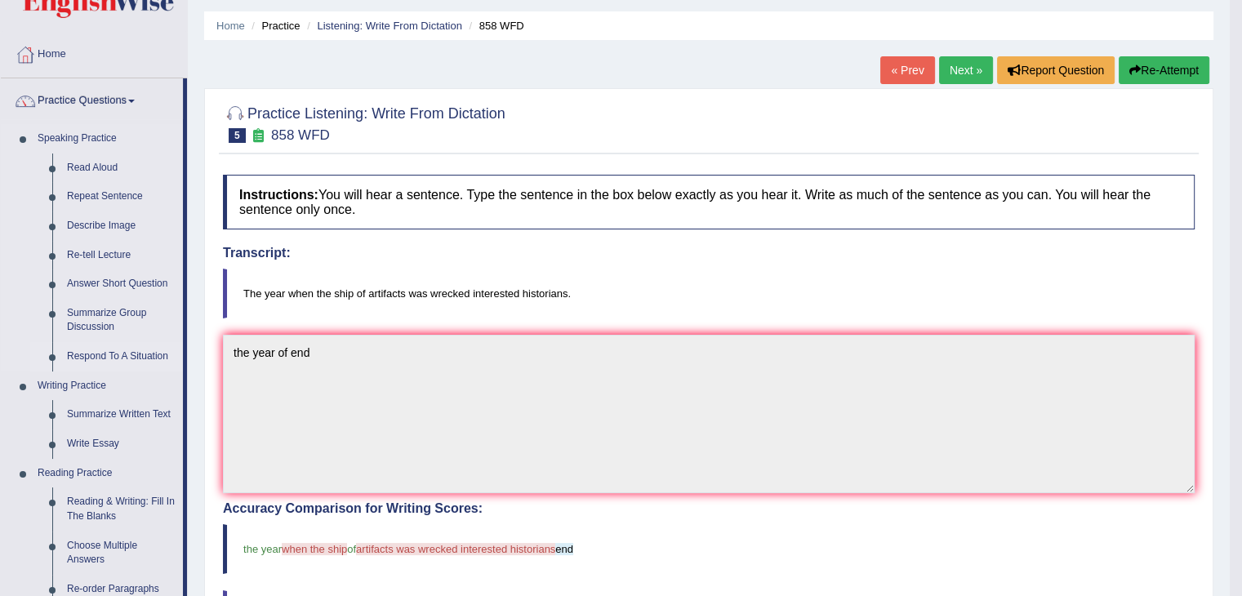
scroll to position [62, 0]
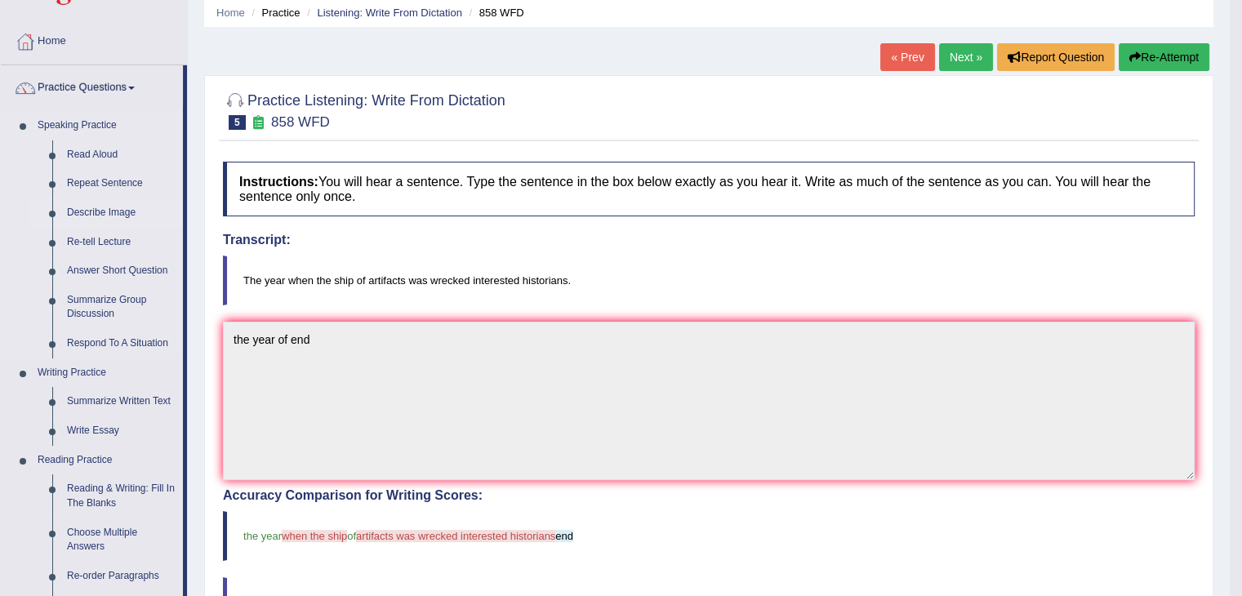
click at [116, 216] on link "Describe Image" at bounding box center [121, 212] width 123 height 29
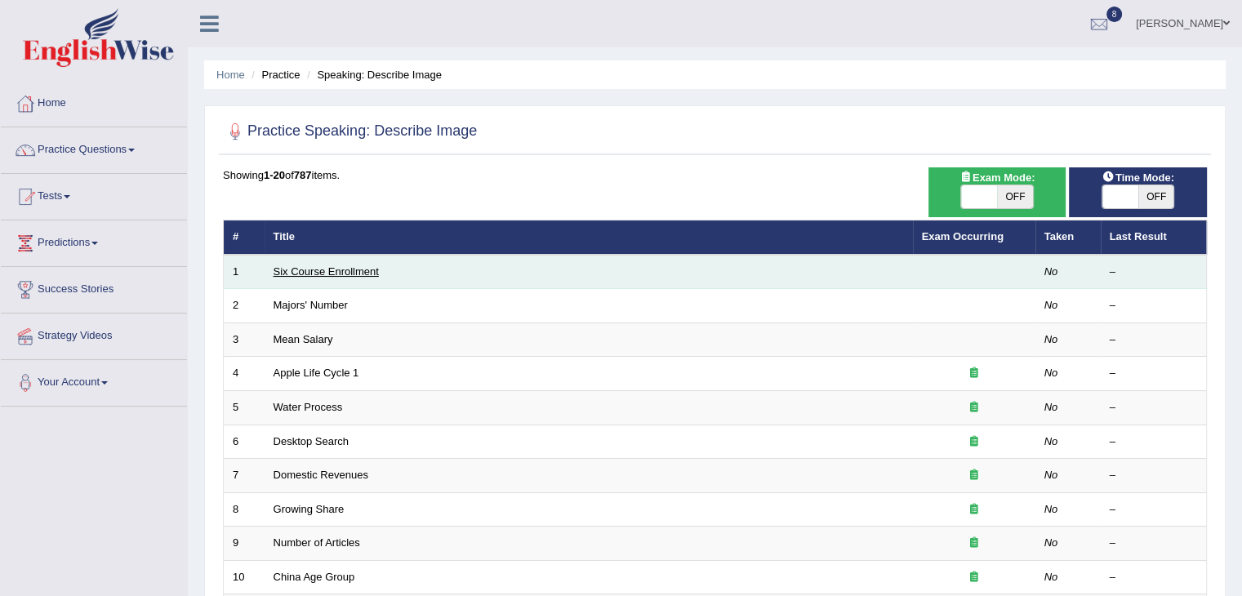
click at [315, 271] on link "Six Course Enrollment" at bounding box center [326, 271] width 105 height 12
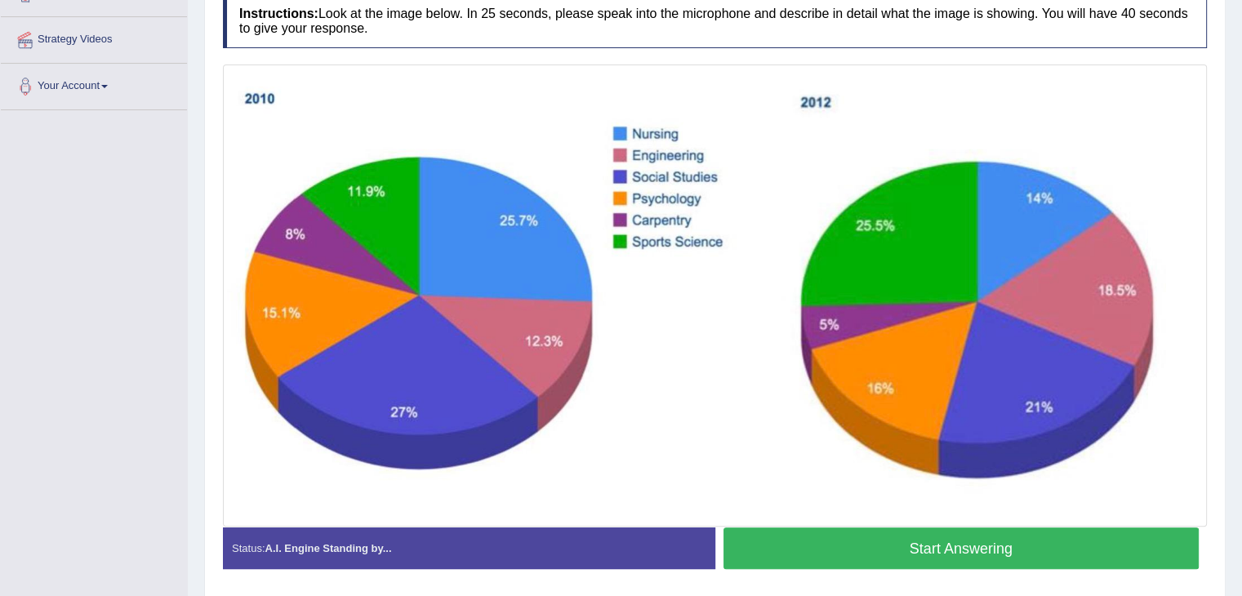
scroll to position [300, 0]
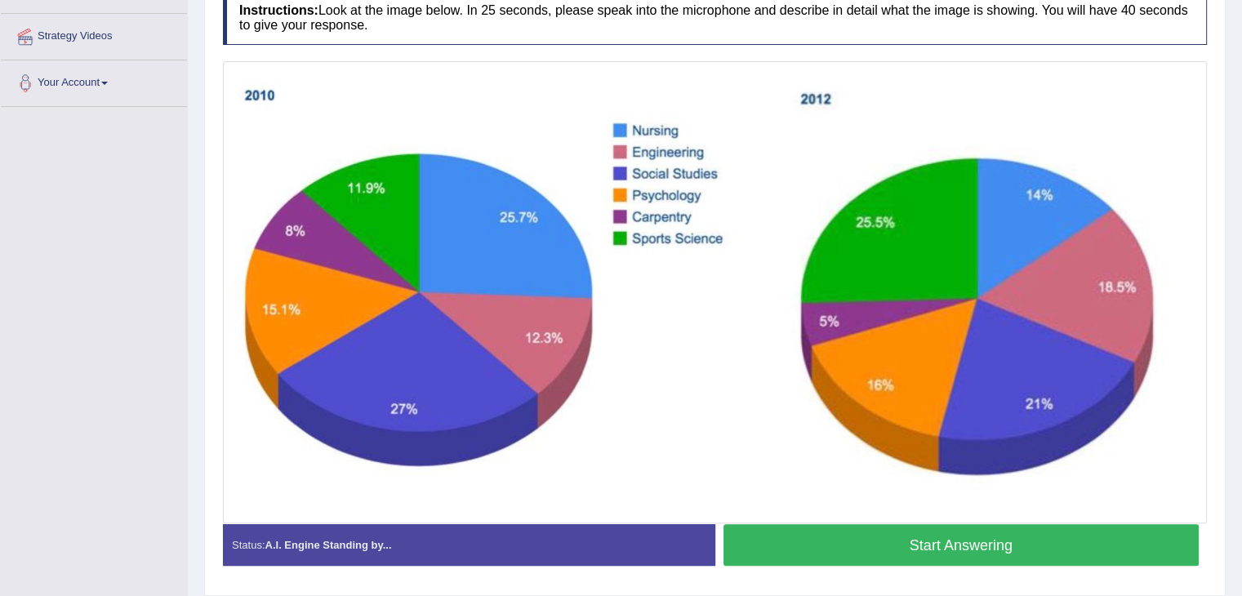
click at [934, 556] on button "Start Answering" at bounding box center [962, 545] width 476 height 42
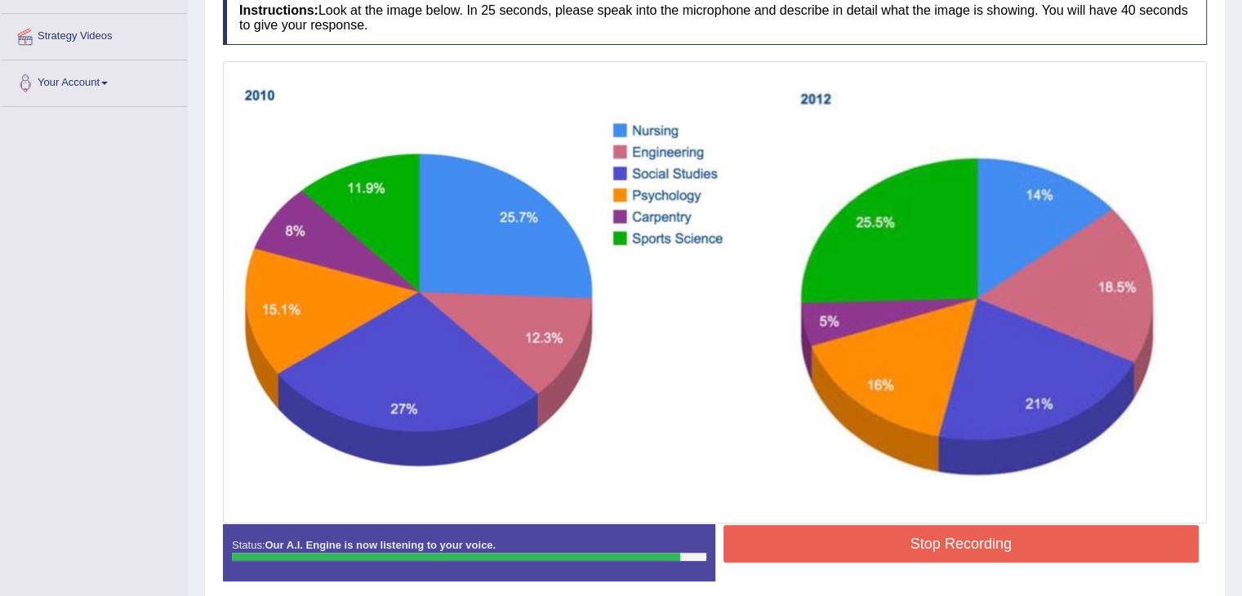
scroll to position [367, 0]
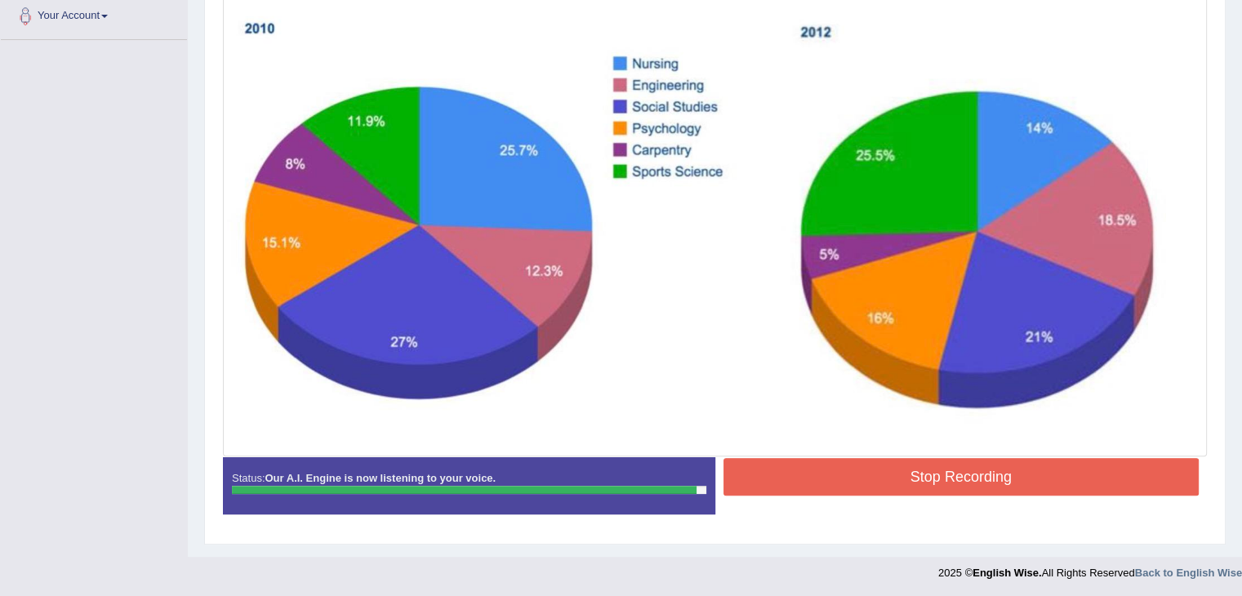
click at [971, 483] on button "Stop Recording" at bounding box center [962, 477] width 476 height 38
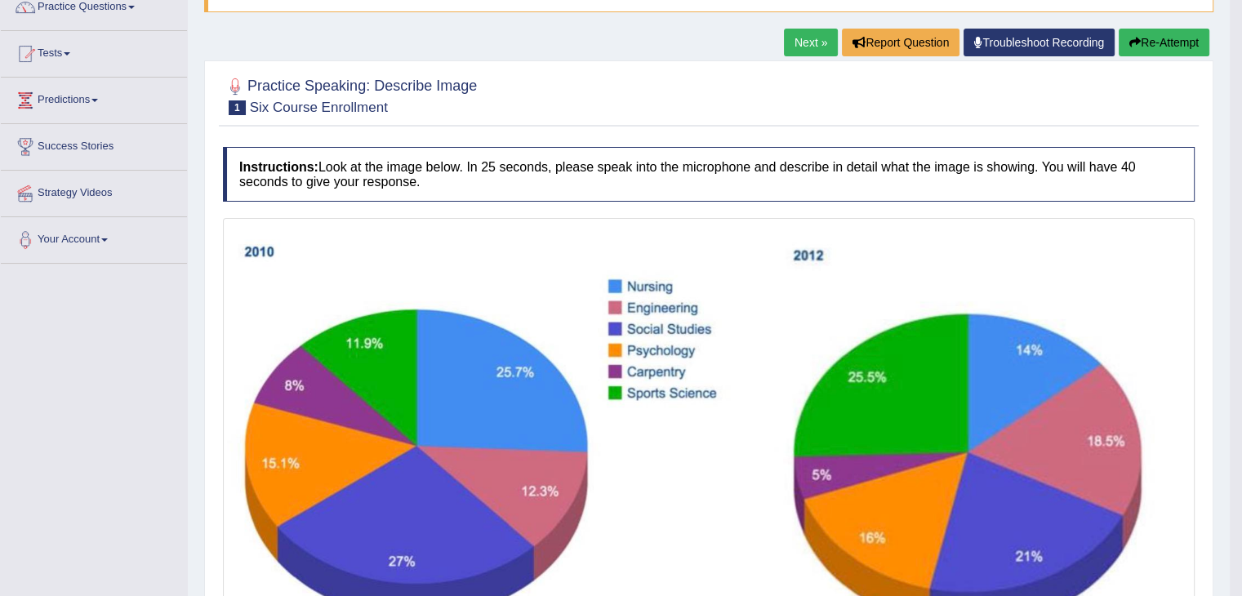
scroll to position [0, 0]
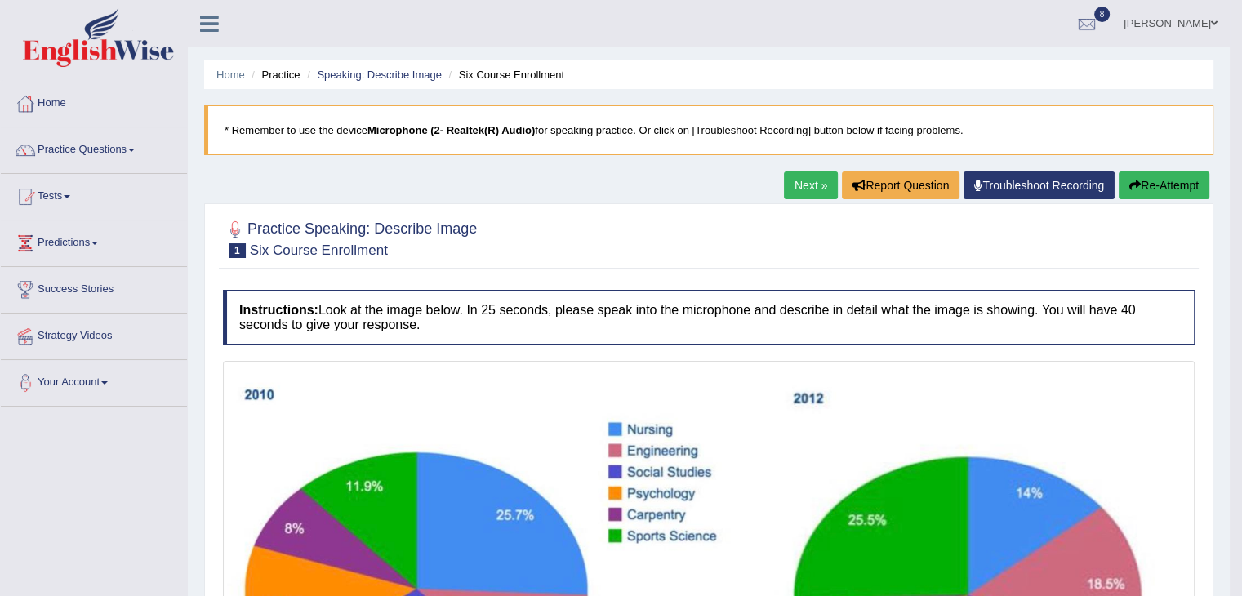
click at [98, 246] on link "Predictions" at bounding box center [94, 240] width 186 height 41
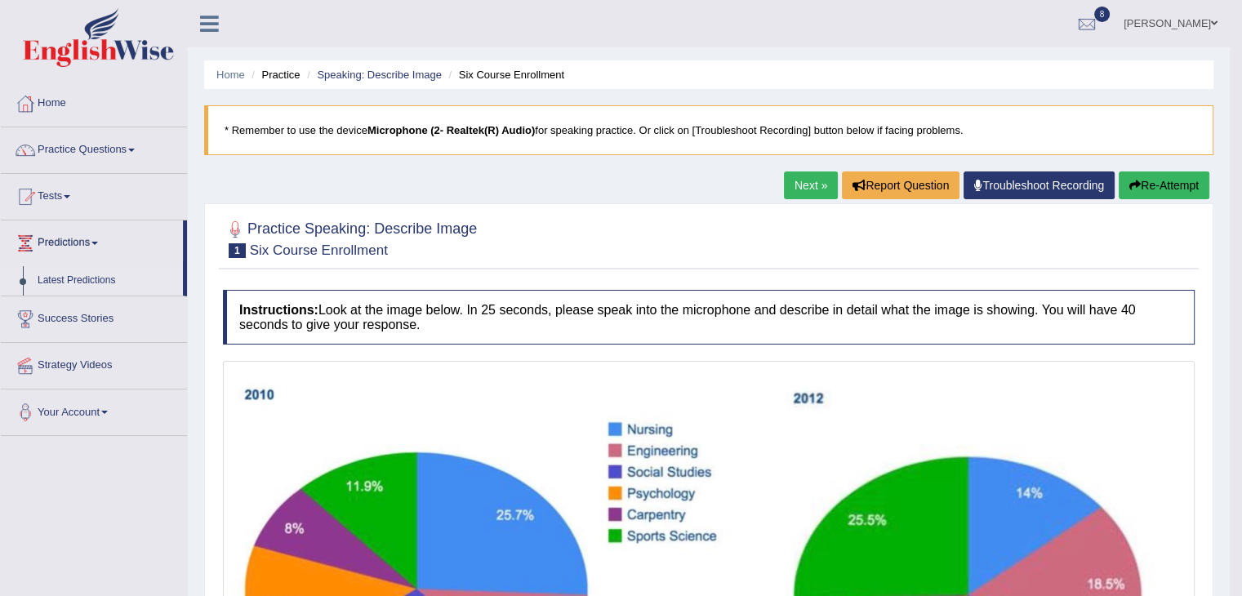
click at [89, 278] on link "Latest Predictions" at bounding box center [106, 280] width 153 height 29
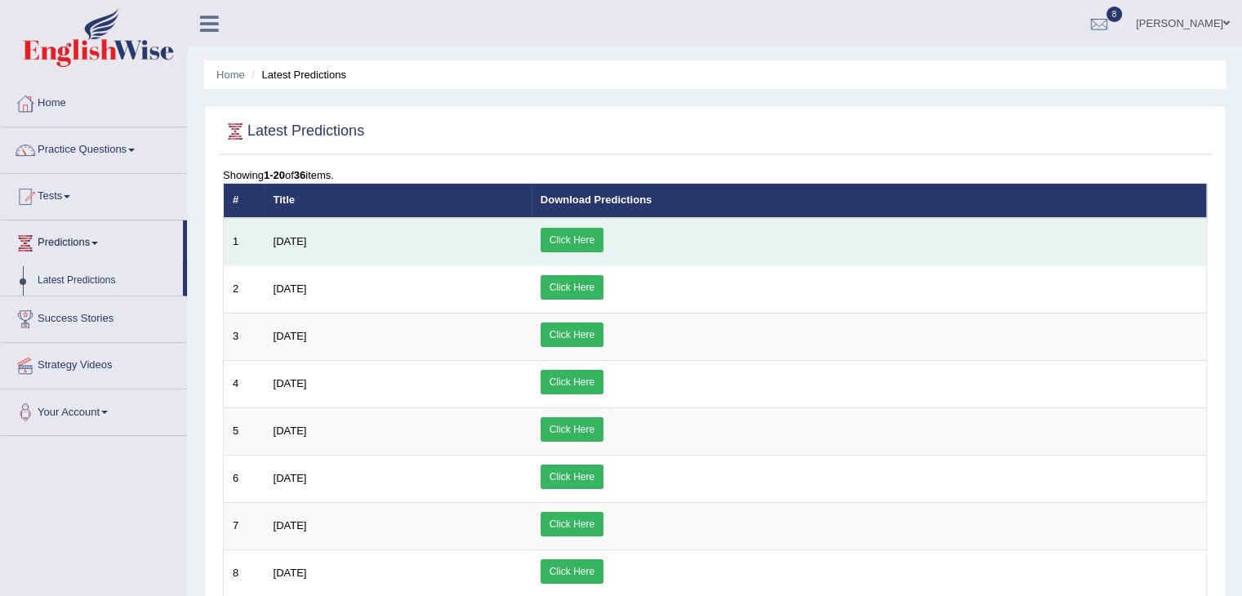
click at [603, 231] on link "Click Here" at bounding box center [572, 240] width 63 height 24
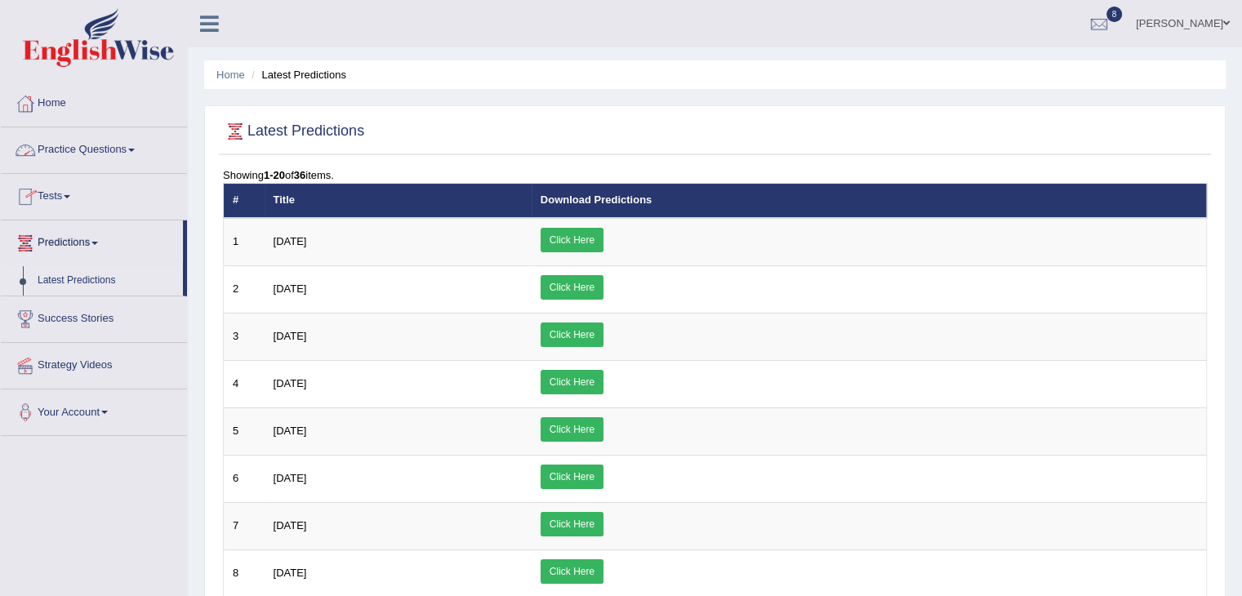
click at [91, 205] on link "Tests" at bounding box center [94, 194] width 186 height 41
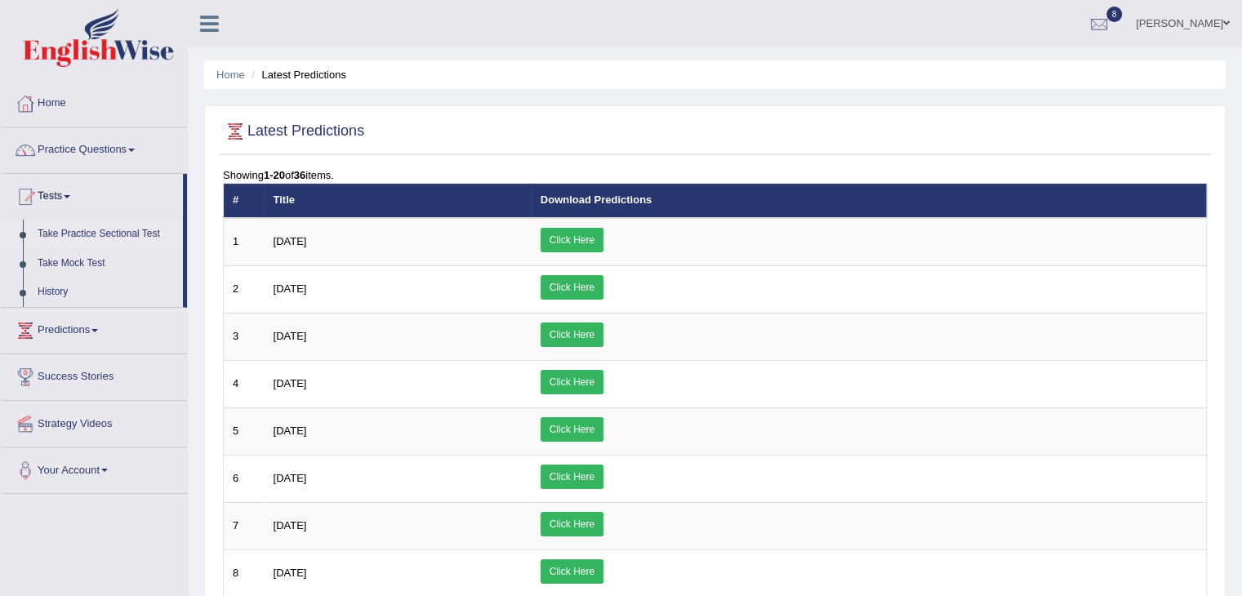
click at [101, 239] on link "Take Practice Sectional Test" at bounding box center [106, 234] width 153 height 29
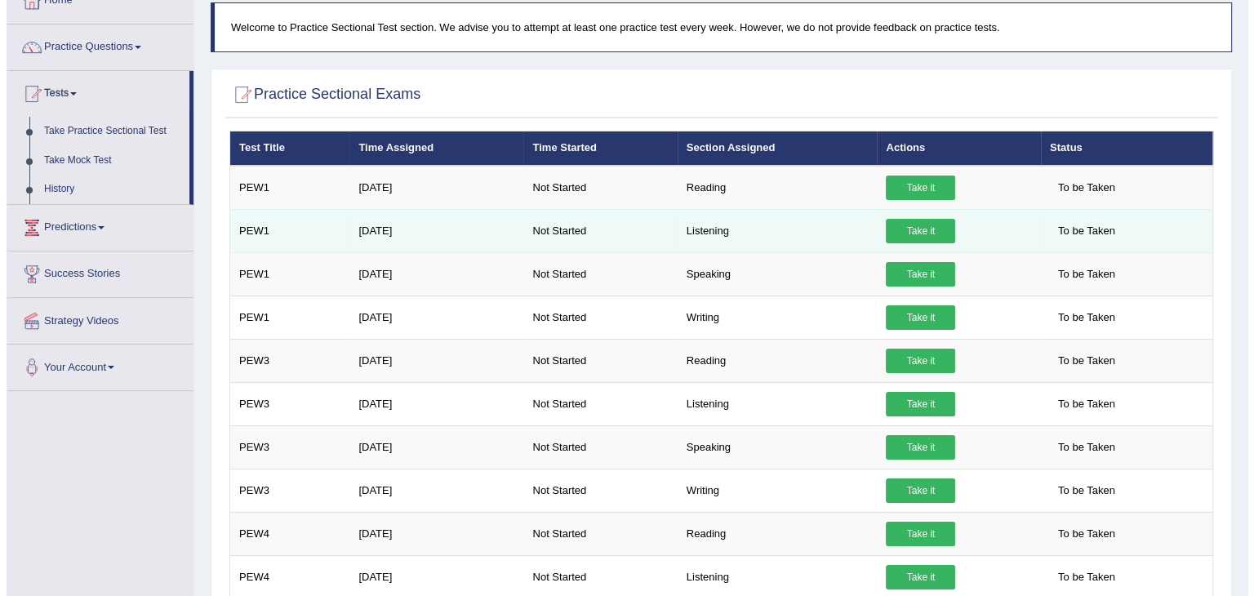
scroll to position [104, 0]
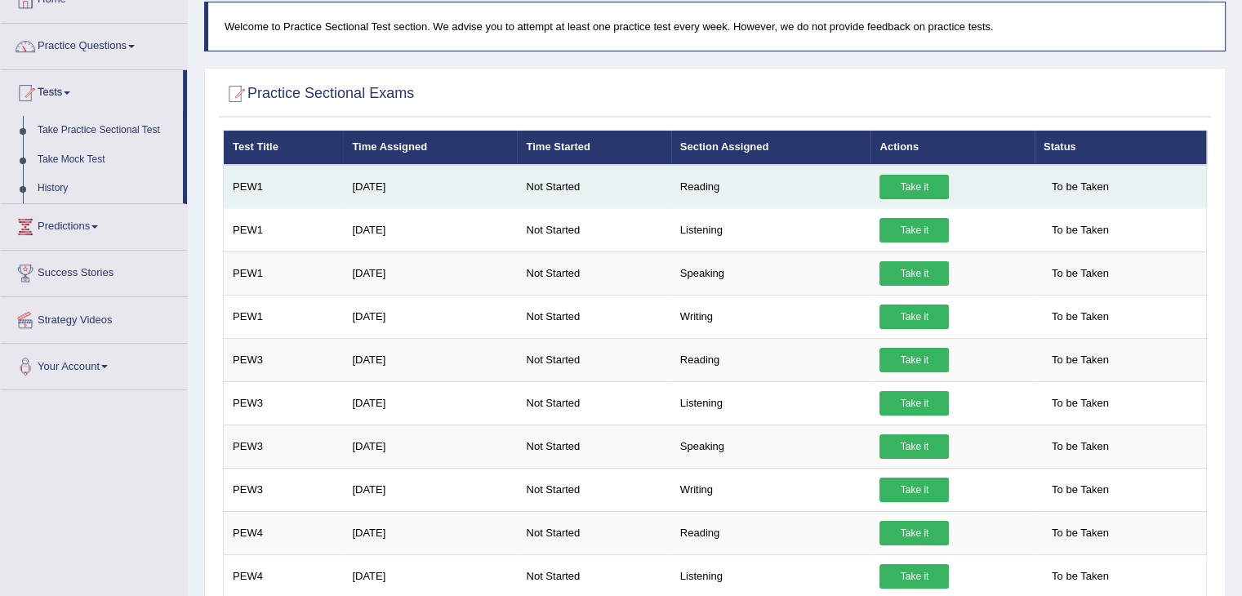
click at [925, 184] on link "Take it" at bounding box center [913, 187] width 69 height 24
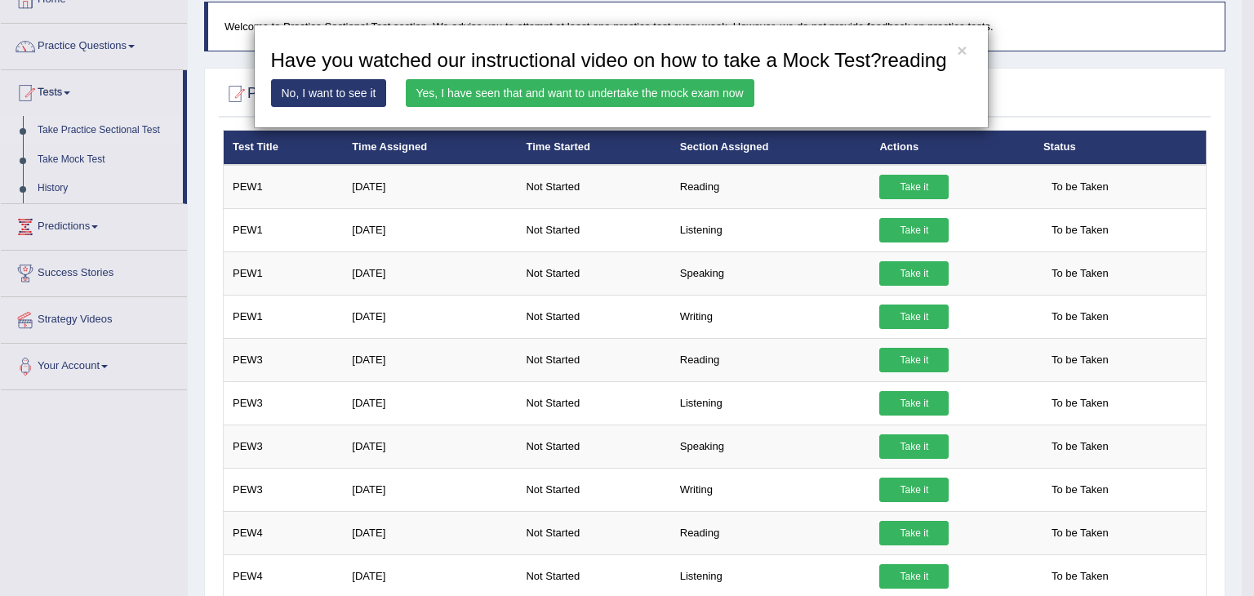
click at [480, 89] on link "Yes, I have seen that and want to undertake the mock exam now" at bounding box center [580, 93] width 349 height 28
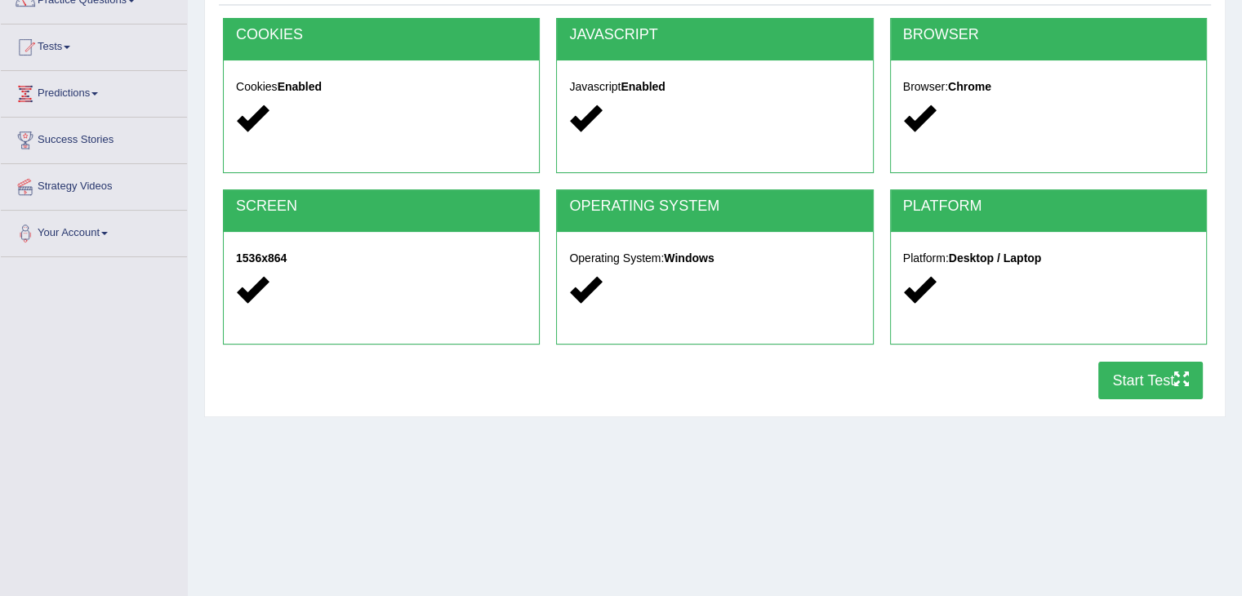
scroll to position [163, 0]
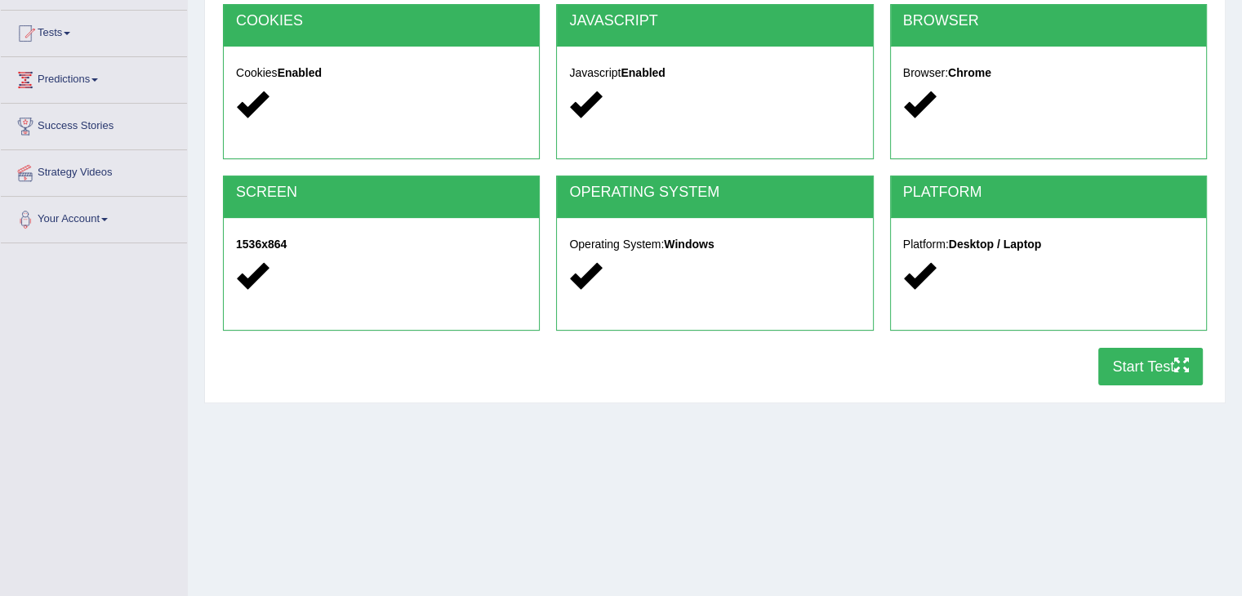
click at [1125, 365] on button "Start Test" at bounding box center [1150, 367] width 105 height 38
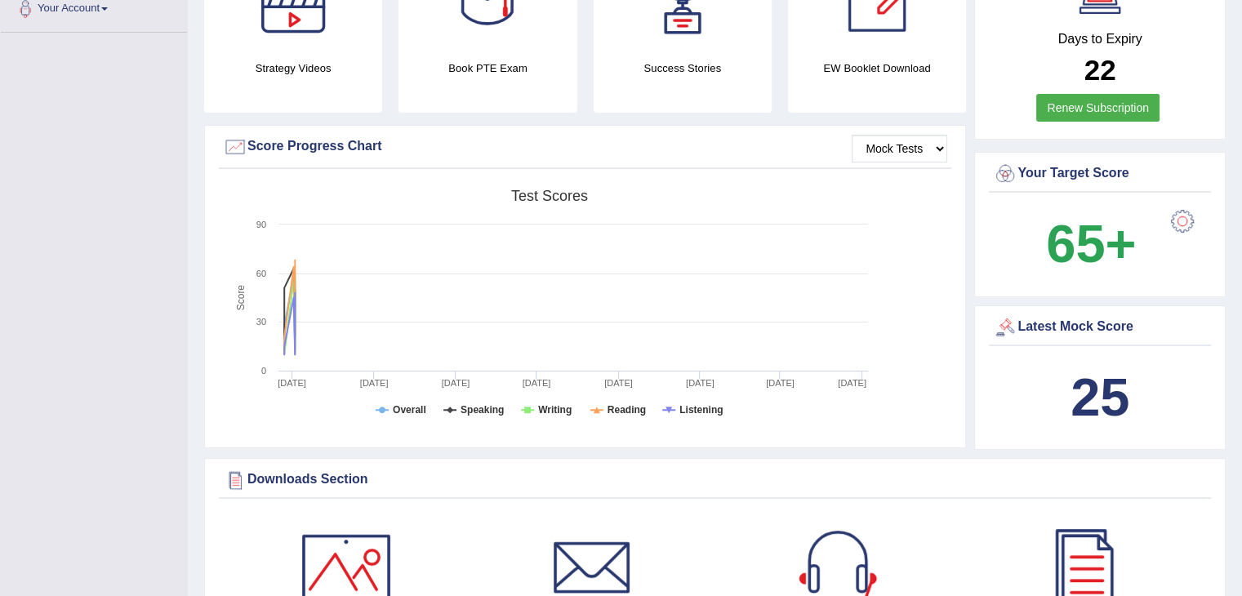
scroll to position [368, 0]
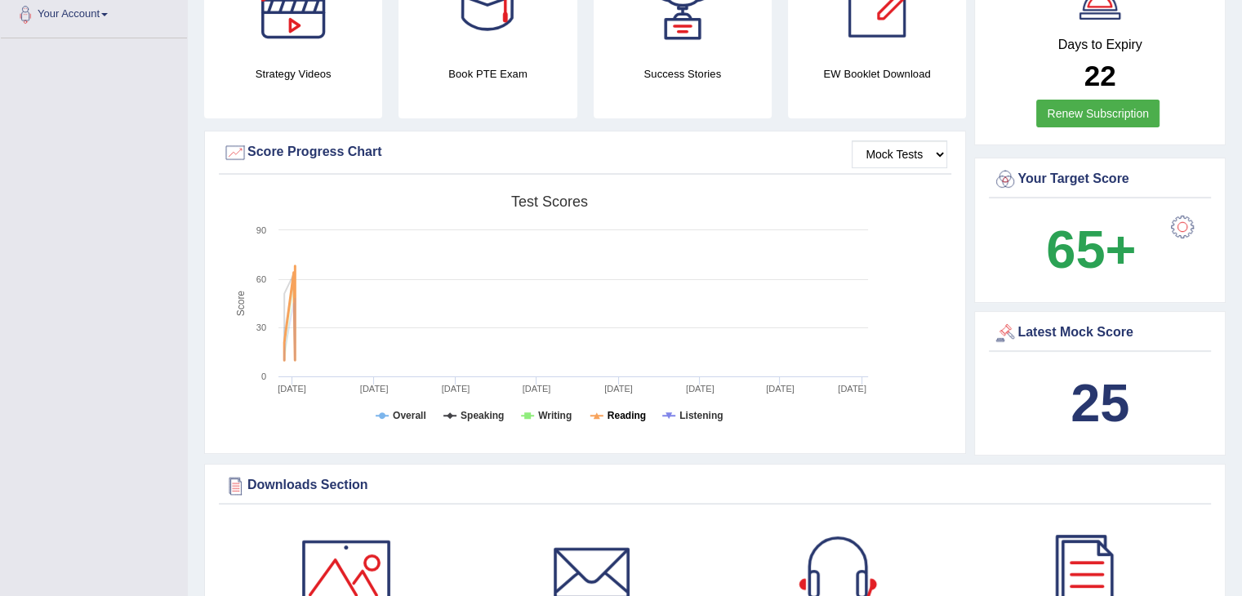
click at [616, 412] on tspan "Reading" at bounding box center [627, 415] width 38 height 11
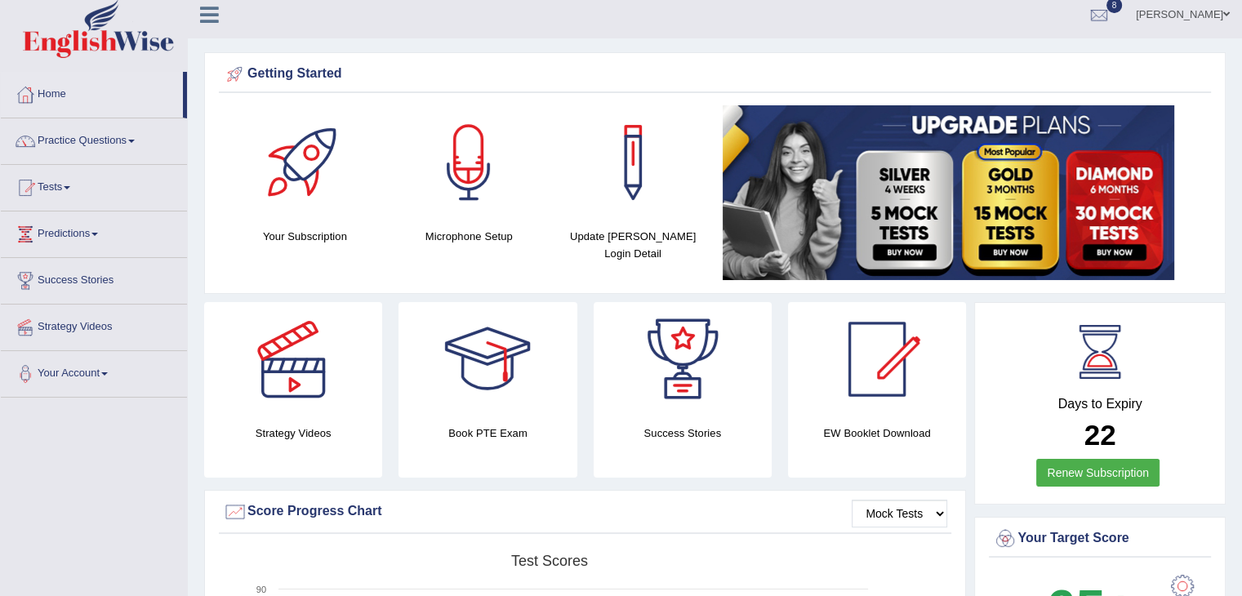
scroll to position [0, 0]
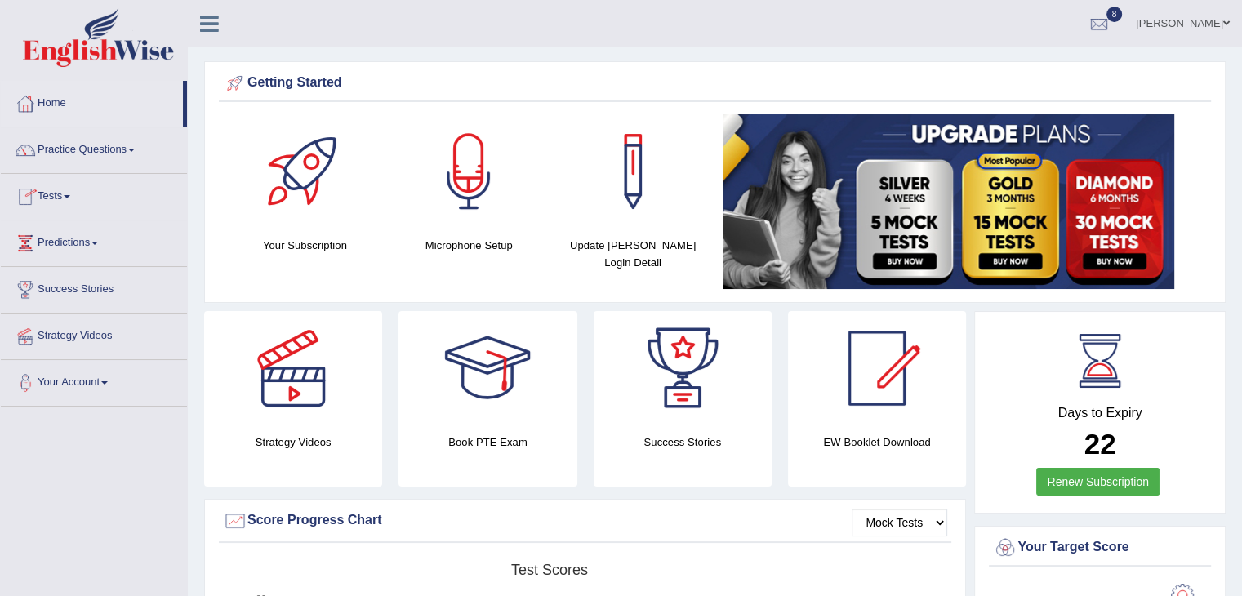
click at [70, 197] on span at bounding box center [67, 196] width 7 height 3
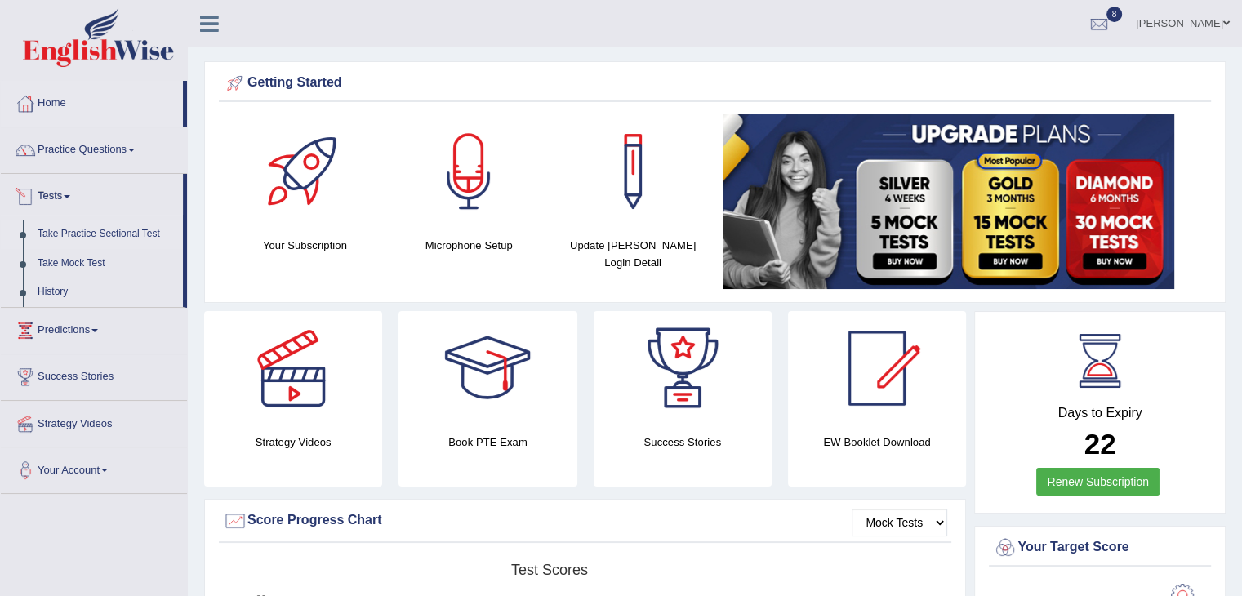
click at [106, 229] on link "Take Practice Sectional Test" at bounding box center [106, 234] width 153 height 29
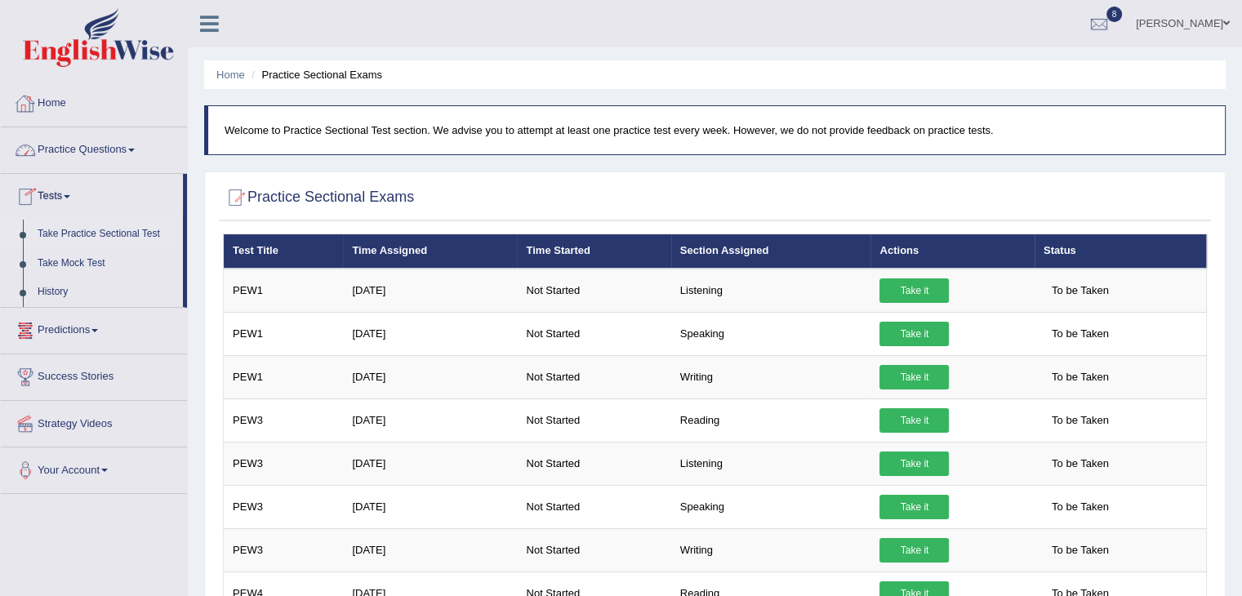
click at [70, 110] on link "Home" at bounding box center [94, 101] width 186 height 41
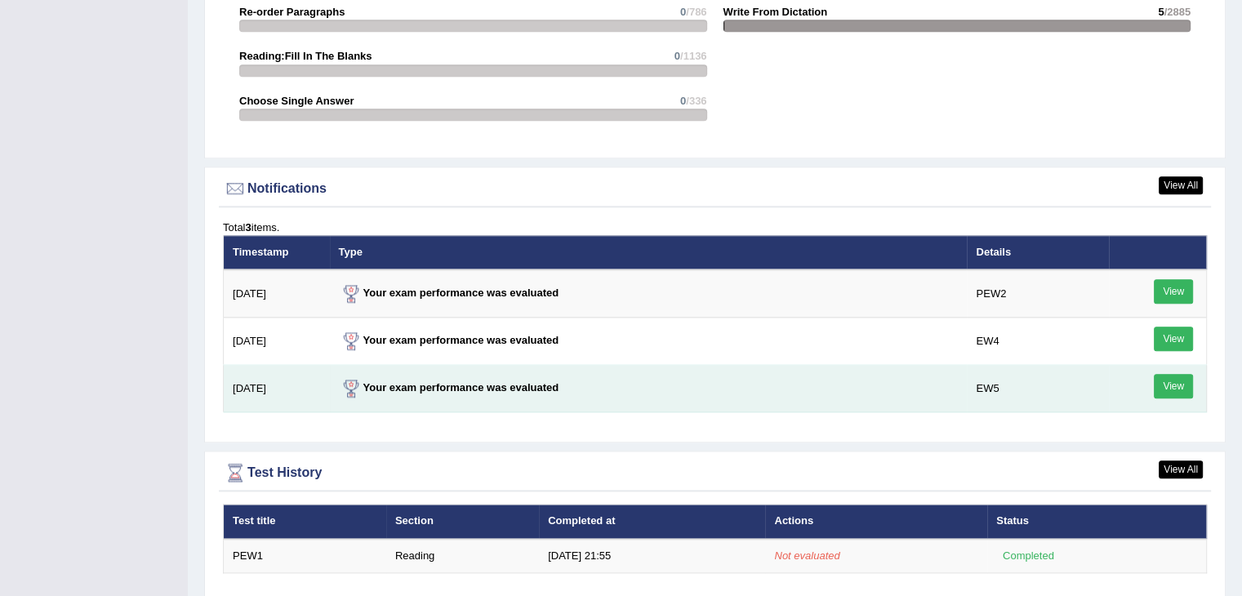
scroll to position [1881, 0]
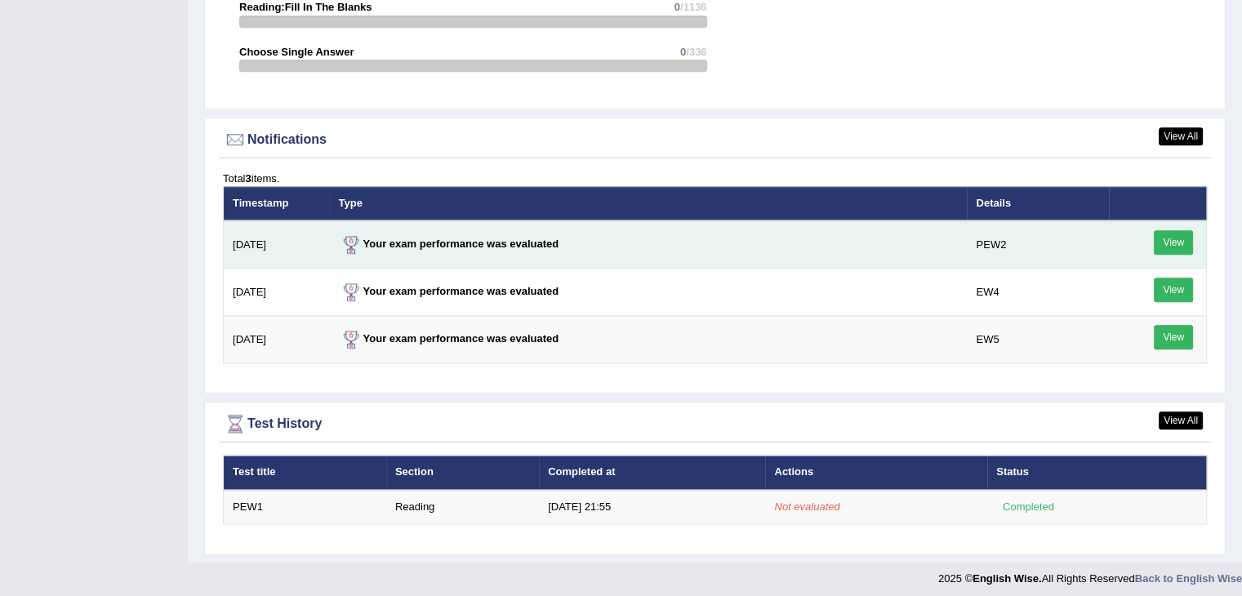
click at [1180, 247] on link "View" at bounding box center [1173, 242] width 39 height 24
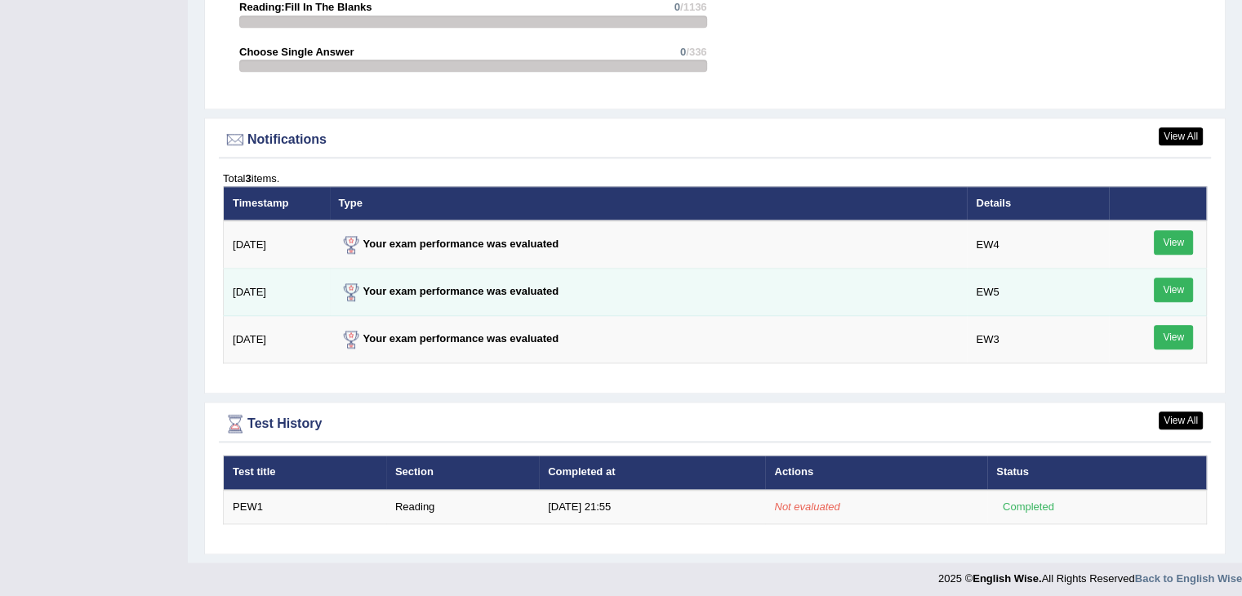
click at [1165, 285] on link "View" at bounding box center [1173, 290] width 39 height 24
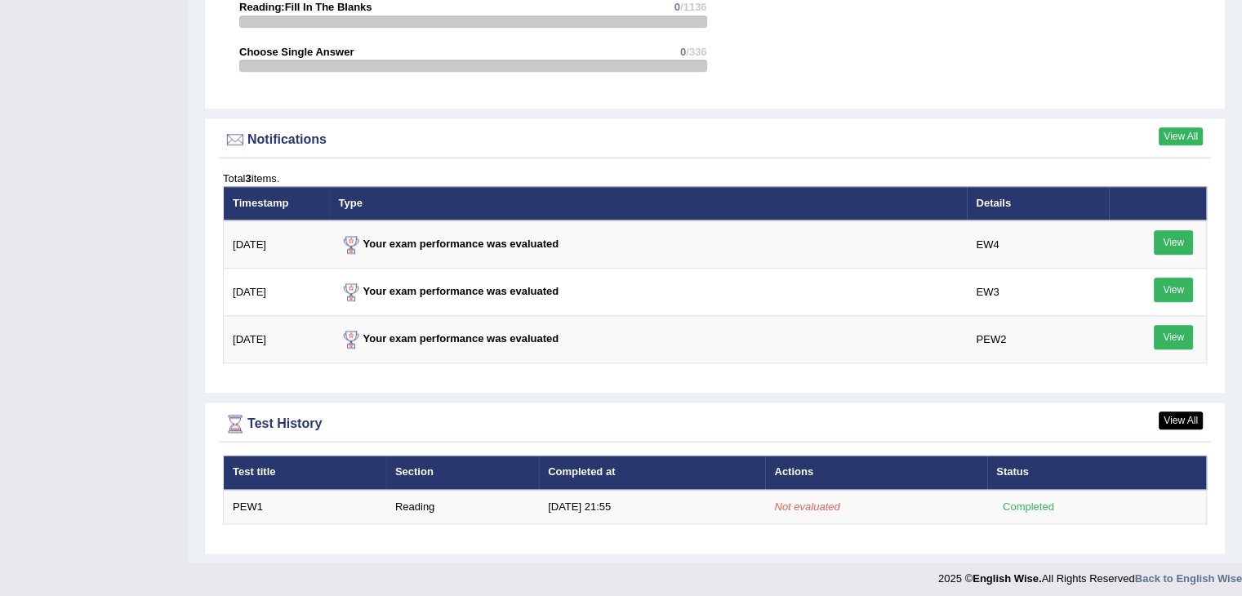
click at [1177, 136] on link "View All" at bounding box center [1181, 136] width 44 height 18
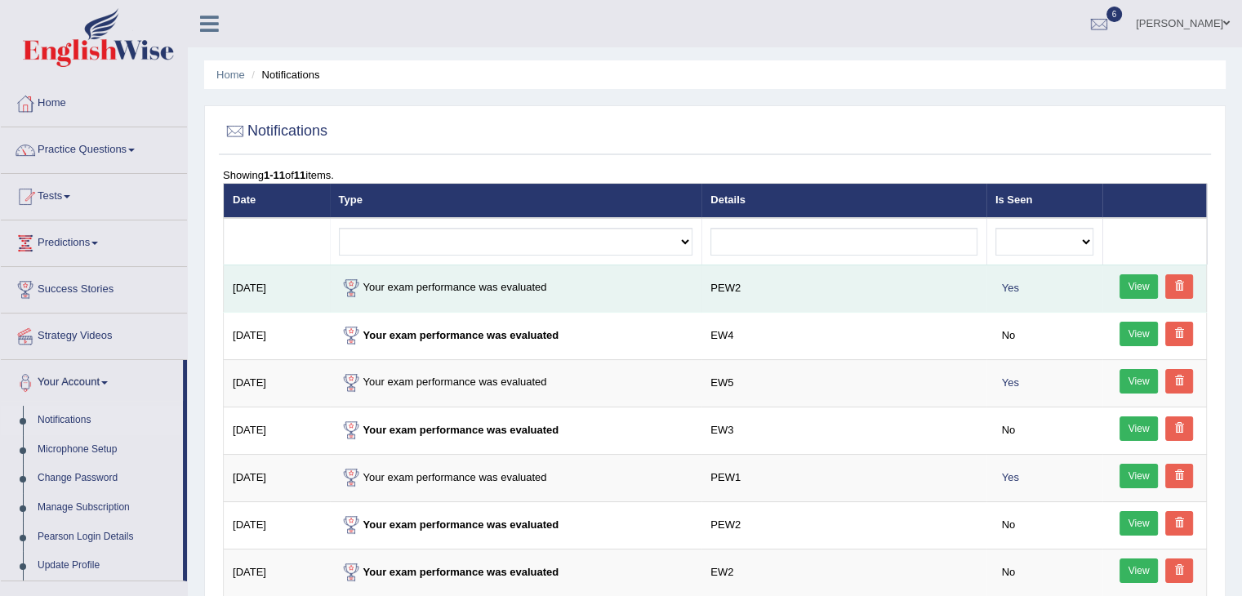
click at [1187, 278] on link at bounding box center [1179, 286] width 28 height 24
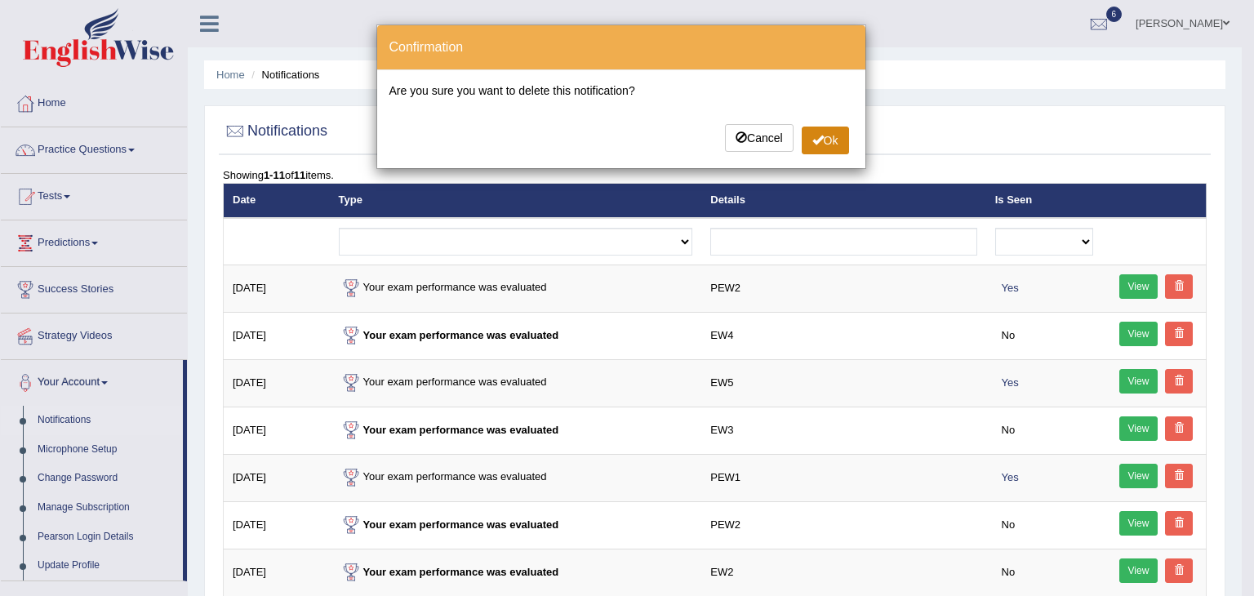
click at [830, 135] on button "Ok" at bounding box center [825, 141] width 47 height 28
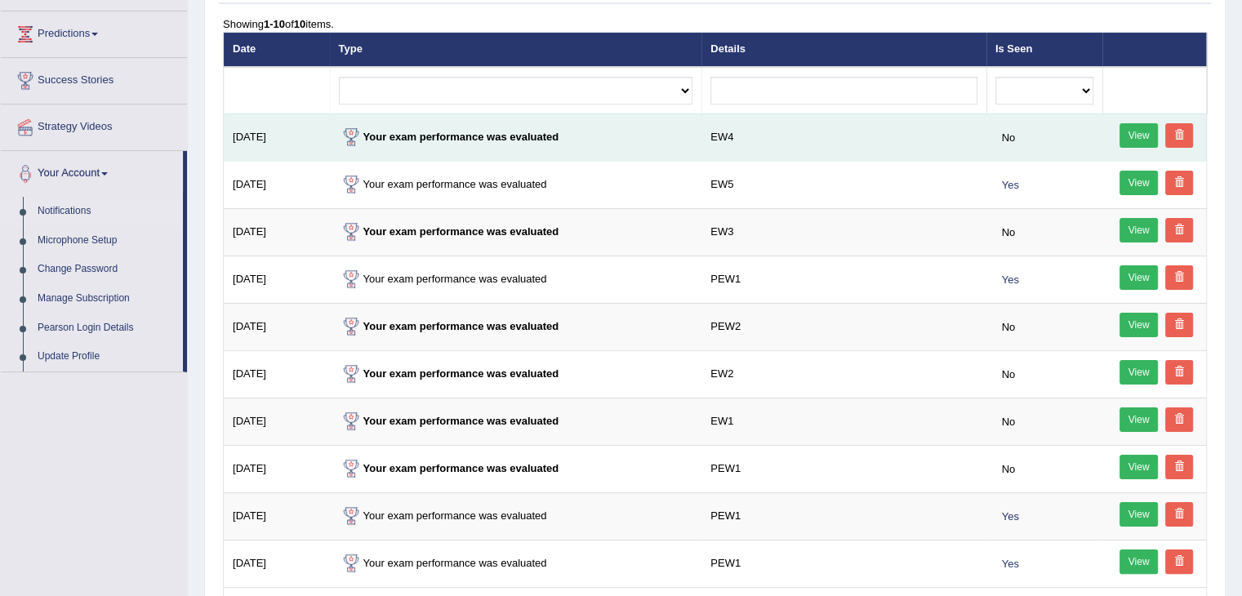
scroll to position [325, 0]
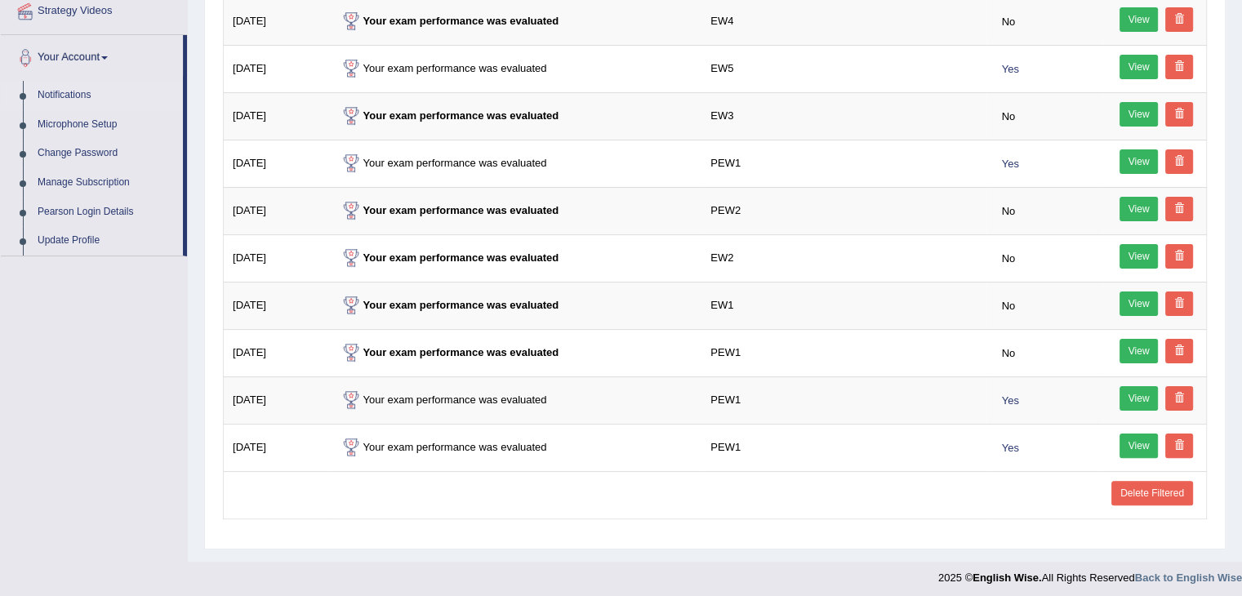
click at [1161, 488] on link "Delete Filtered" at bounding box center [1152, 493] width 82 height 24
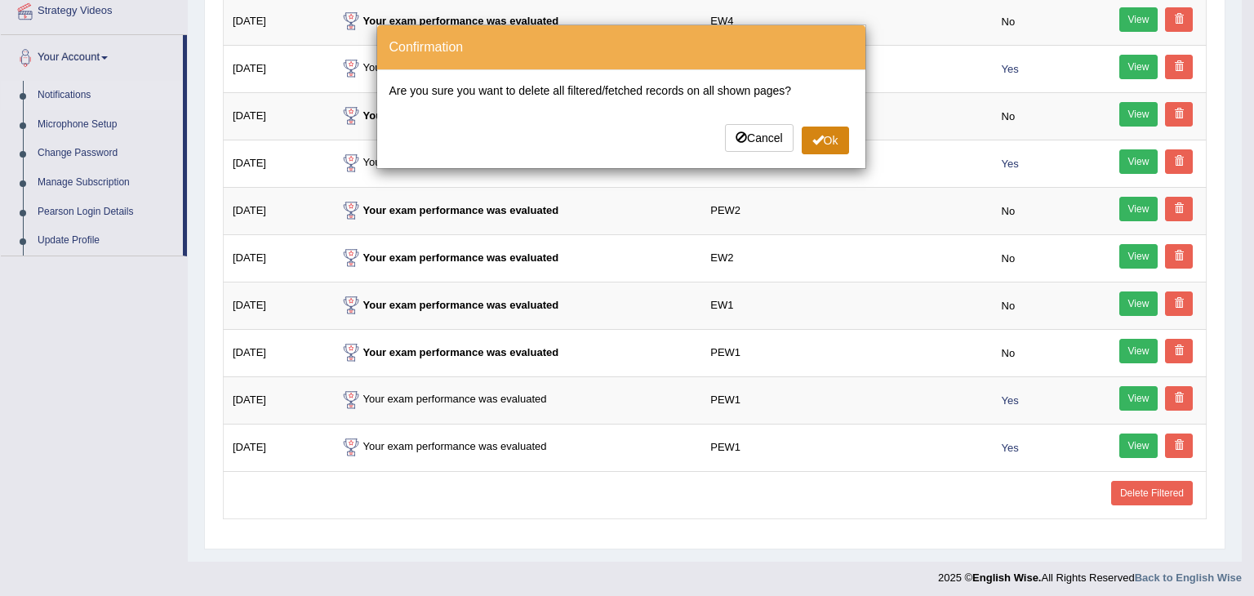
click at [818, 135] on span at bounding box center [818, 139] width 11 height 11
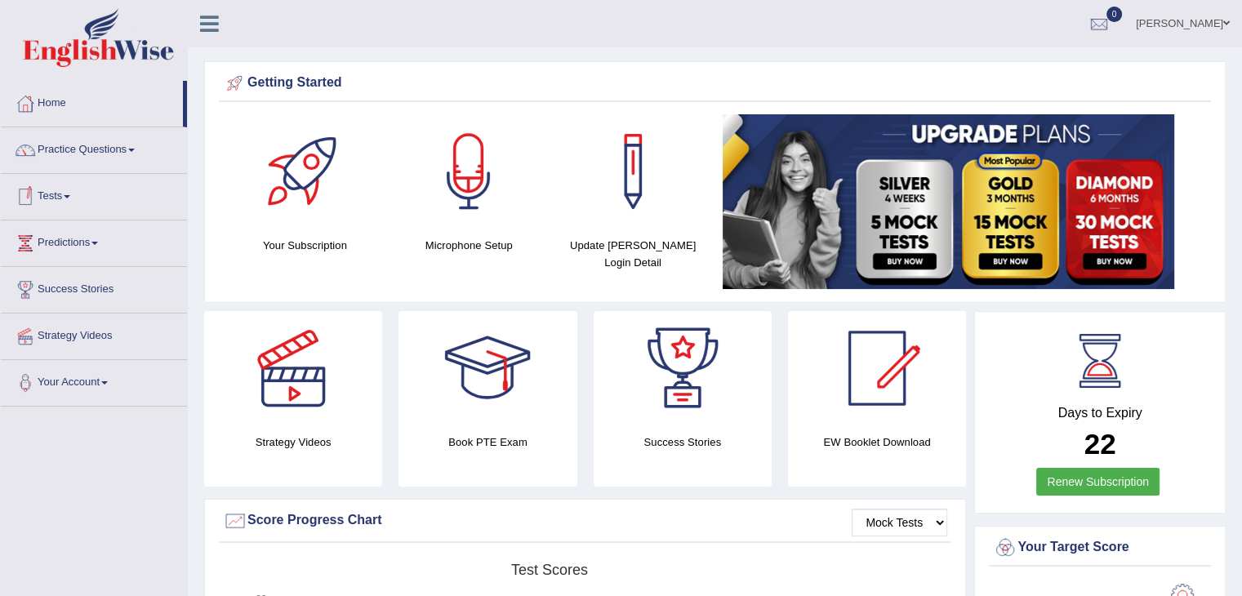
click at [91, 189] on link "Tests" at bounding box center [94, 194] width 186 height 41
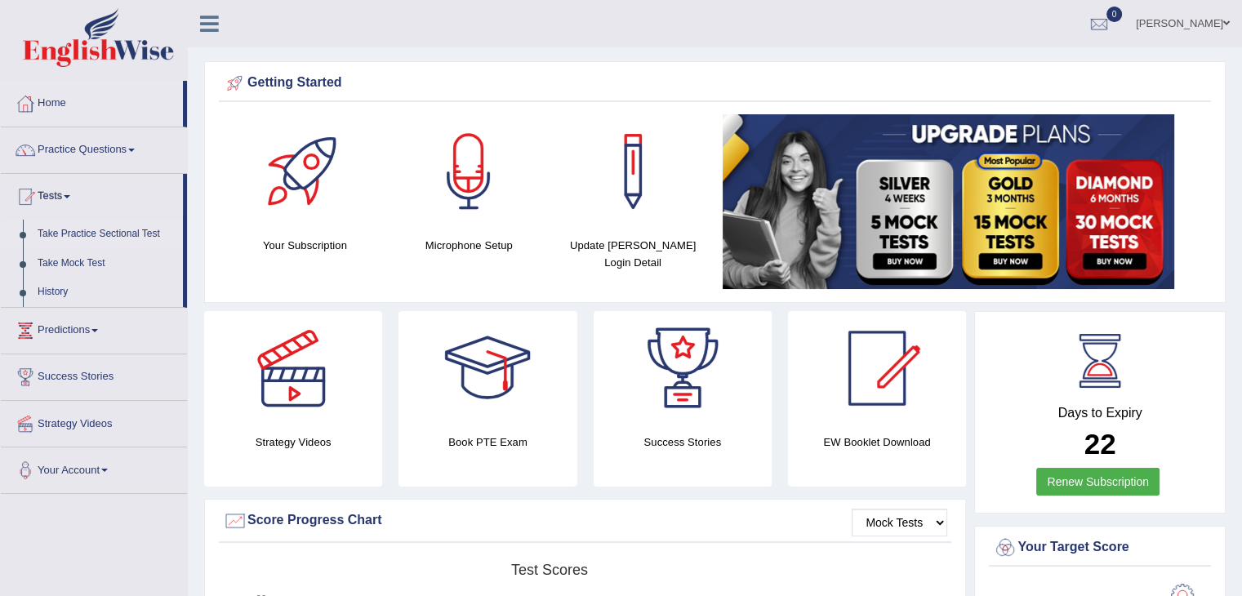
click at [114, 234] on link "Take Practice Sectional Test" at bounding box center [106, 234] width 153 height 29
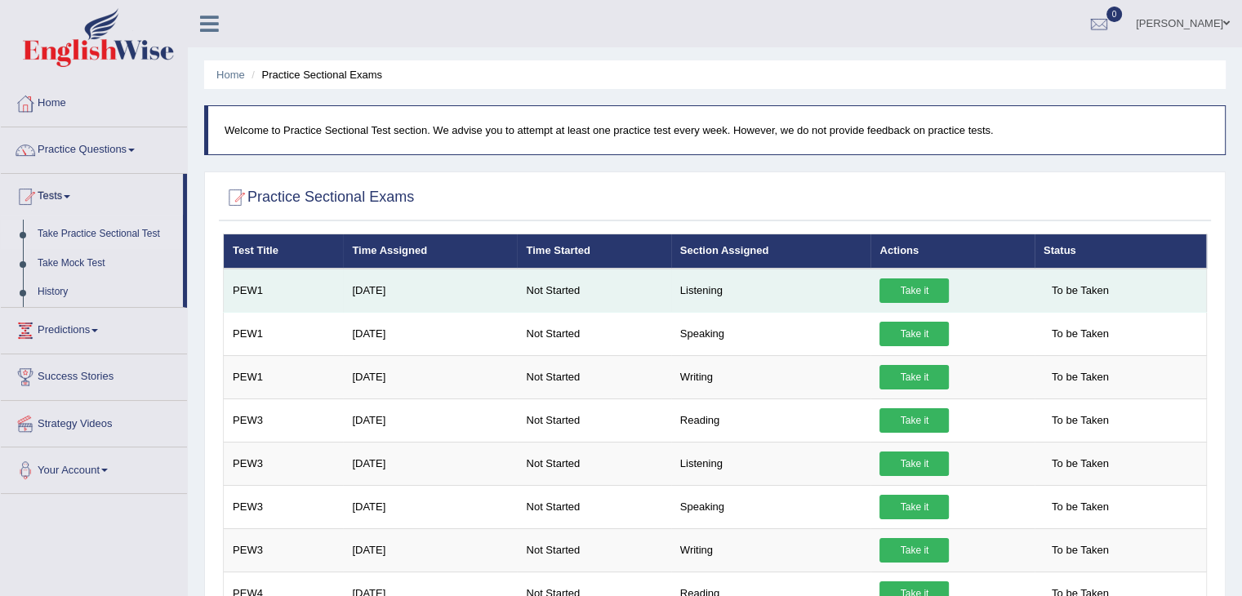
click at [922, 288] on link "Take it" at bounding box center [913, 290] width 69 height 24
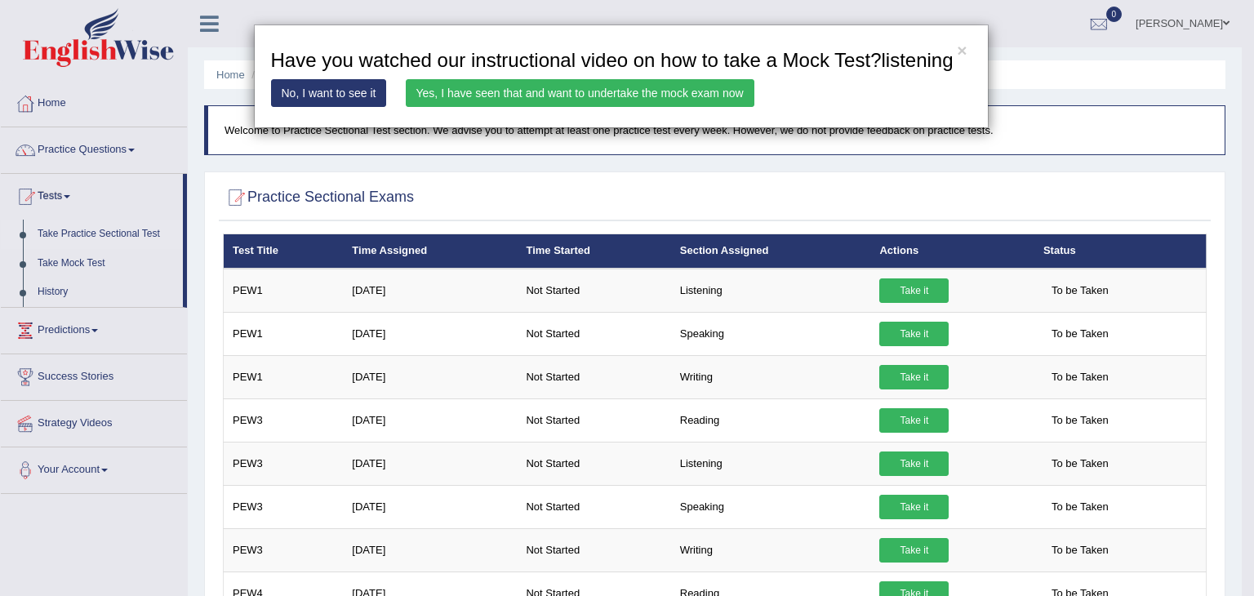
click at [604, 92] on link "Yes, I have seen that and want to undertake the mock exam now" at bounding box center [580, 93] width 349 height 28
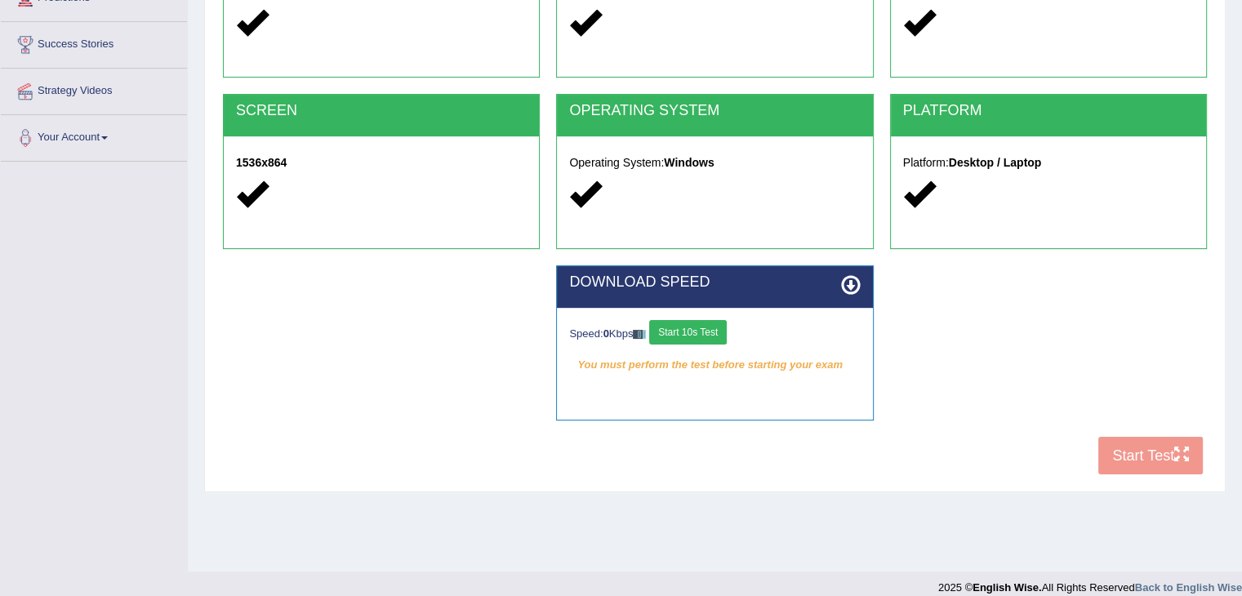
scroll to position [250, 0]
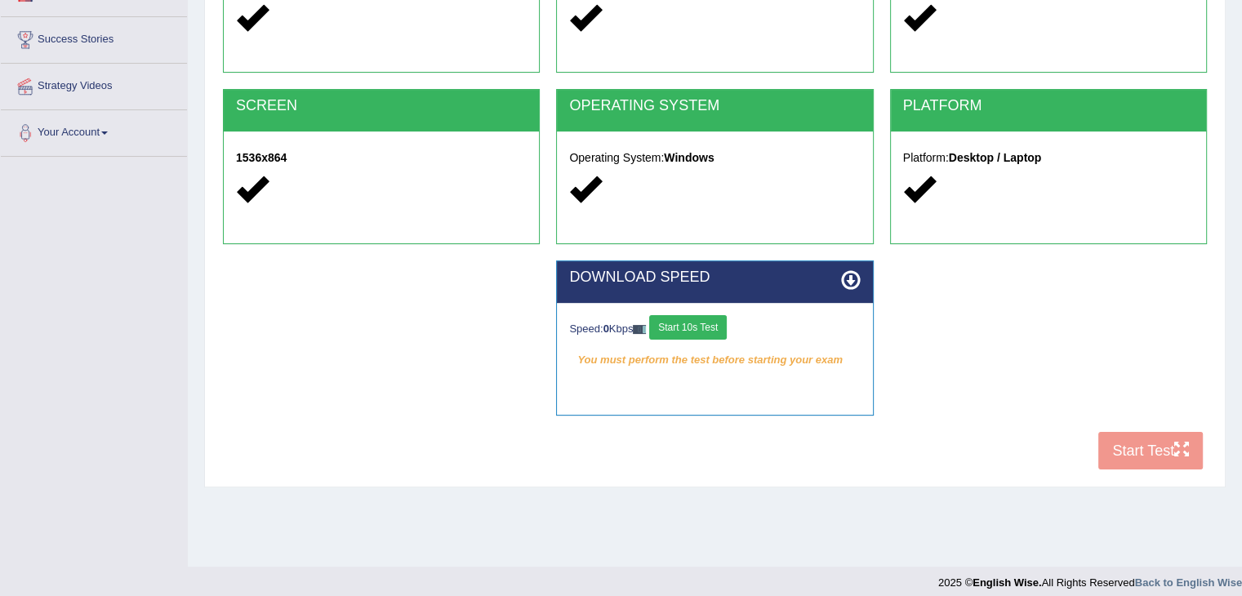
click at [727, 327] on button "Start 10s Test" at bounding box center [688, 327] width 78 height 24
click at [727, 327] on button "Start 10s Test" at bounding box center [706, 327] width 78 height 24
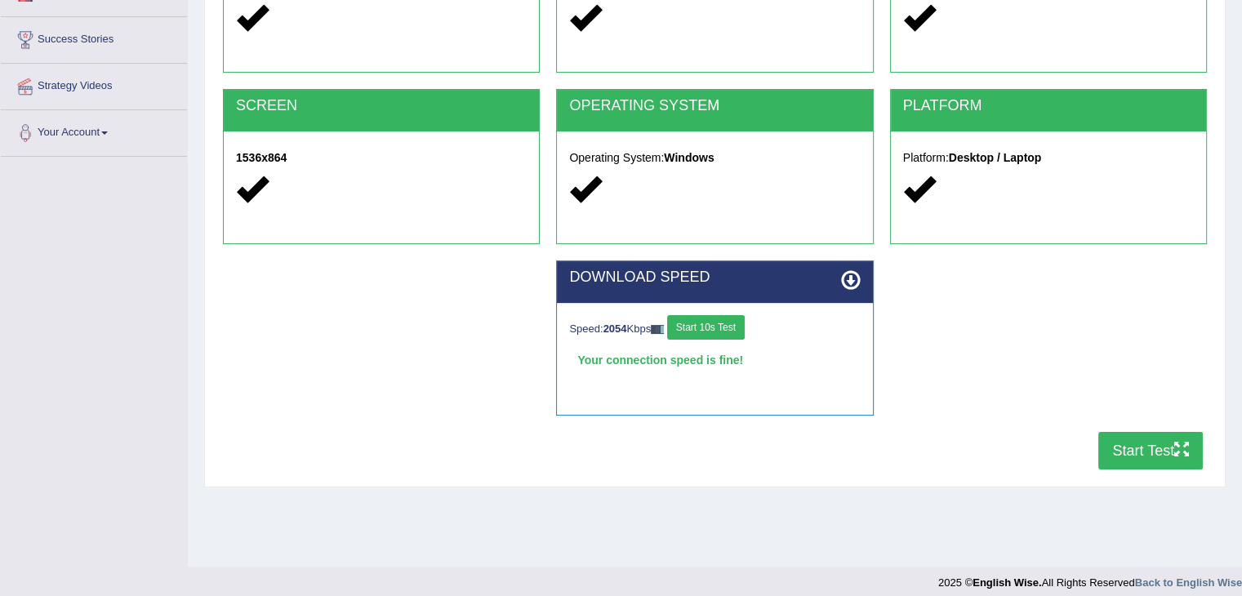
click at [1150, 452] on button "Start Test" at bounding box center [1150, 451] width 105 height 38
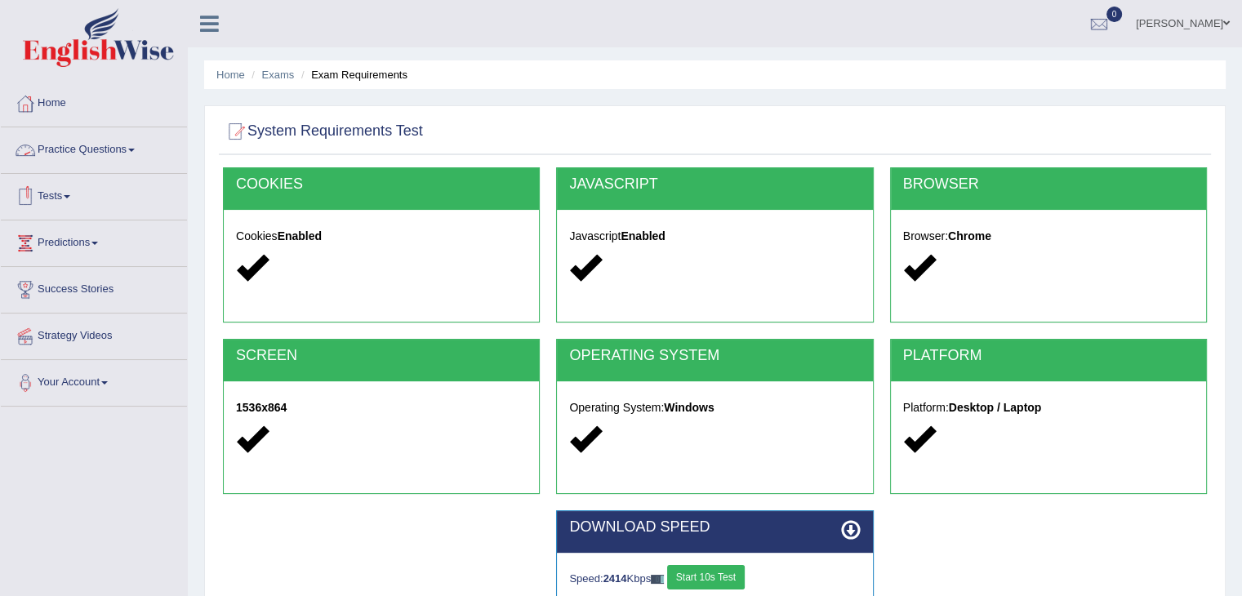
click at [131, 150] on link "Practice Questions" at bounding box center [94, 147] width 186 height 41
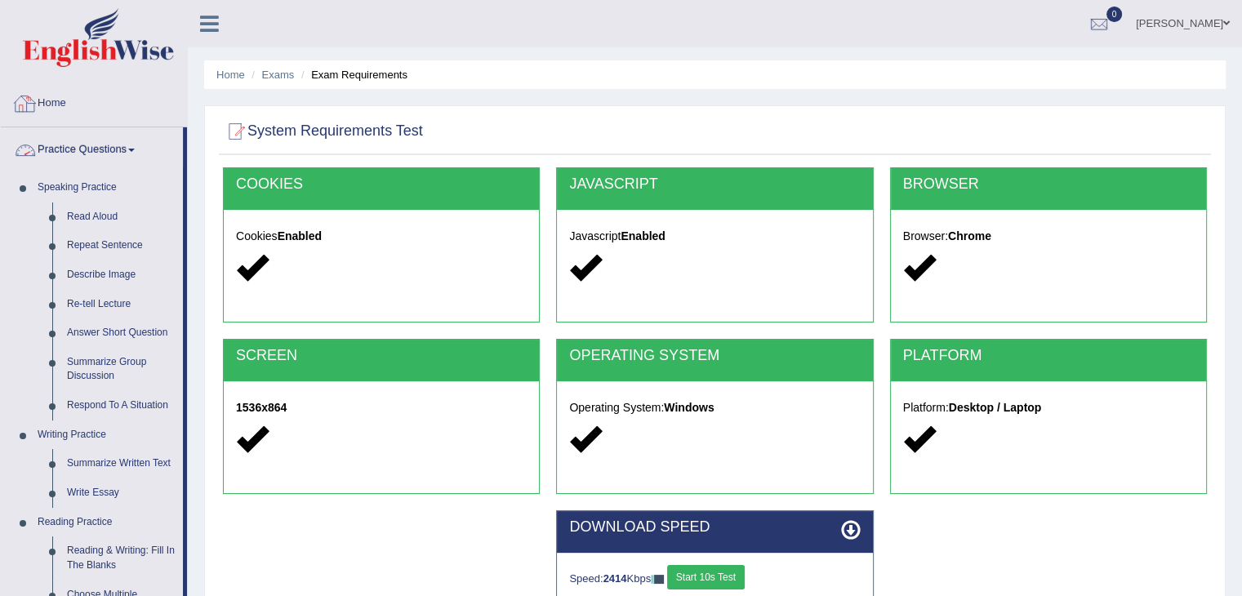
click at [72, 117] on link "Home" at bounding box center [94, 101] width 186 height 41
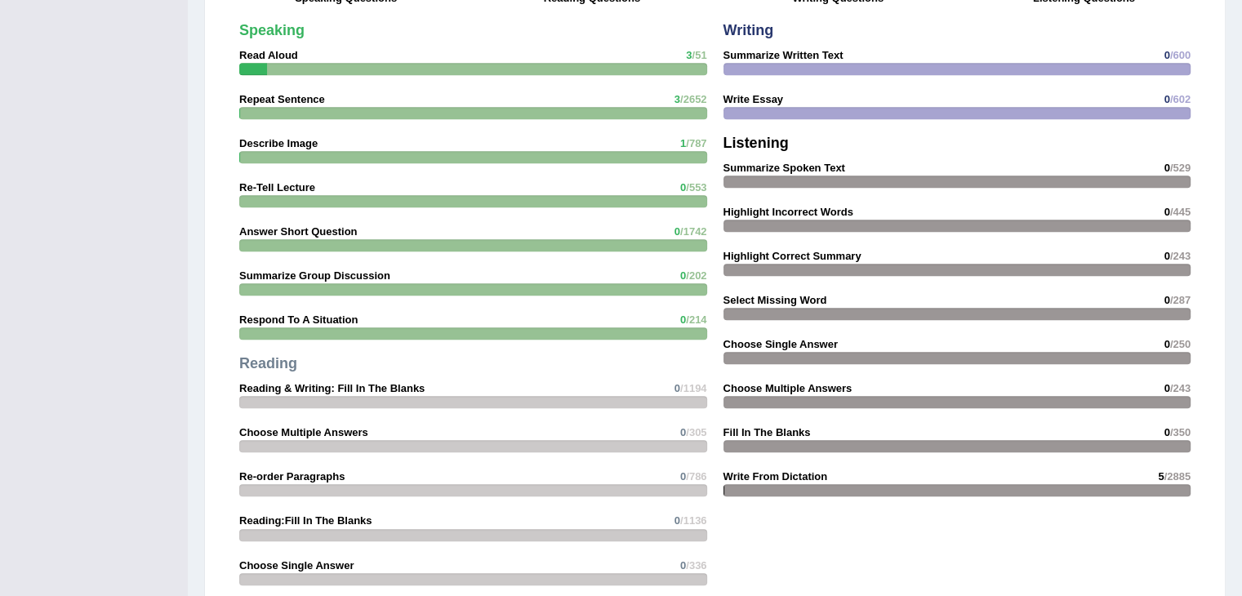
scroll to position [1760, 0]
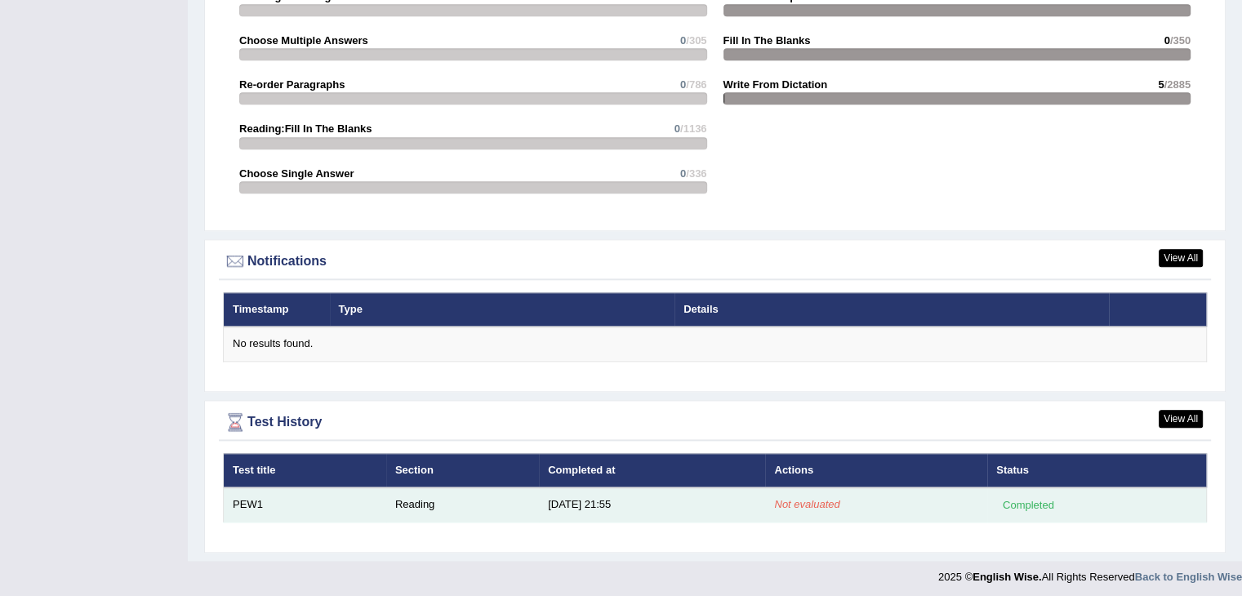
click at [584, 493] on td "[DATE] 21:55" at bounding box center [652, 505] width 226 height 34
click at [1019, 497] on div "Completed" at bounding box center [1028, 505] width 64 height 17
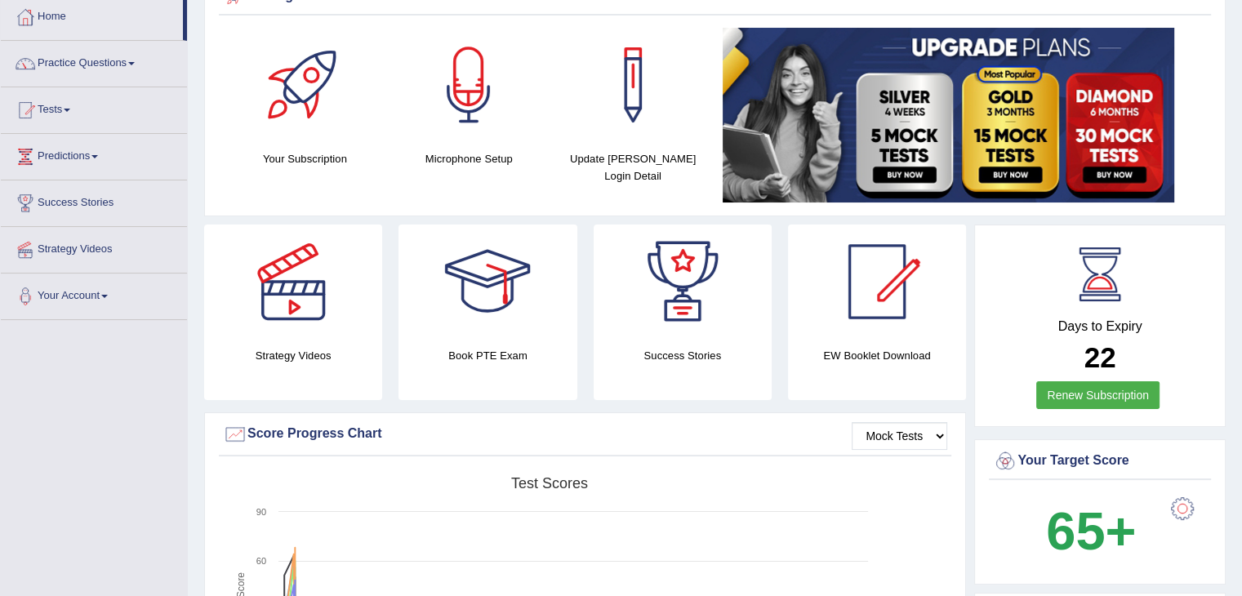
scroll to position [87, 0]
